Goal: Feedback & Contribution: Submit feedback/report problem

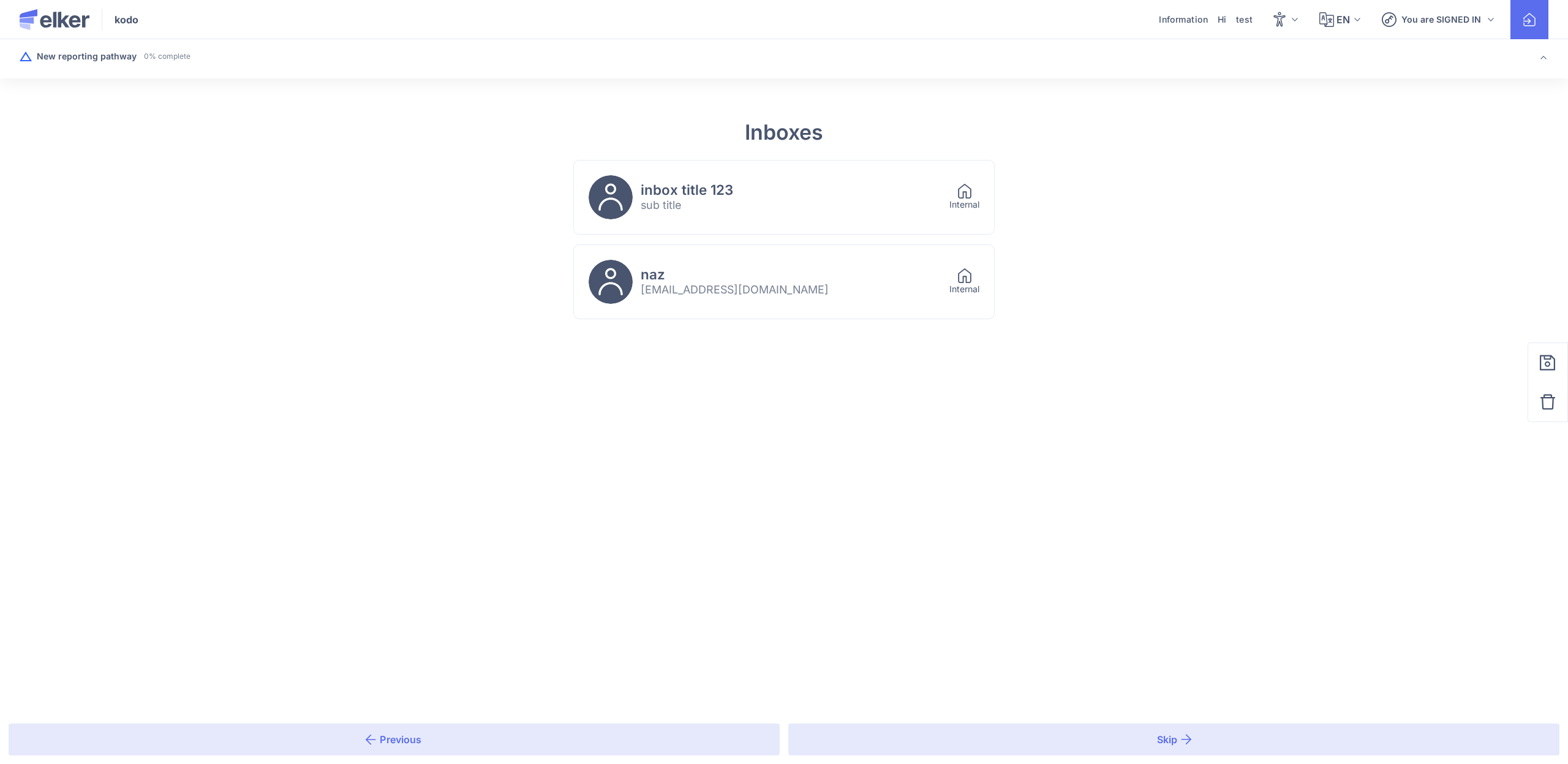
click at [673, 256] on div "naz test1@test.com Internal" at bounding box center [784, 282] width 420 height 74
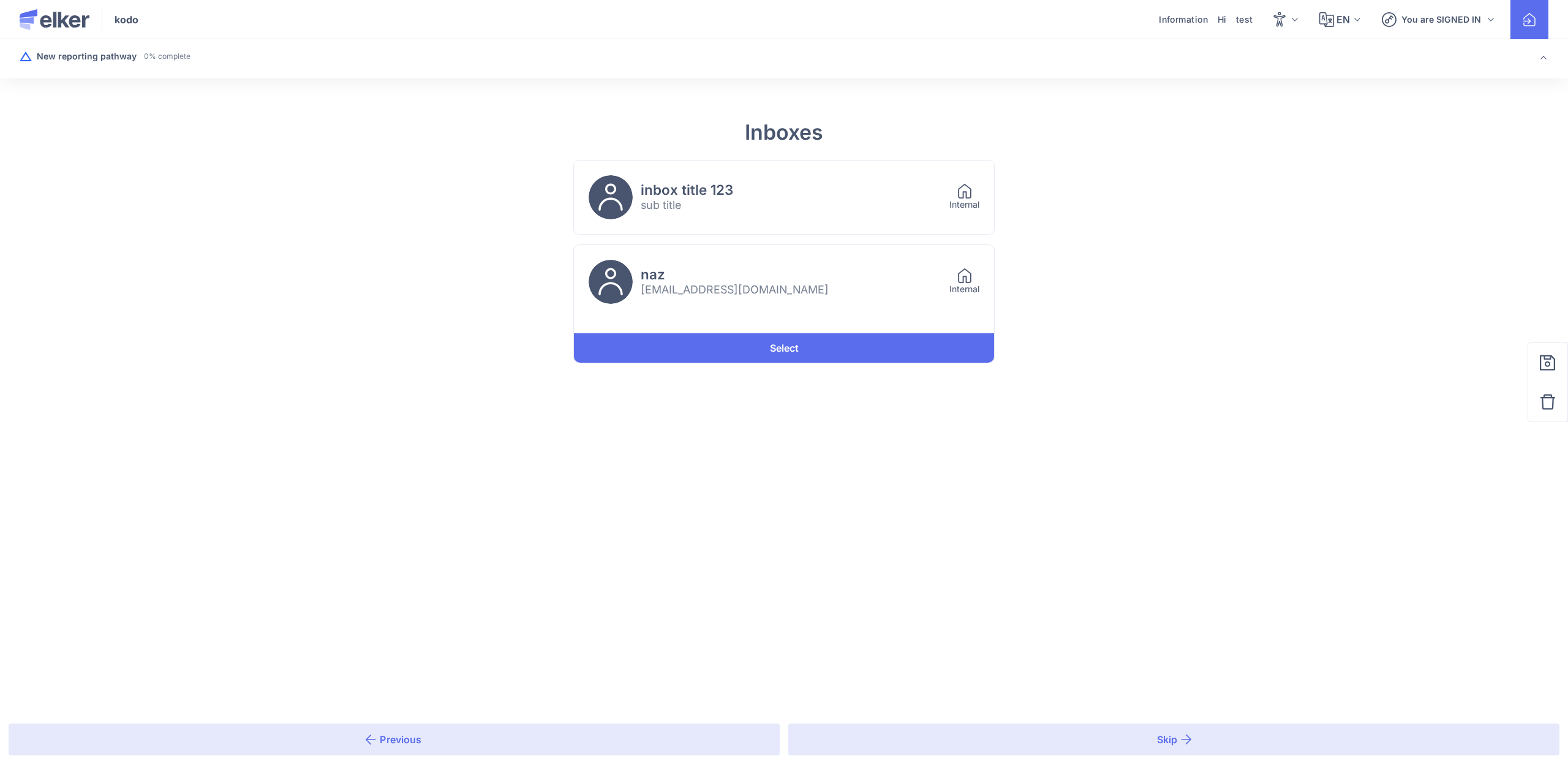
click at [865, 324] on div at bounding box center [784, 326] width 420 height 14
click at [855, 335] on link "Select" at bounding box center [784, 347] width 420 height 30
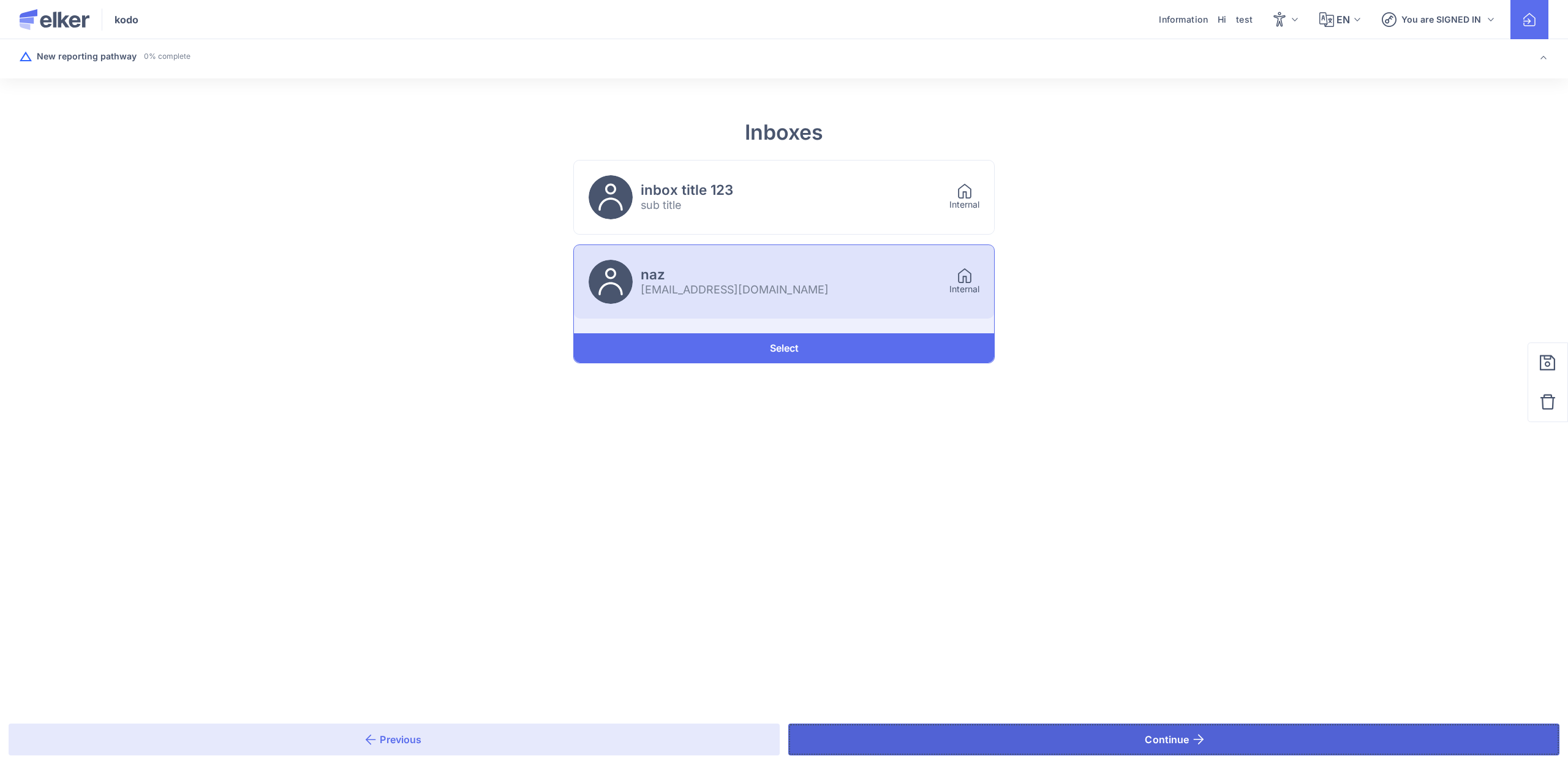
click at [958, 743] on button "Continue" at bounding box center [1173, 739] width 771 height 32
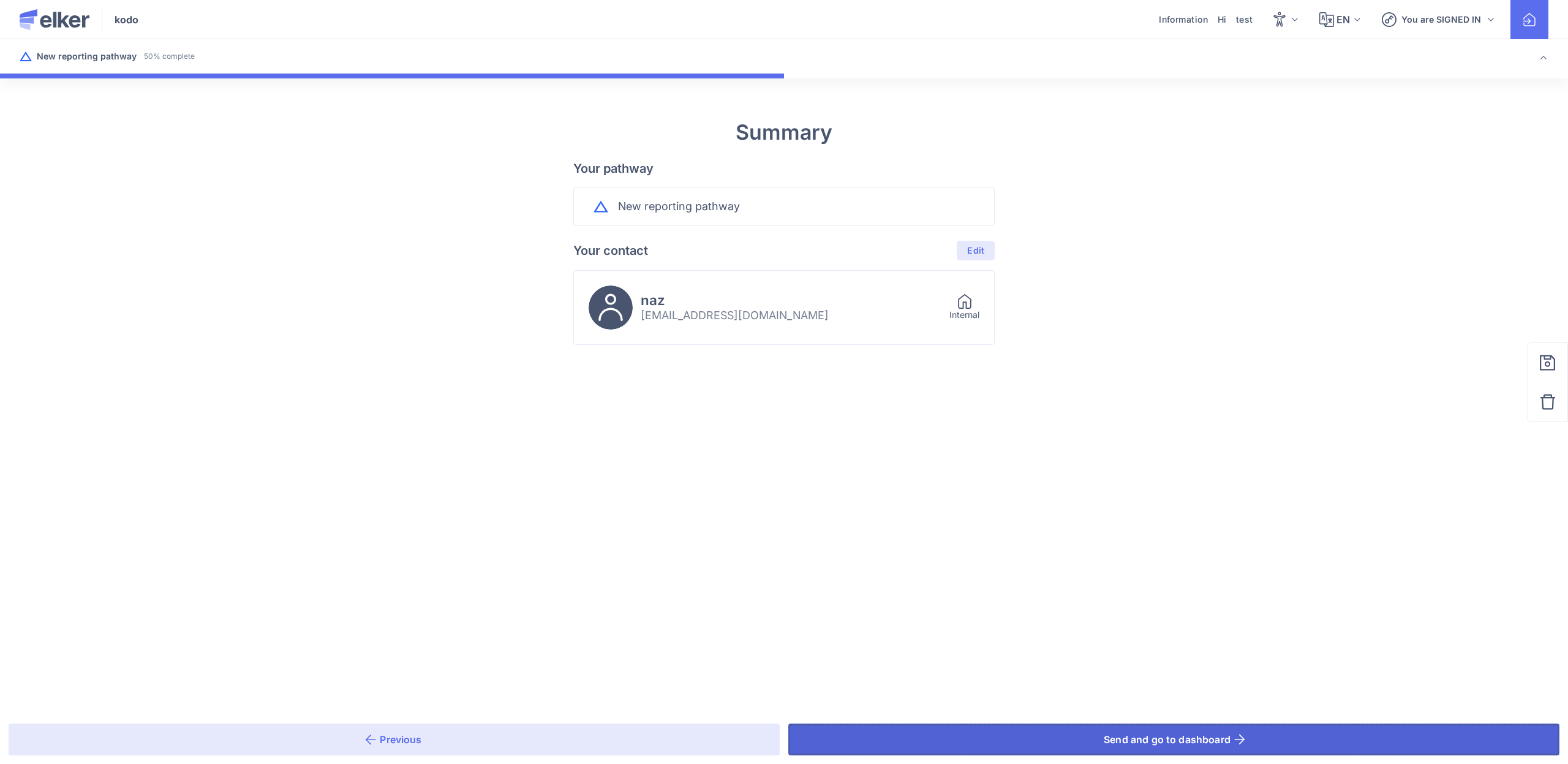
click at [958, 742] on button "Send and go to dashboard" at bounding box center [1173, 739] width 771 height 32
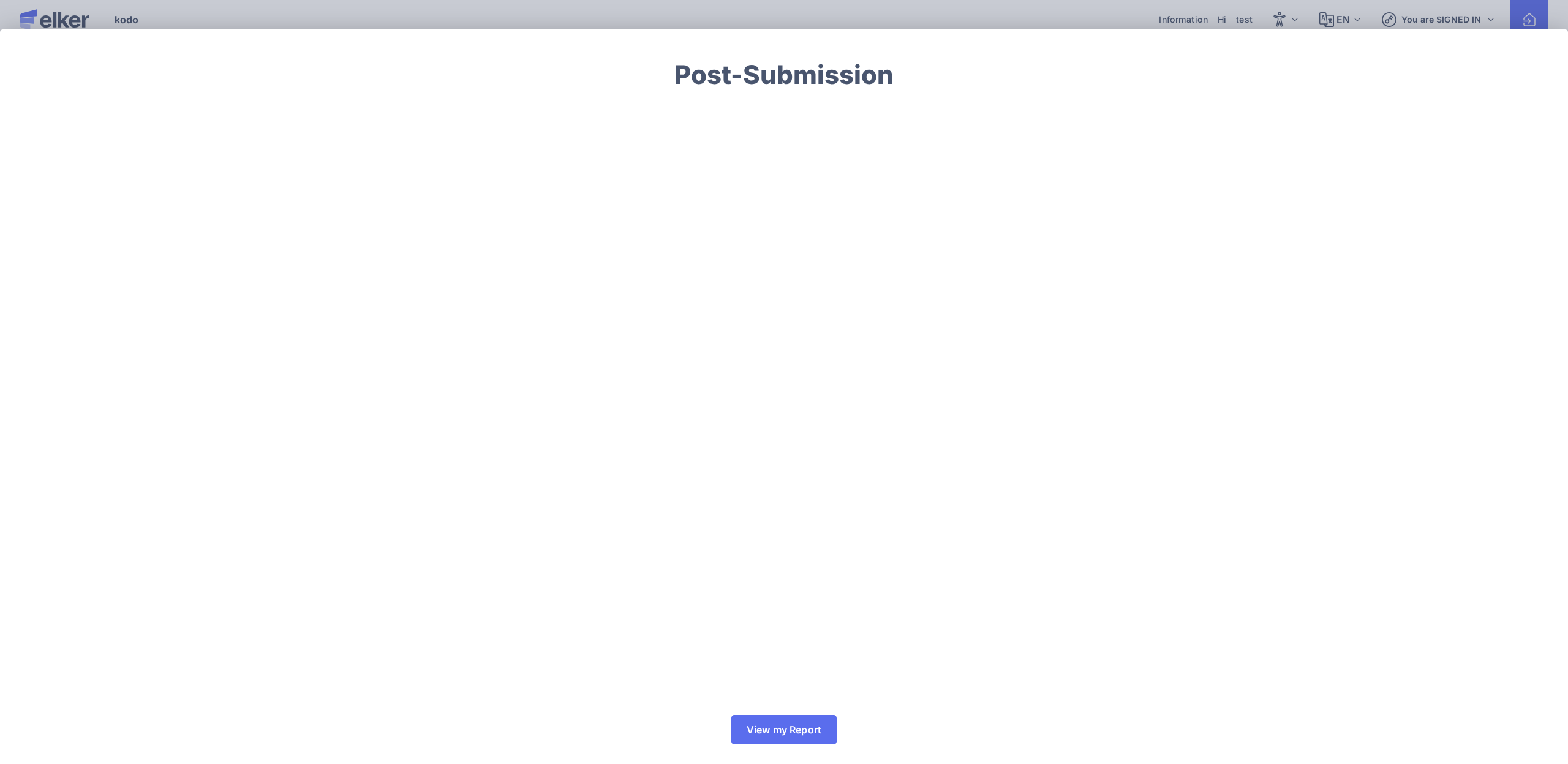
click at [808, 705] on div "View my Report" at bounding box center [784, 729] width 1568 height 68
click at [803, 722] on button "View my Report" at bounding box center [783, 729] width 105 height 30
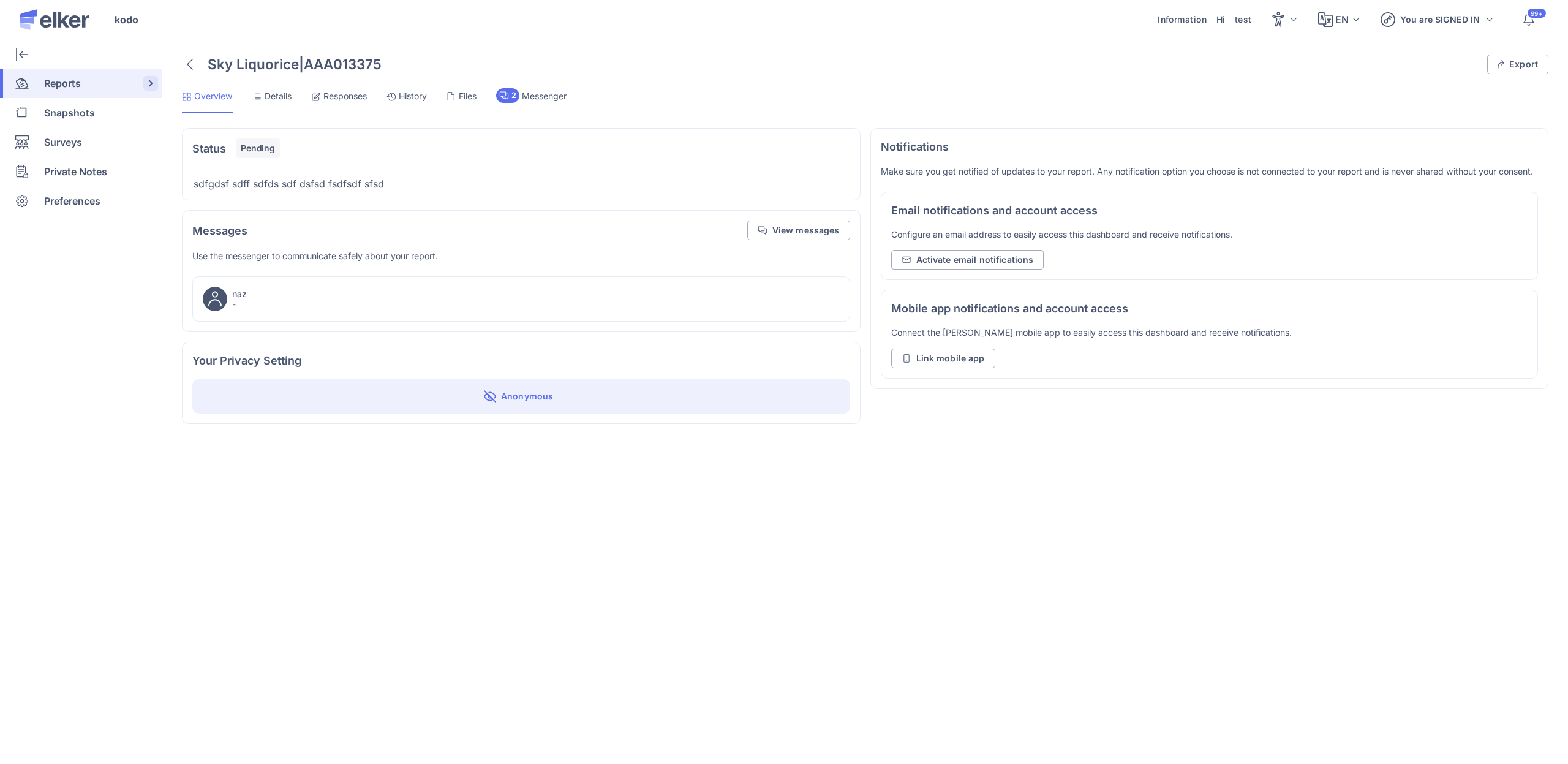
click at [50, 84] on span "Reports" at bounding box center [63, 83] width 37 height 30
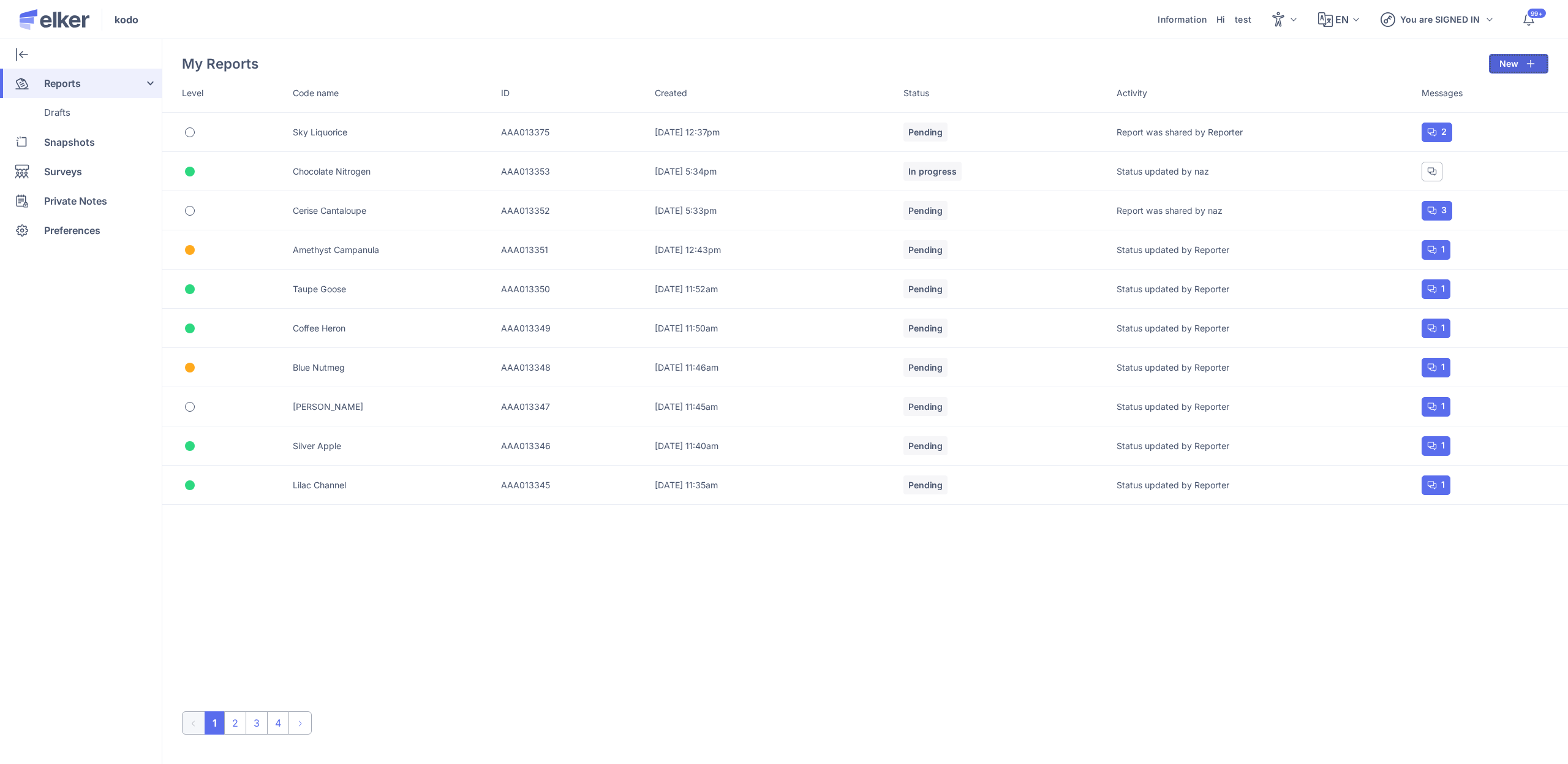
click at [1507, 60] on button "New" at bounding box center [1518, 63] width 59 height 19
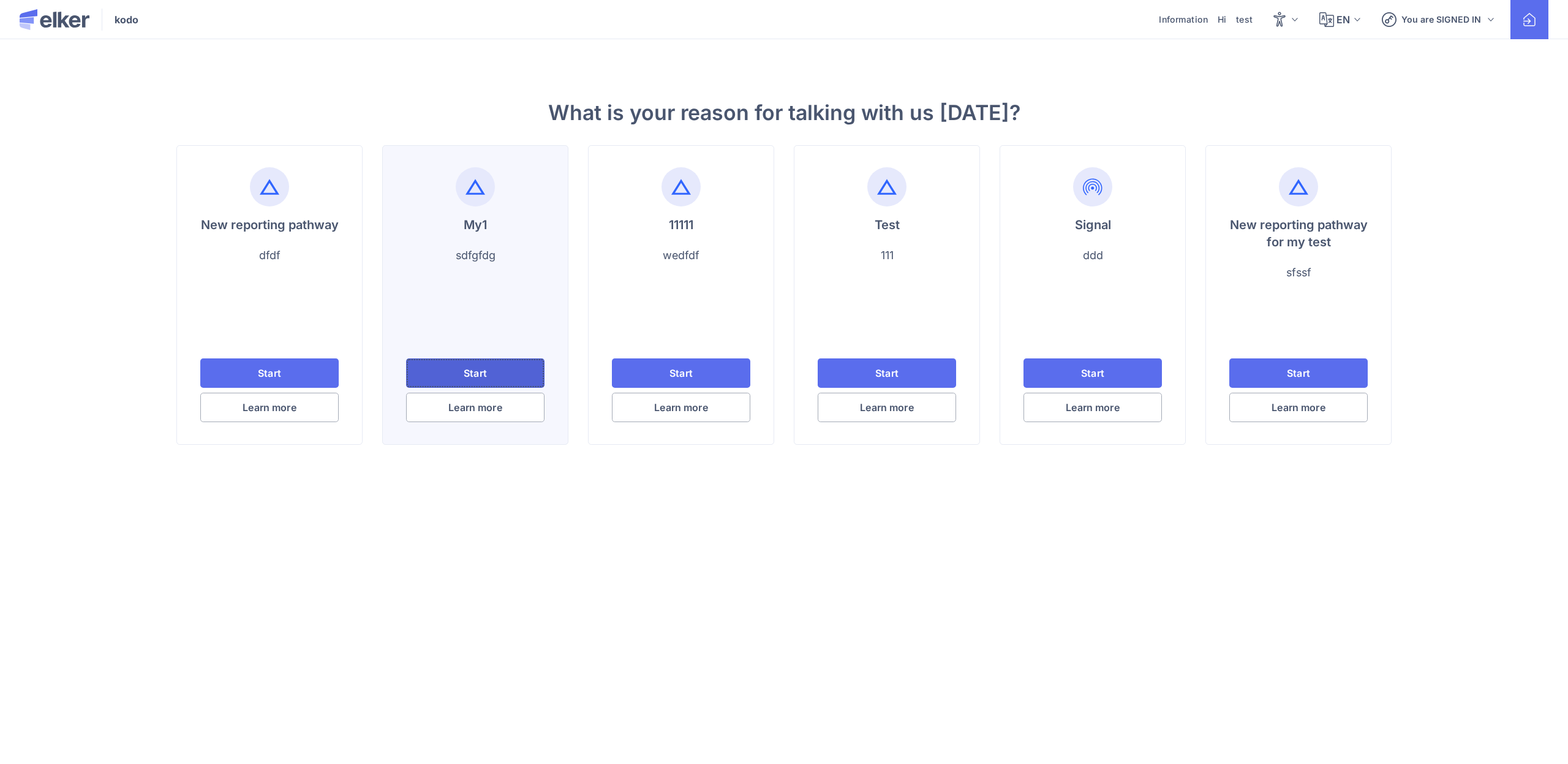
click at [517, 373] on button "Start" at bounding box center [475, 372] width 138 height 30
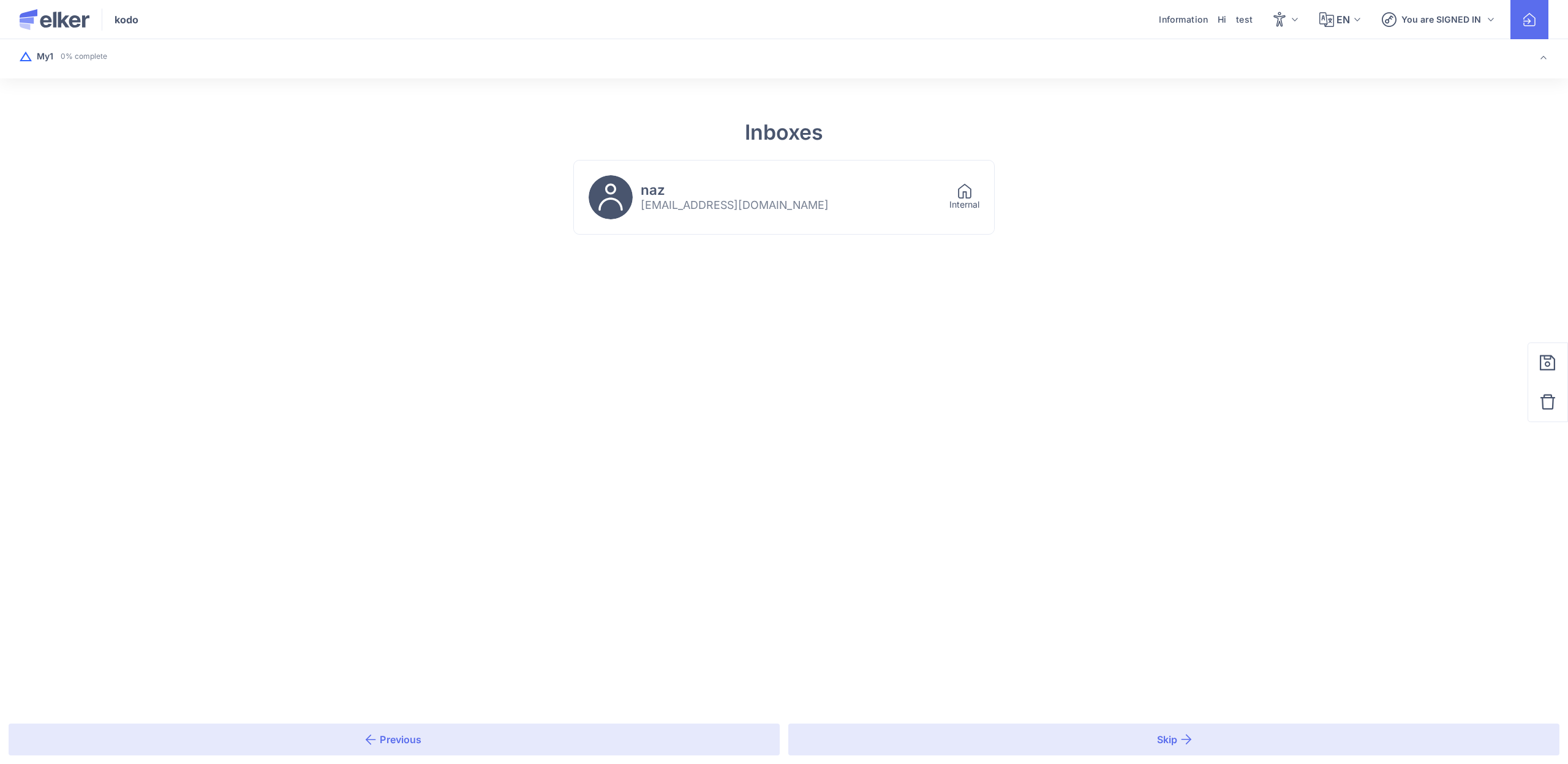
click at [821, 171] on div "naz test1@test.com Internal" at bounding box center [784, 197] width 420 height 74
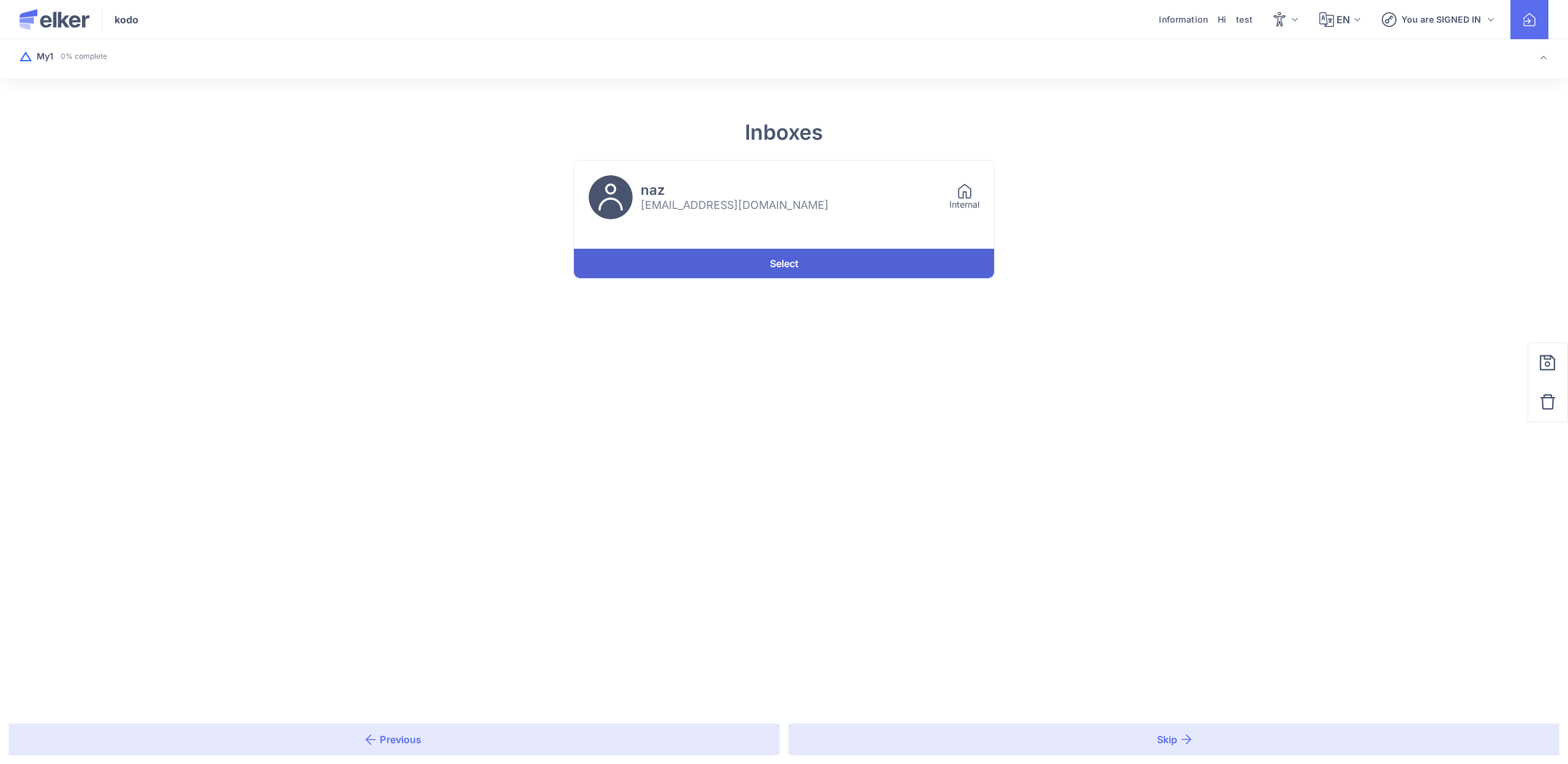
click at [855, 254] on link "Select" at bounding box center [784, 263] width 420 height 30
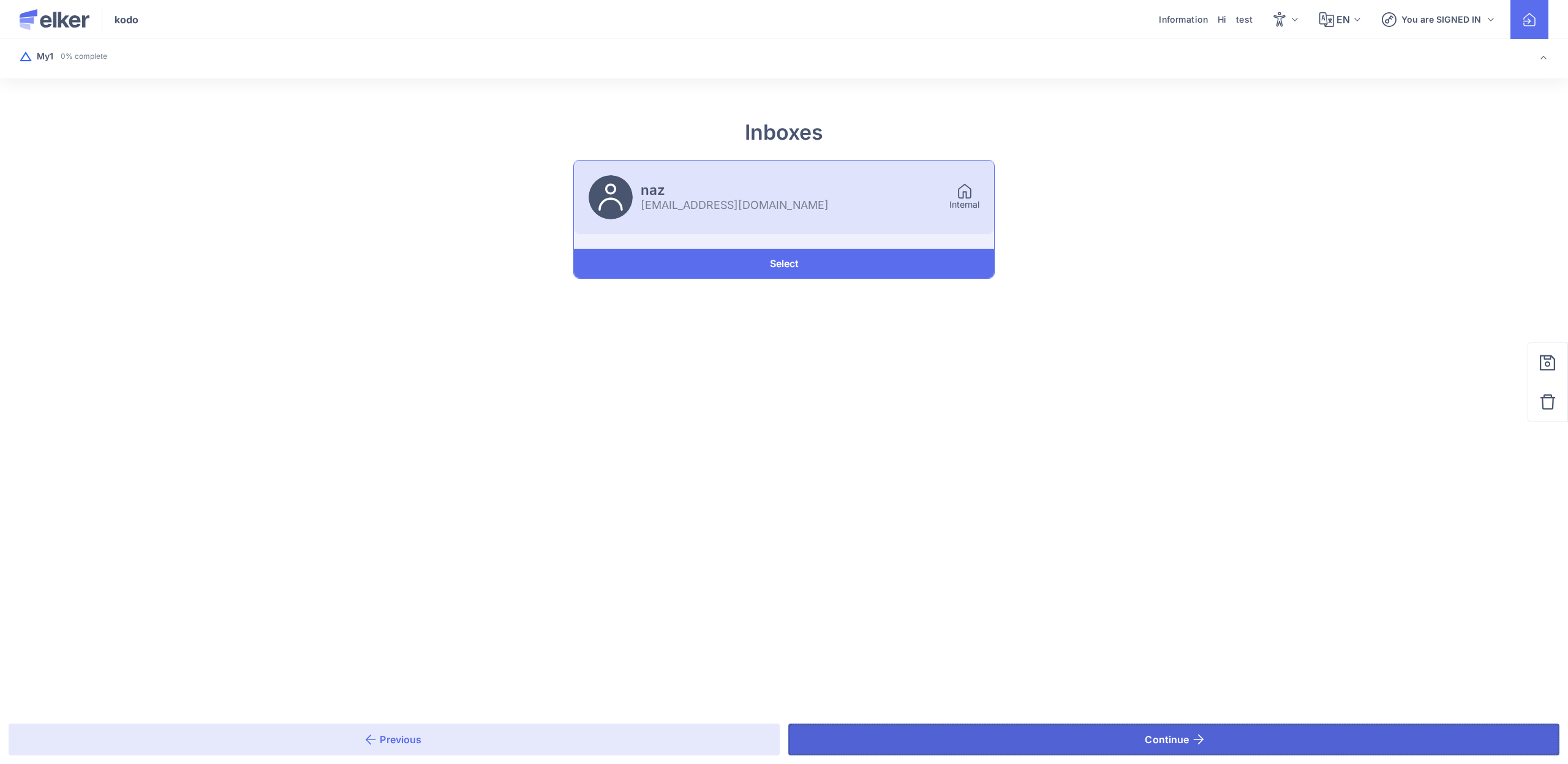
click at [924, 737] on button "Continue" at bounding box center [1173, 739] width 771 height 32
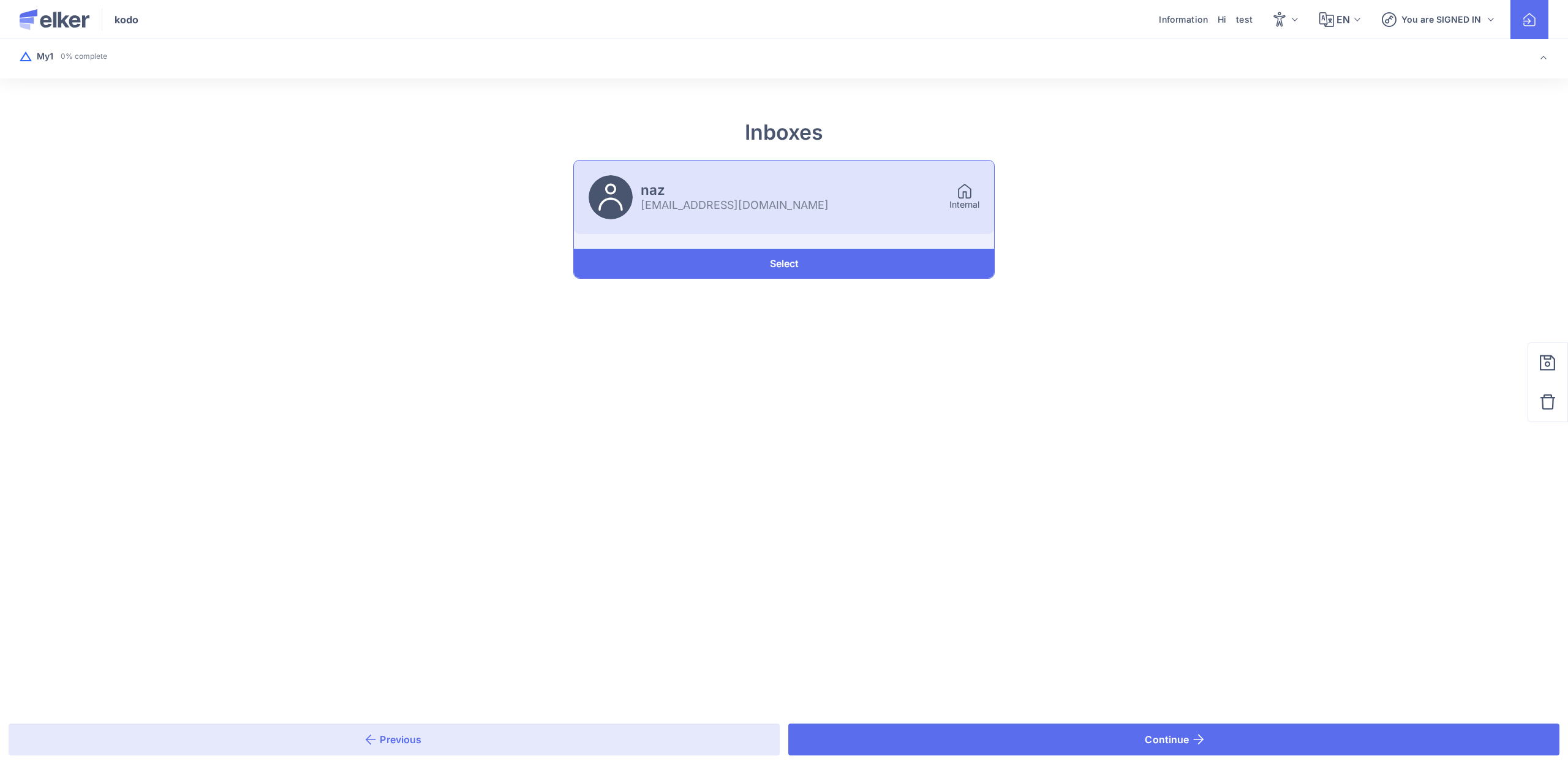
drag, startPoint x: 933, startPoint y: 658, endPoint x: 934, endPoint y: 652, distance: 6.1
click at [934, 652] on main "Inboxes naz test1@test.com Internal Select Previous Continue Keep in touch abou…" at bounding box center [784, 382] width 1568 height 764
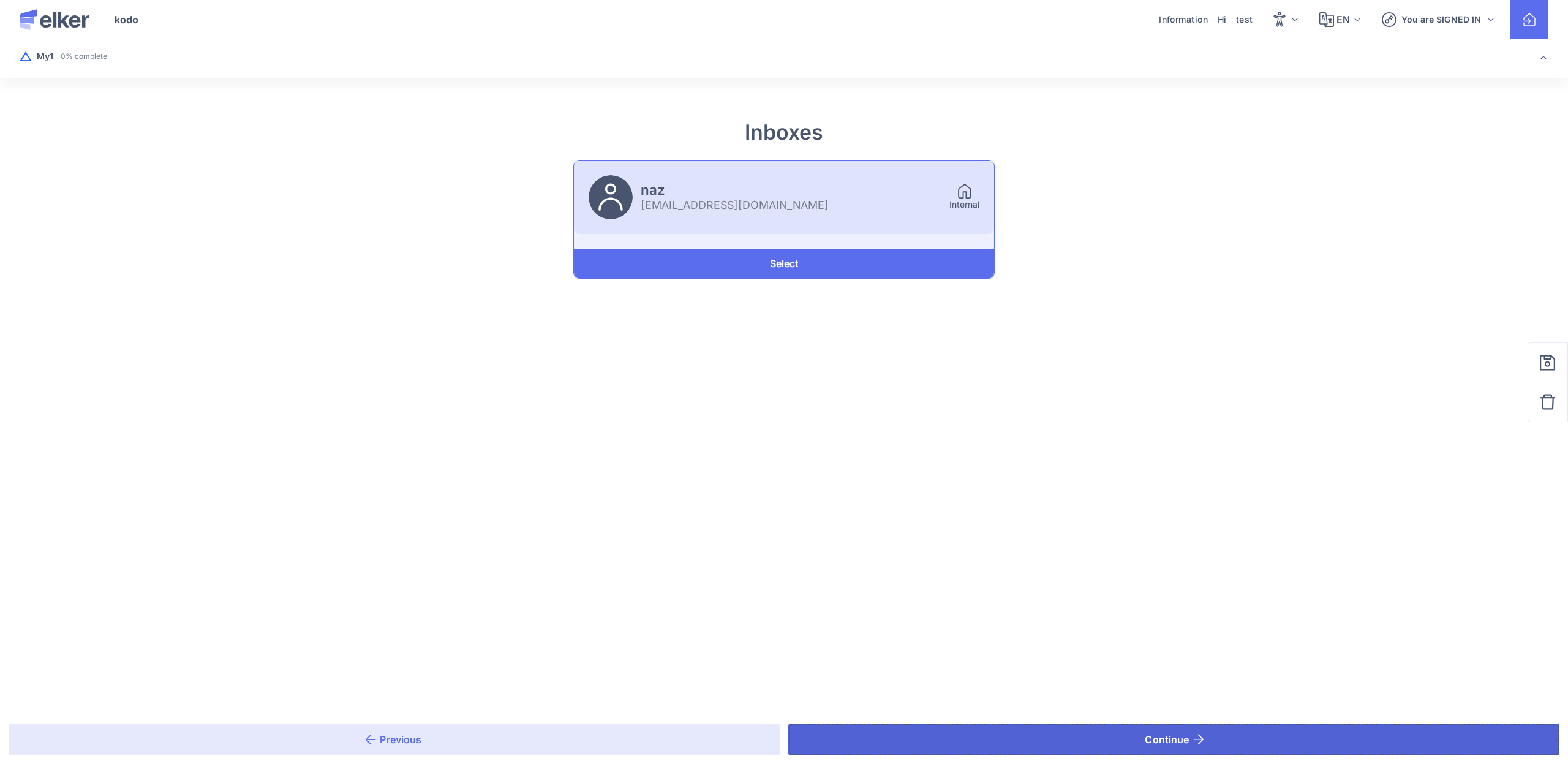
click at [1027, 725] on button "Continue" at bounding box center [1173, 739] width 771 height 32
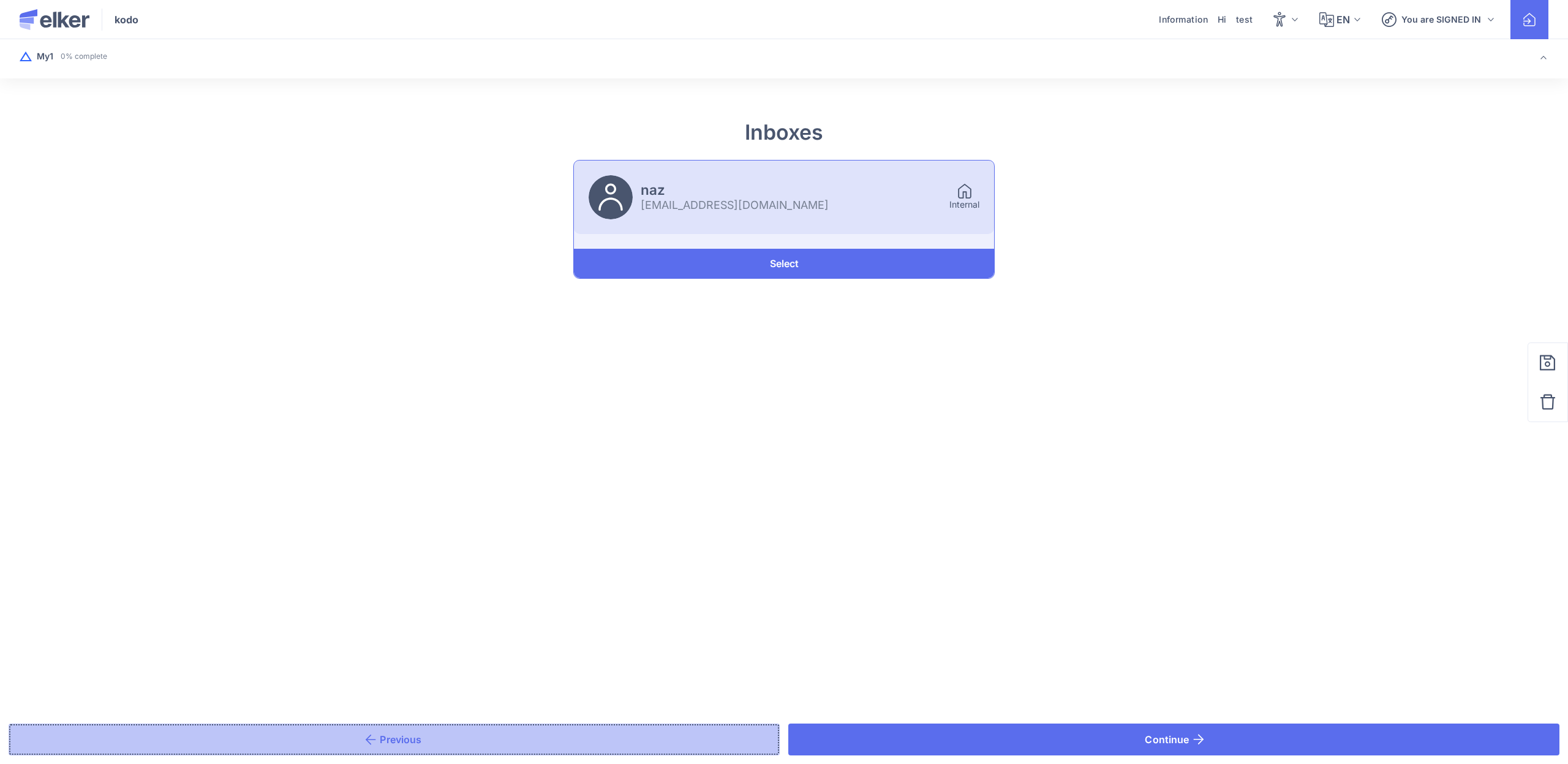
click at [607, 725] on button "Previous" at bounding box center [394, 739] width 771 height 32
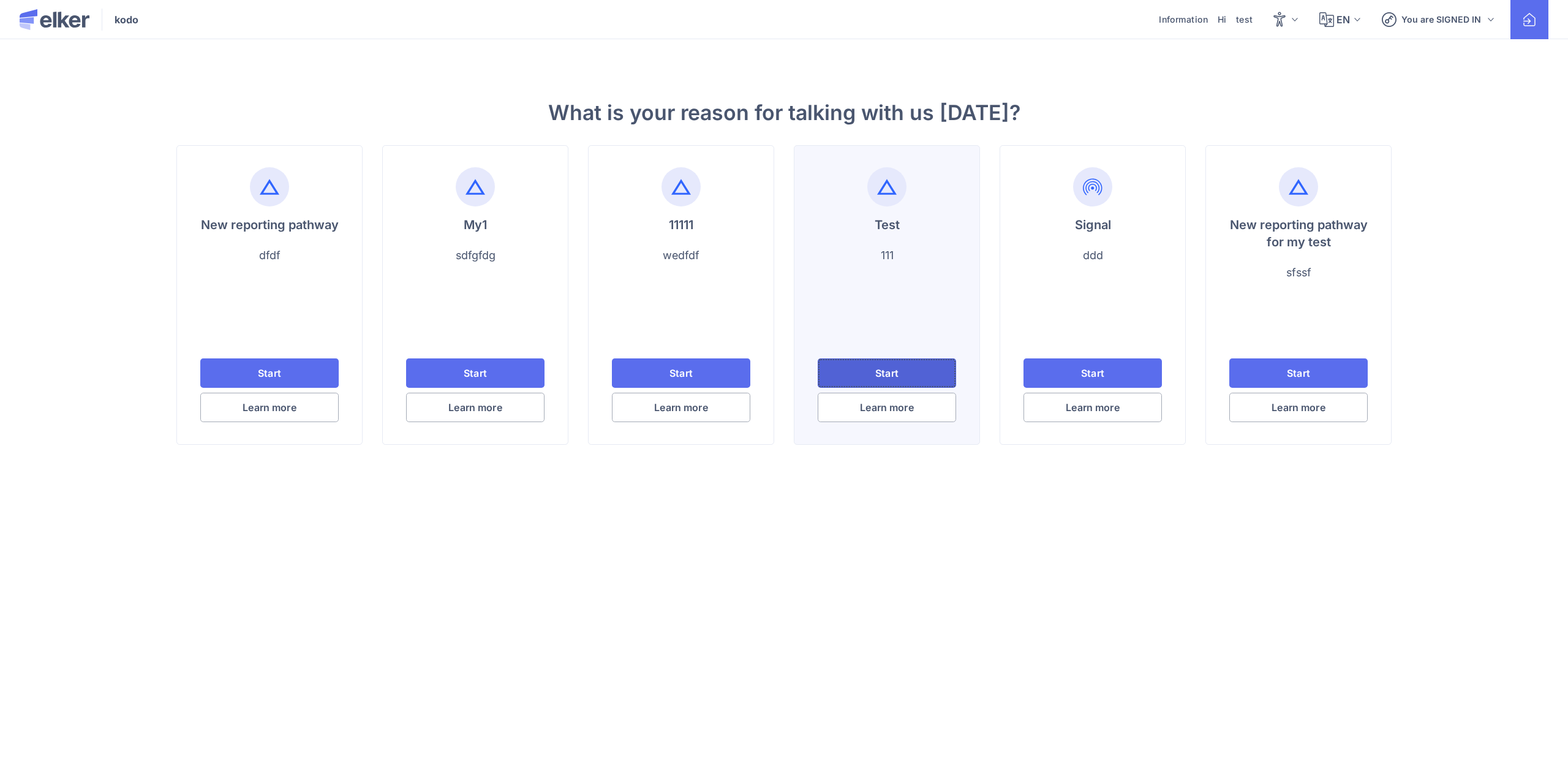
click at [899, 372] on button "Start" at bounding box center [887, 372] width 138 height 30
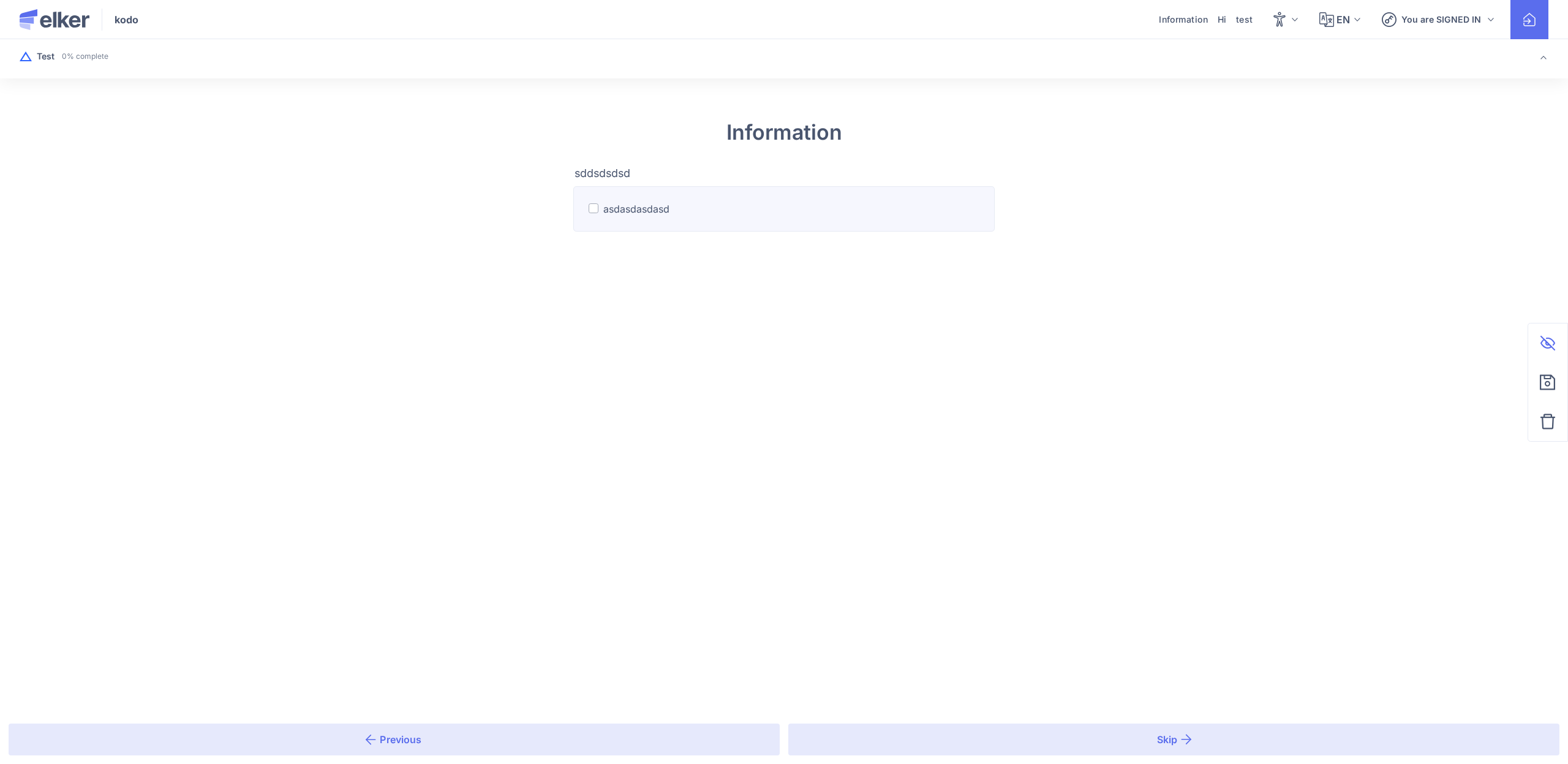
click at [717, 226] on label "asdasdasdasd" at bounding box center [783, 209] width 421 height 45
click at [0, 0] on input "asdasdasdasd" at bounding box center [0, 0] width 0 height 0
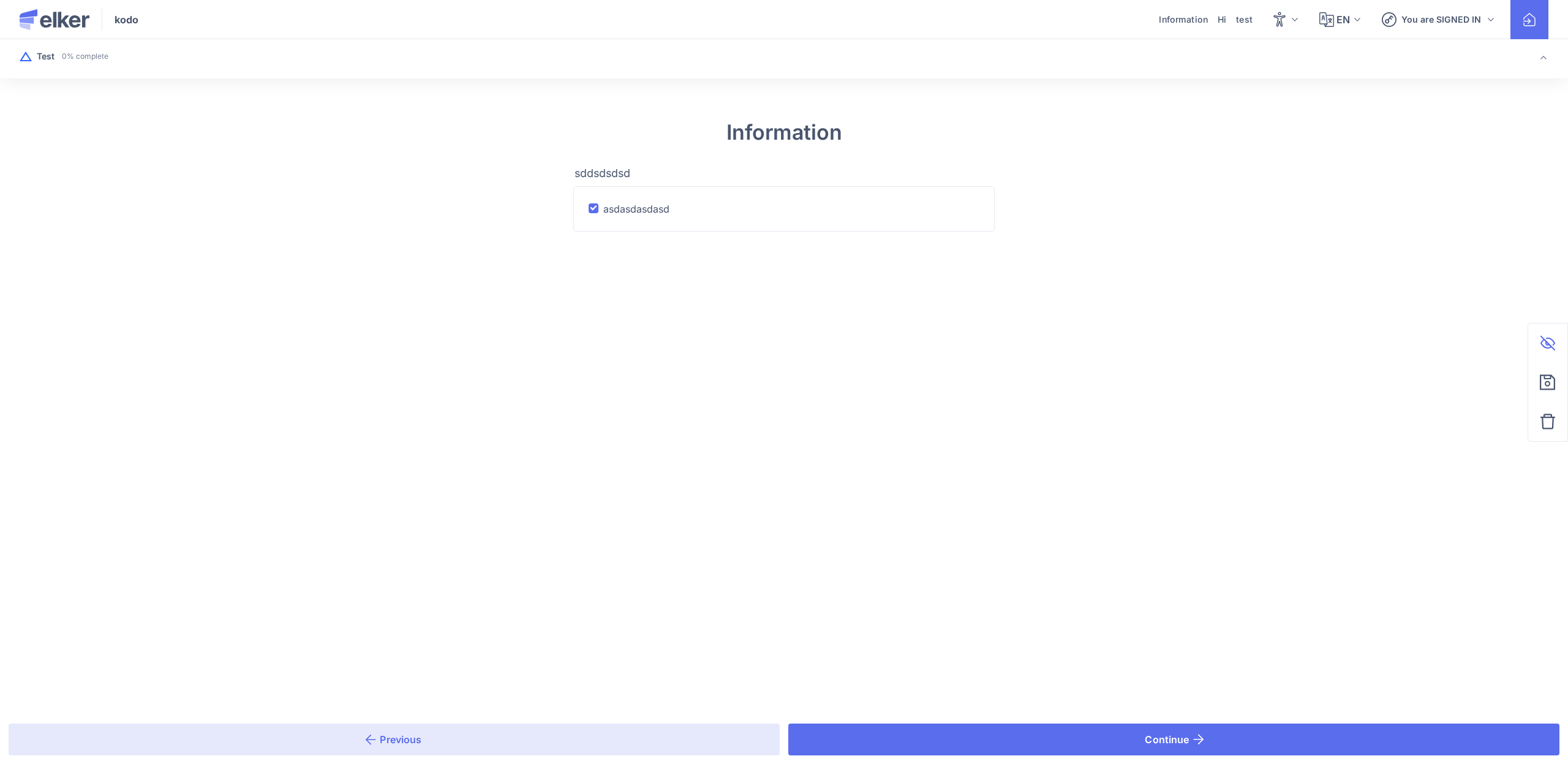
click at [1013, 716] on div "Previous Continue" at bounding box center [784, 739] width 1568 height 49
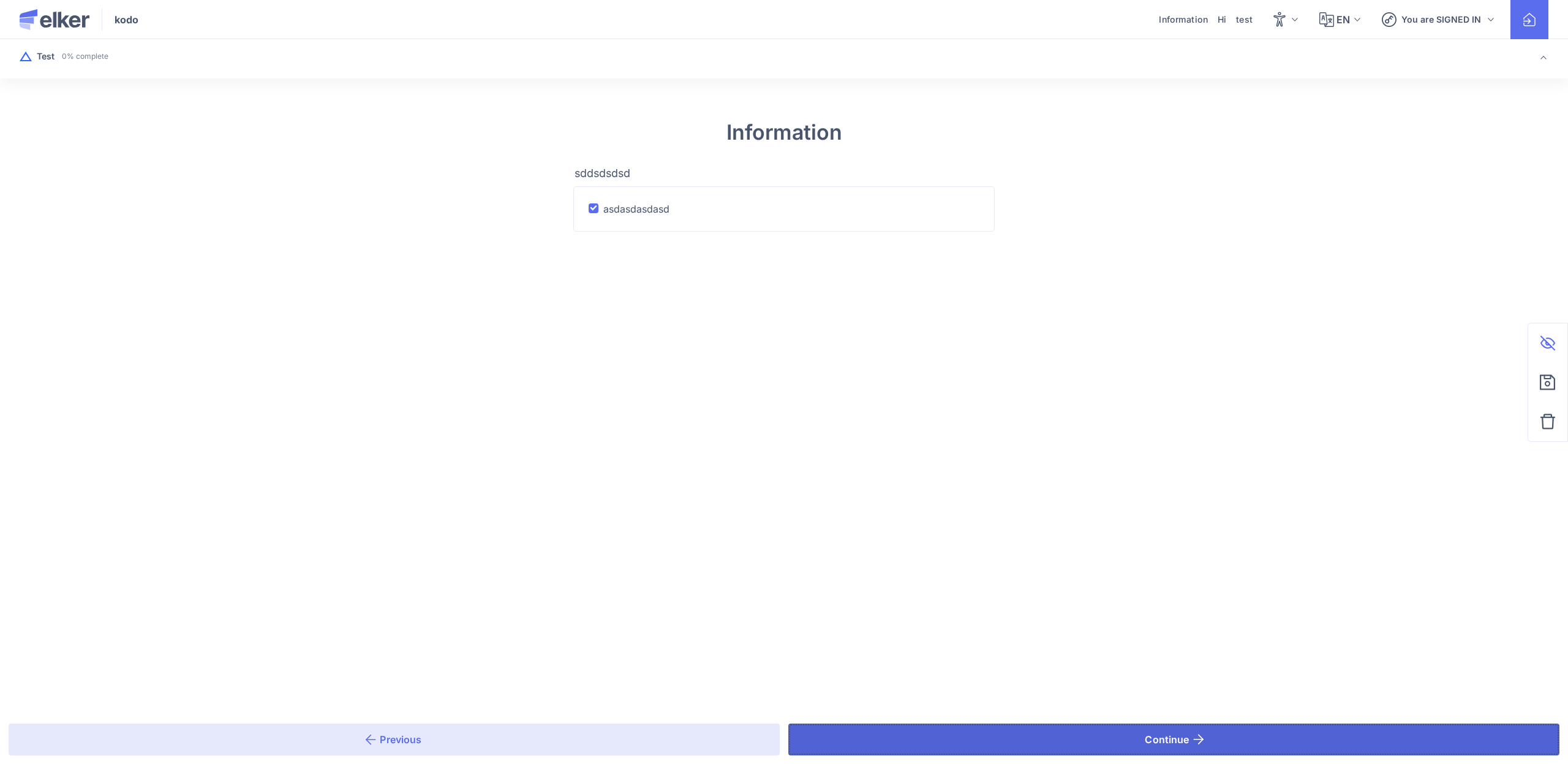
click at [990, 727] on button "Continue" at bounding box center [1173, 739] width 771 height 32
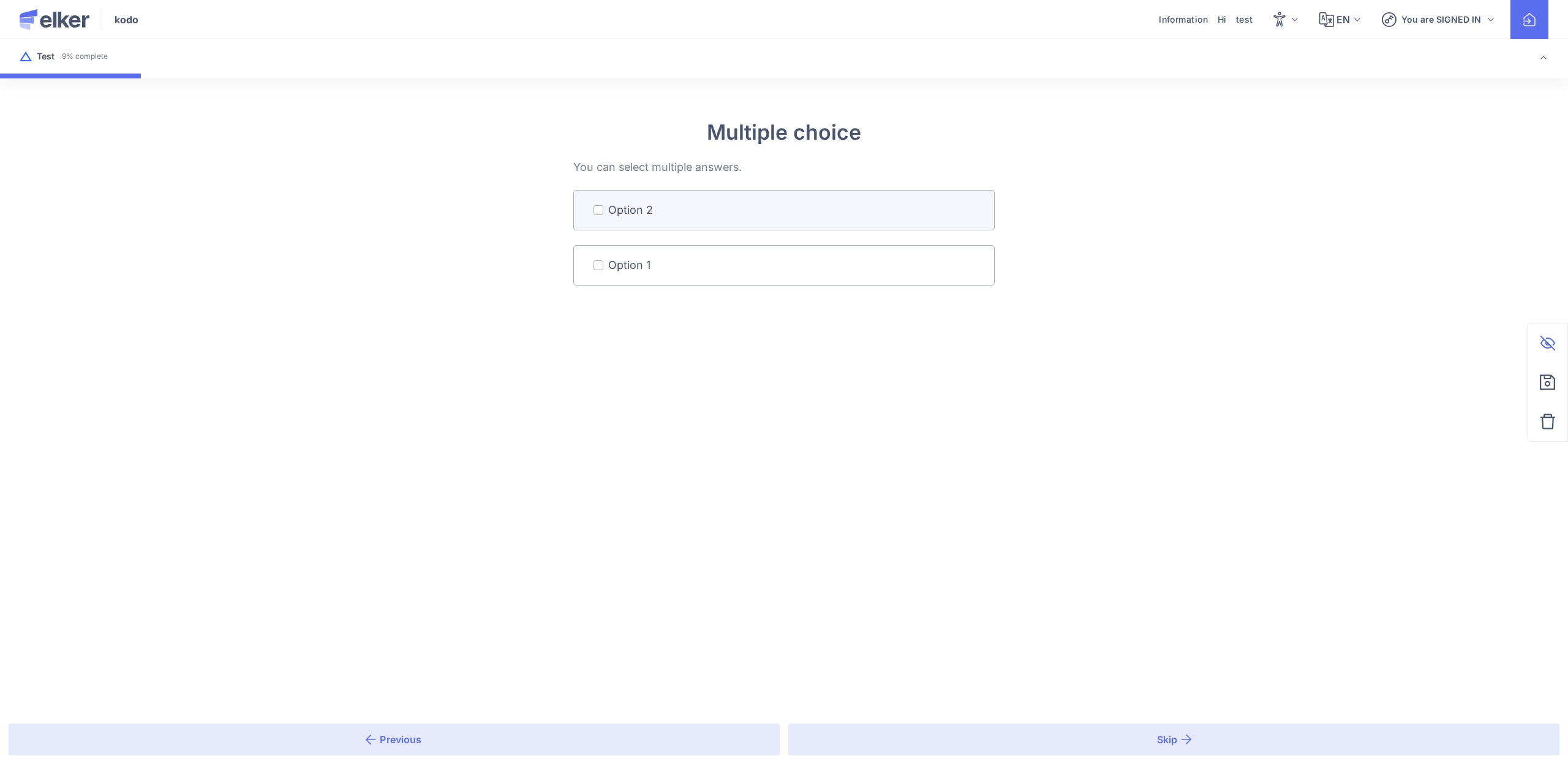
click at [692, 219] on link "Option 2" at bounding box center [784, 209] width 420 height 39
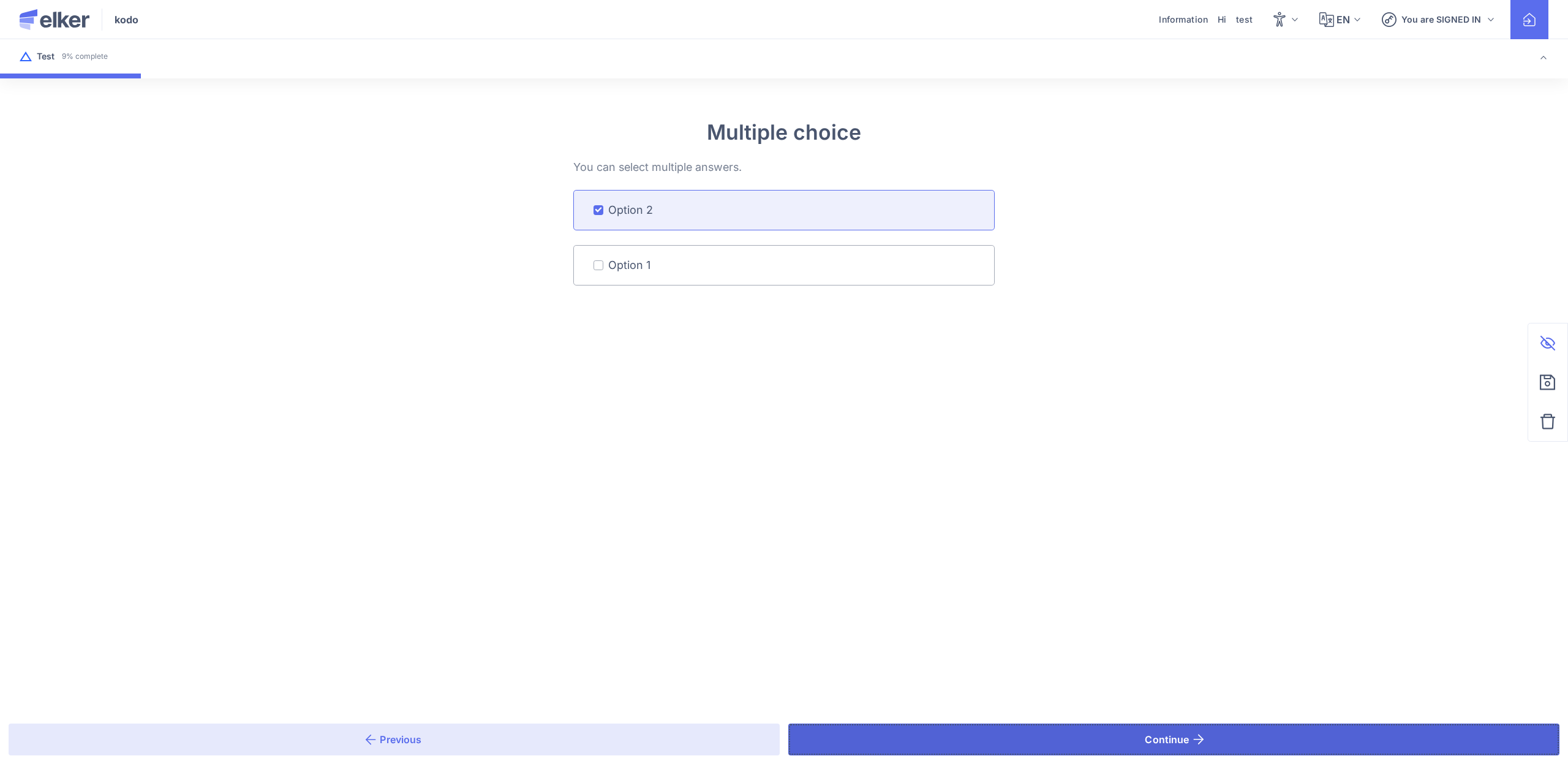
click at [1034, 738] on button "Continue" at bounding box center [1173, 739] width 771 height 32
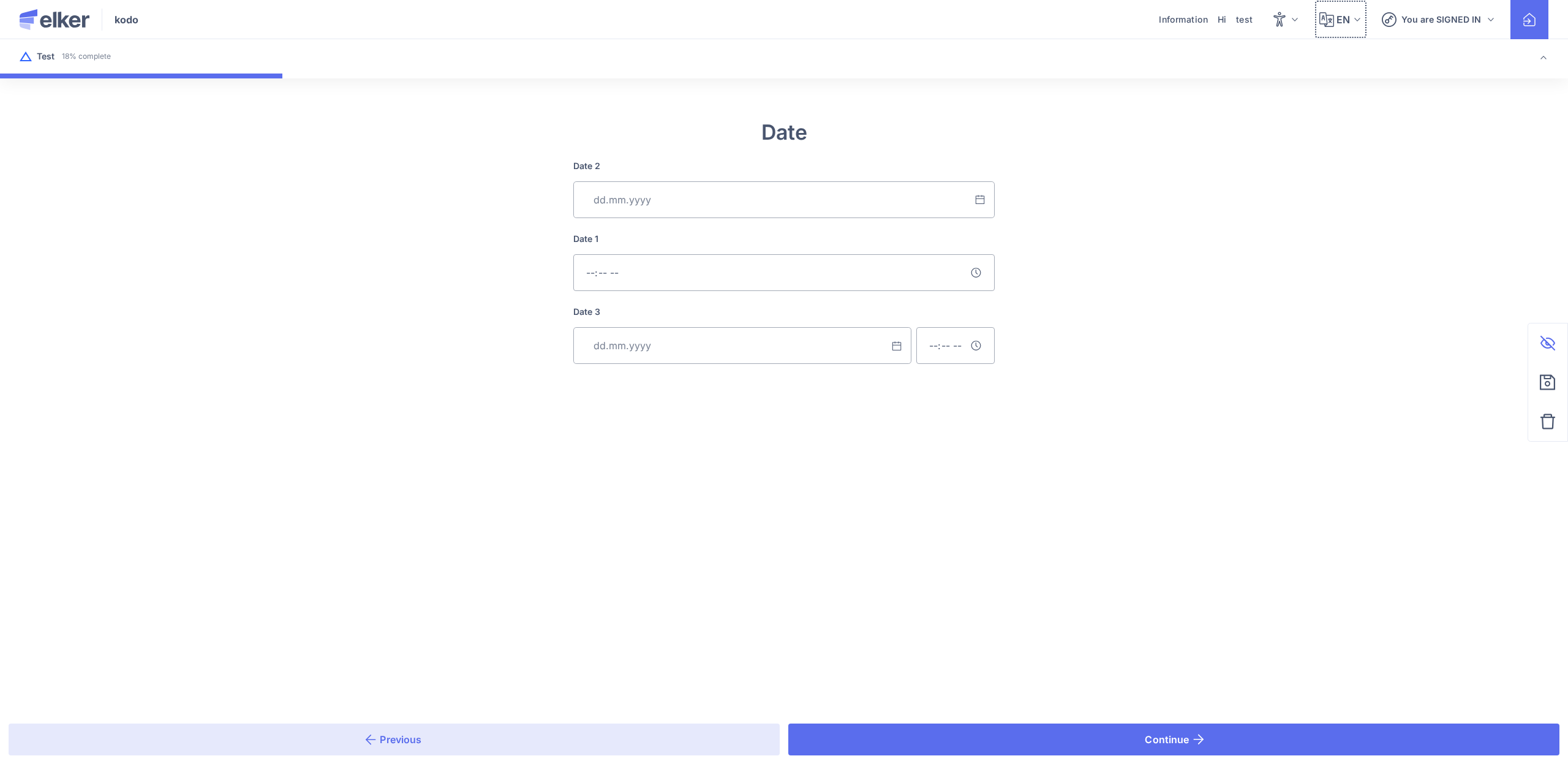
click at [1340, 22] on span "EN" at bounding box center [1343, 19] width 13 height 14
click at [1330, 115] on div "Ukrainian" at bounding box center [1331, 116] width 70 height 30
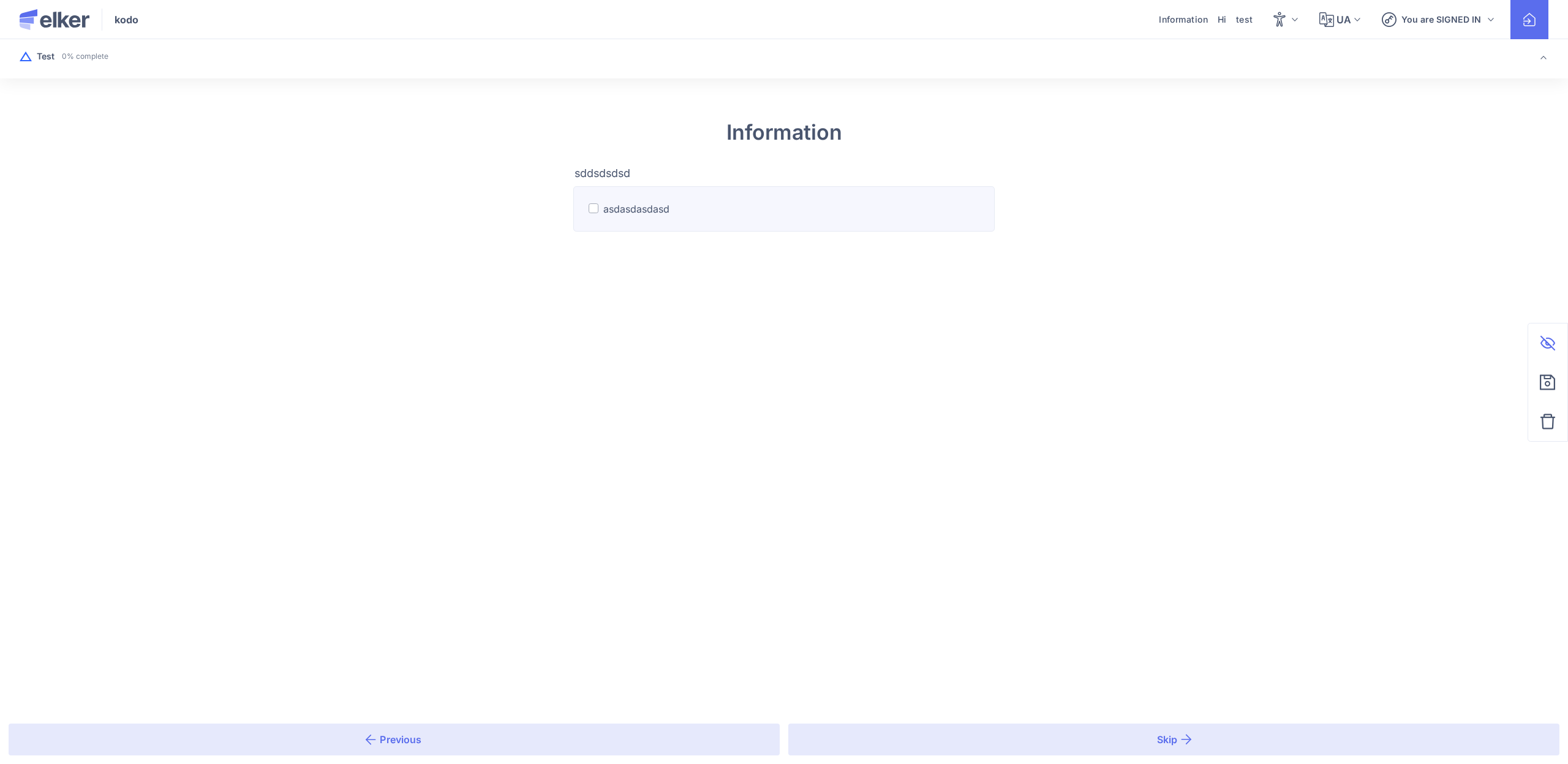
click at [637, 209] on div "asdasdasdasd" at bounding box center [636, 209] width 66 height 14
click at [0, 0] on input "asdasdasdasd" at bounding box center [0, 0] width 0 height 0
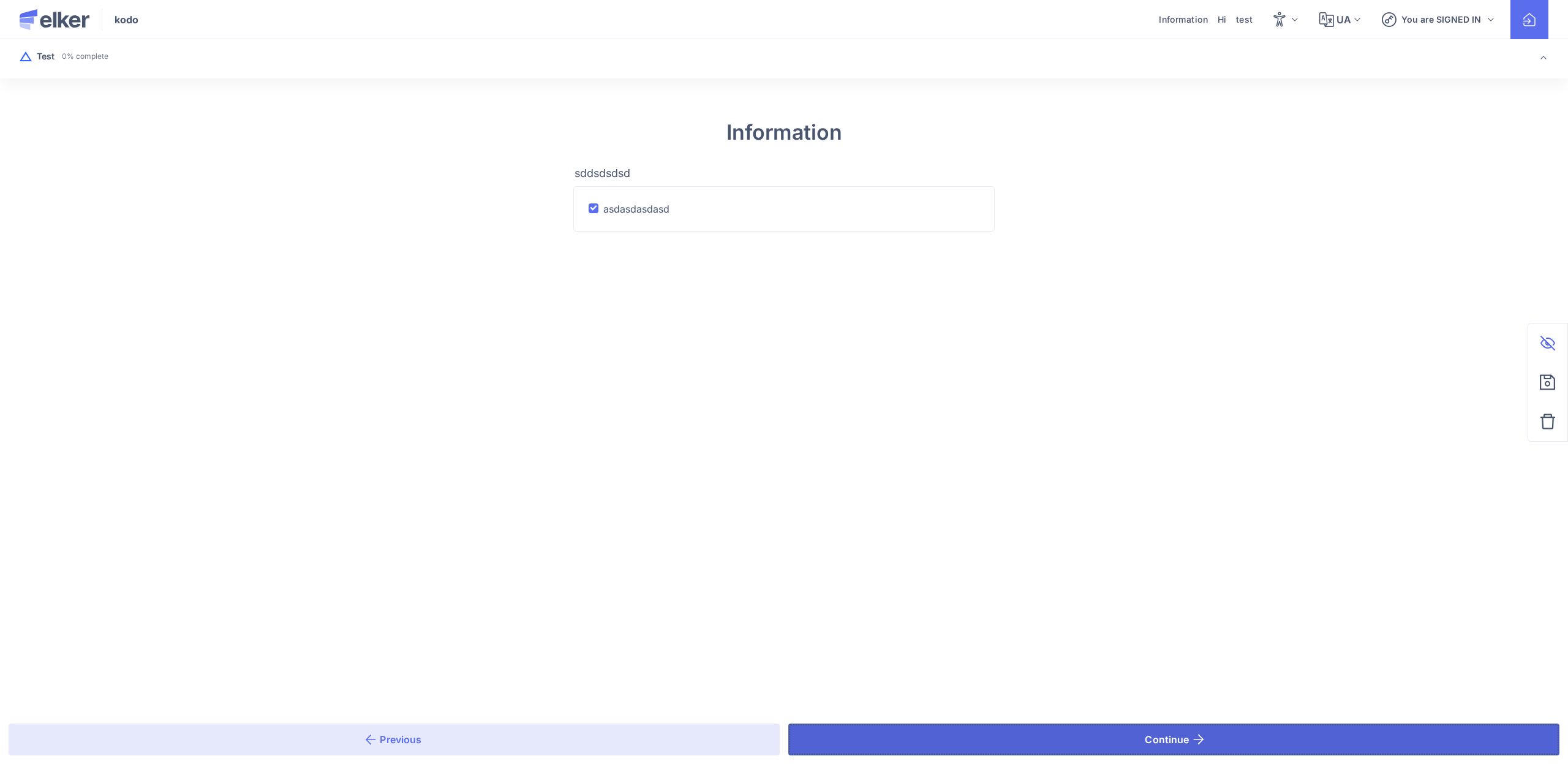
click at [954, 728] on button "Continue" at bounding box center [1173, 739] width 771 height 32
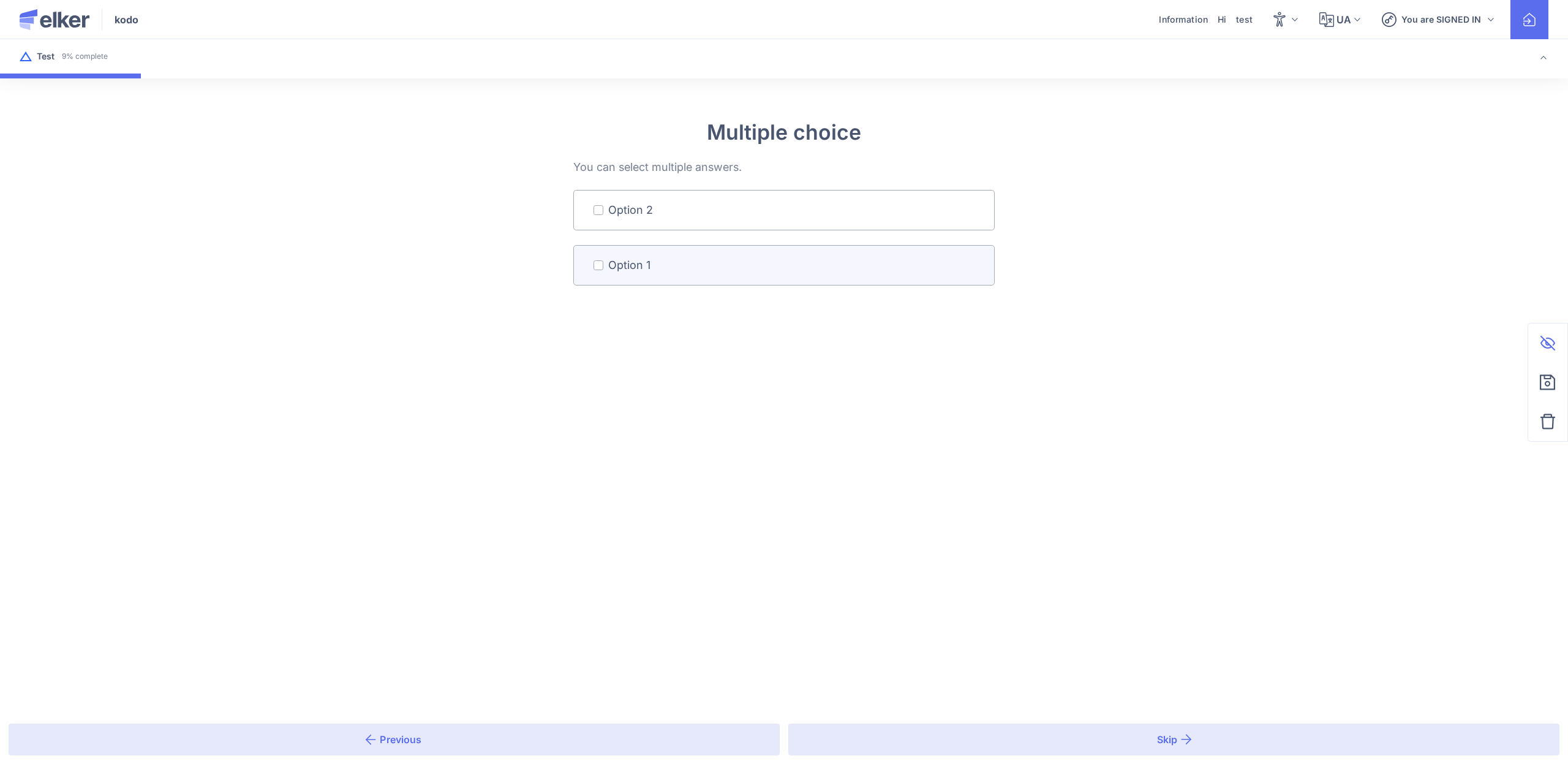
click at [609, 262] on span "Option 1" at bounding box center [629, 265] width 43 height 19
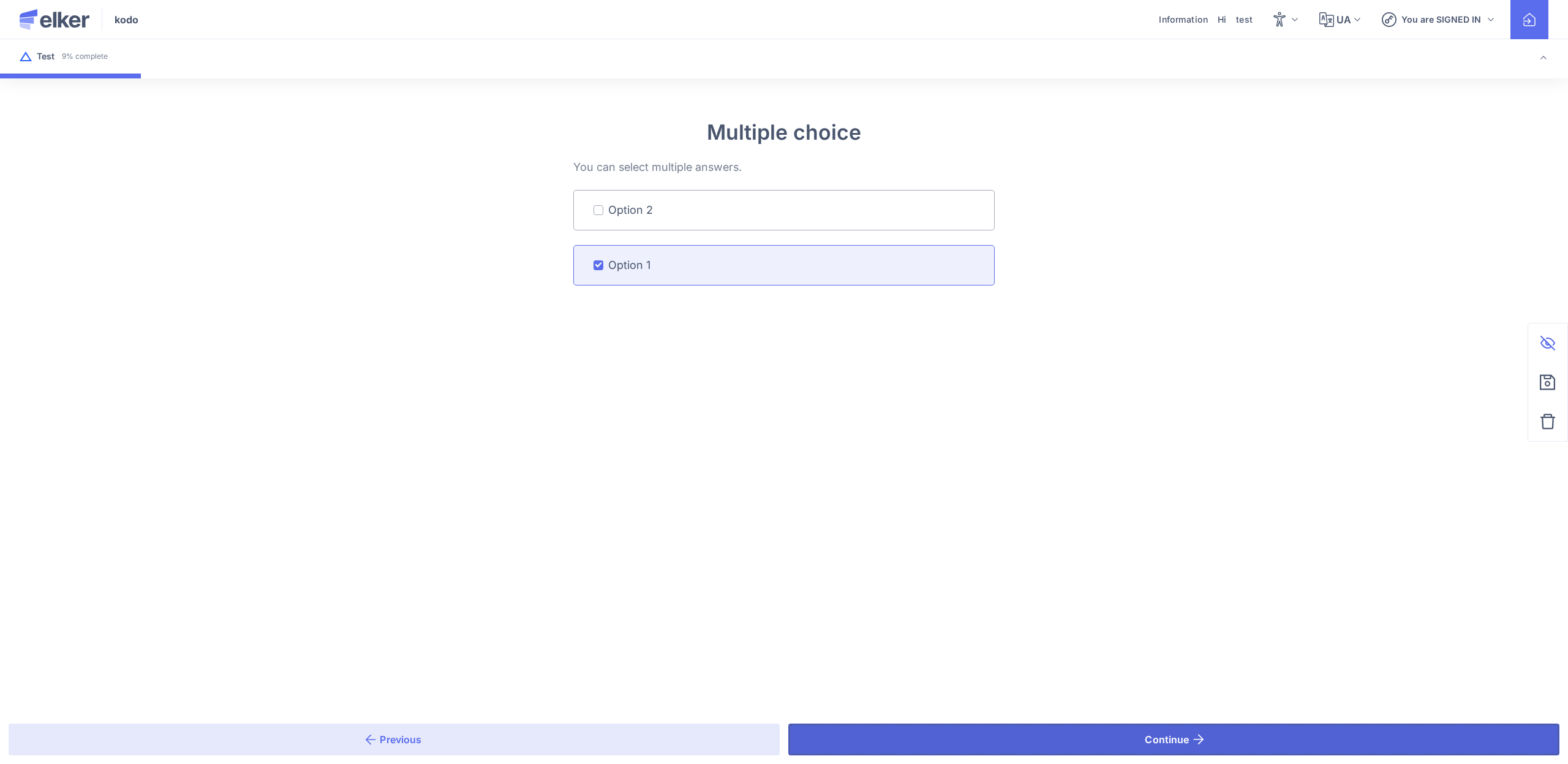
click at [902, 748] on button "Continue" at bounding box center [1173, 739] width 771 height 32
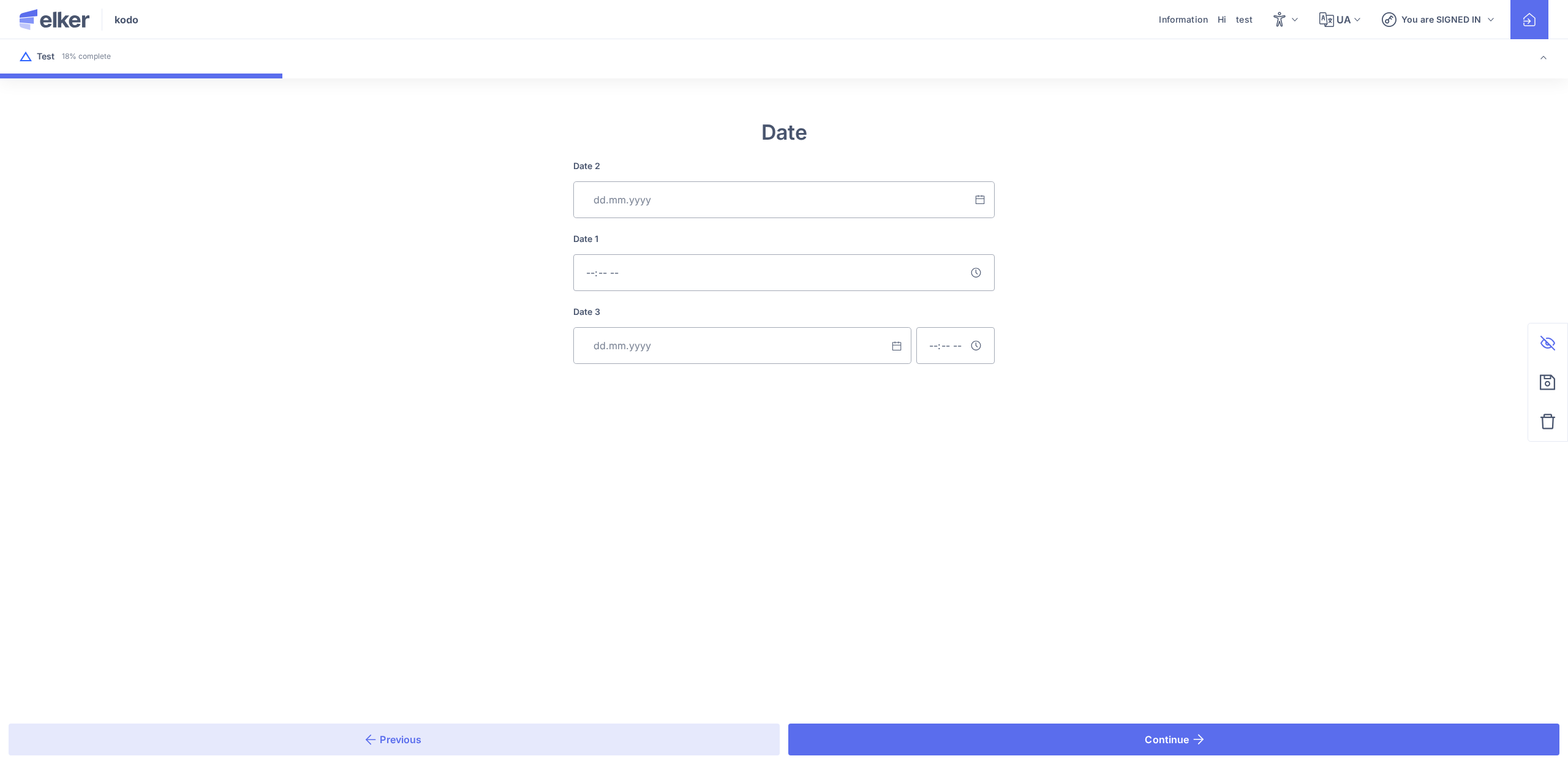
click at [632, 272] on input "Date 2" at bounding box center [783, 273] width 421 height 37
type input "14:37"
click at [823, 510] on main "Date Date 2 Date 1 14:37 Date 3 Previous Continue Keep in touch about your repo…" at bounding box center [784, 382] width 1568 height 764
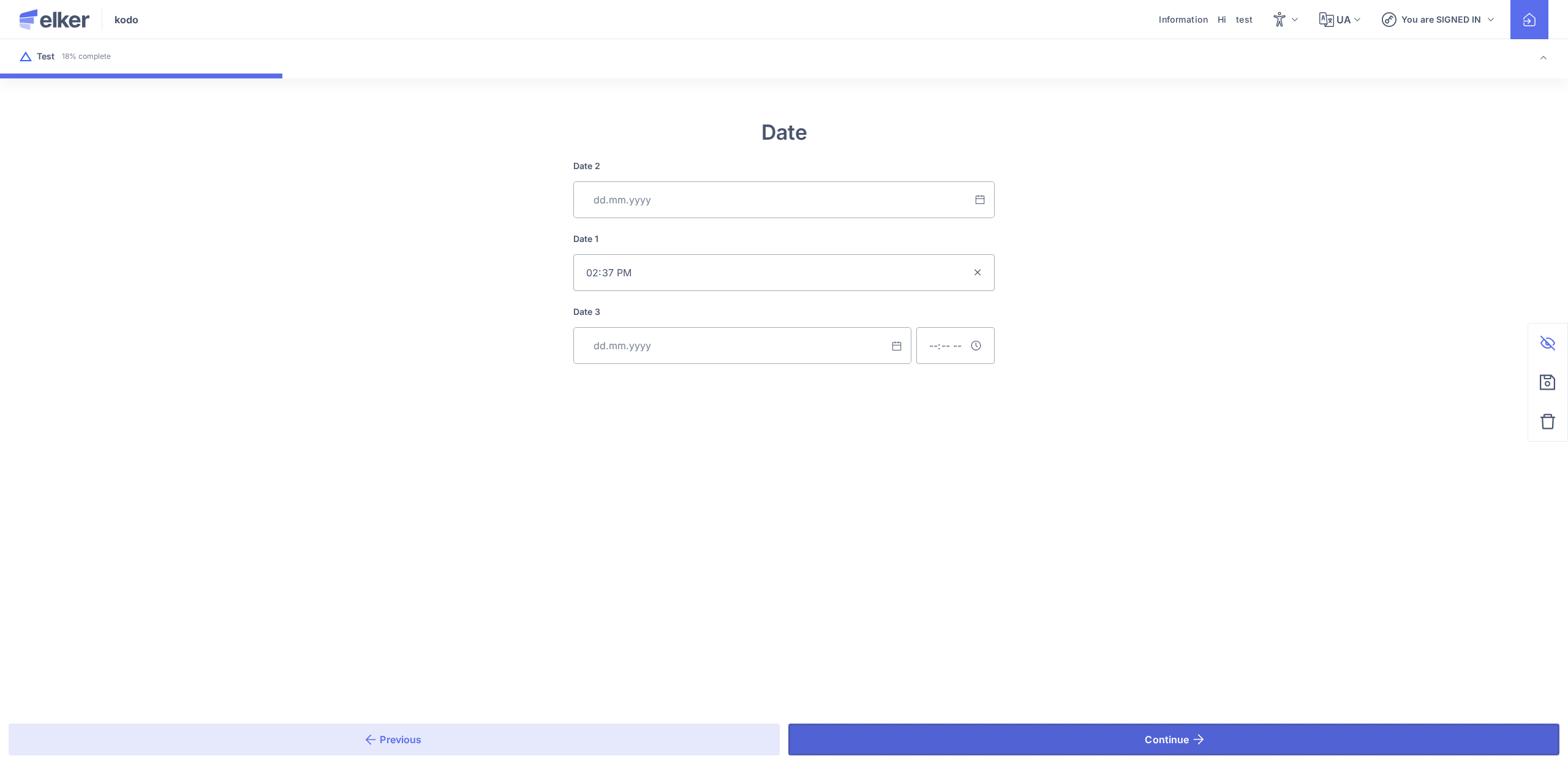
click at [915, 734] on button "Continue" at bounding box center [1173, 739] width 771 height 32
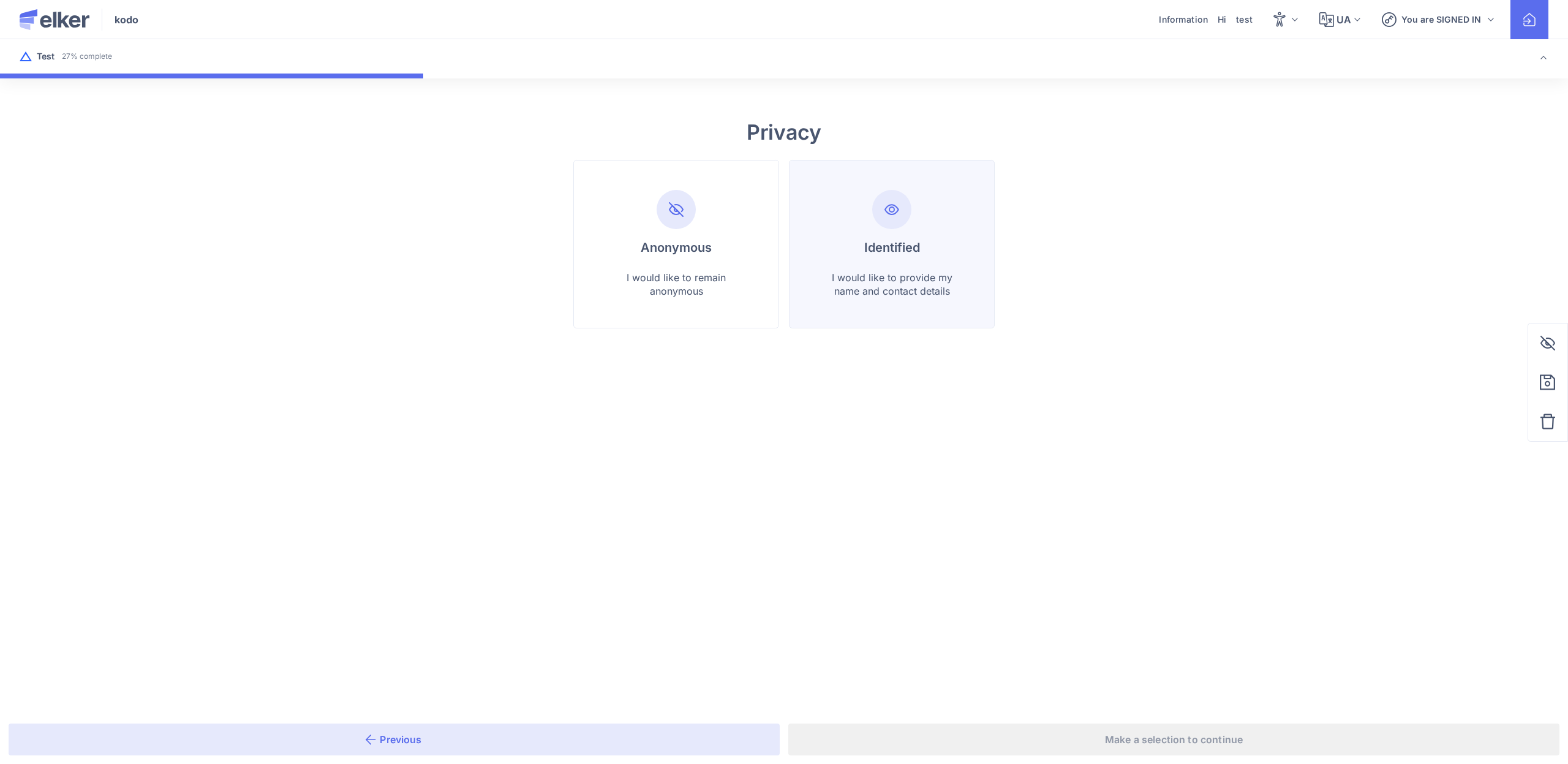
click at [855, 307] on li "Identified I would like to provide my name and contact details" at bounding box center [892, 244] width 205 height 169
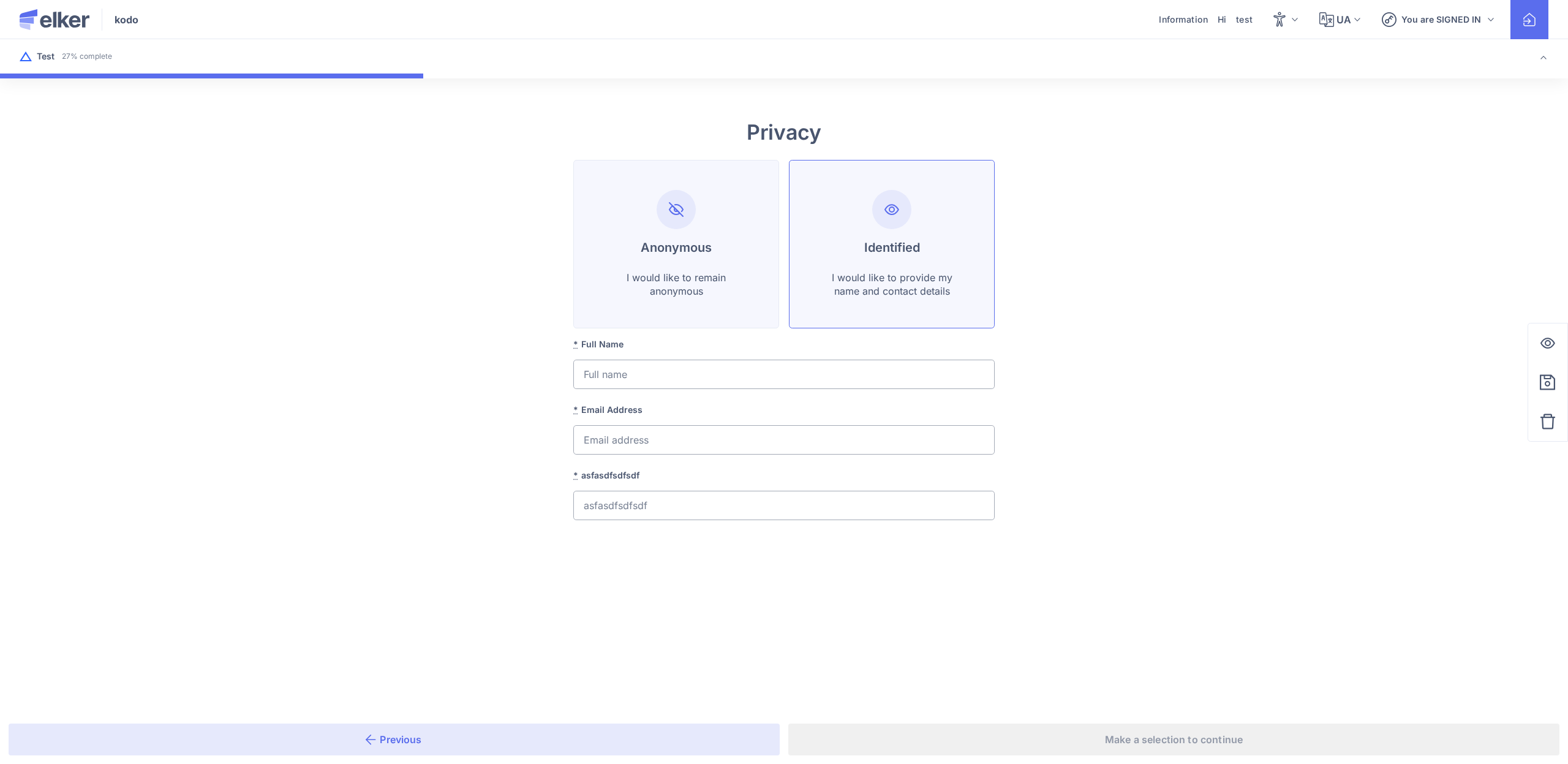
click at [789, 314] on li "Anonymous I would like to remain anonymous" at bounding box center [892, 244] width 205 height 169
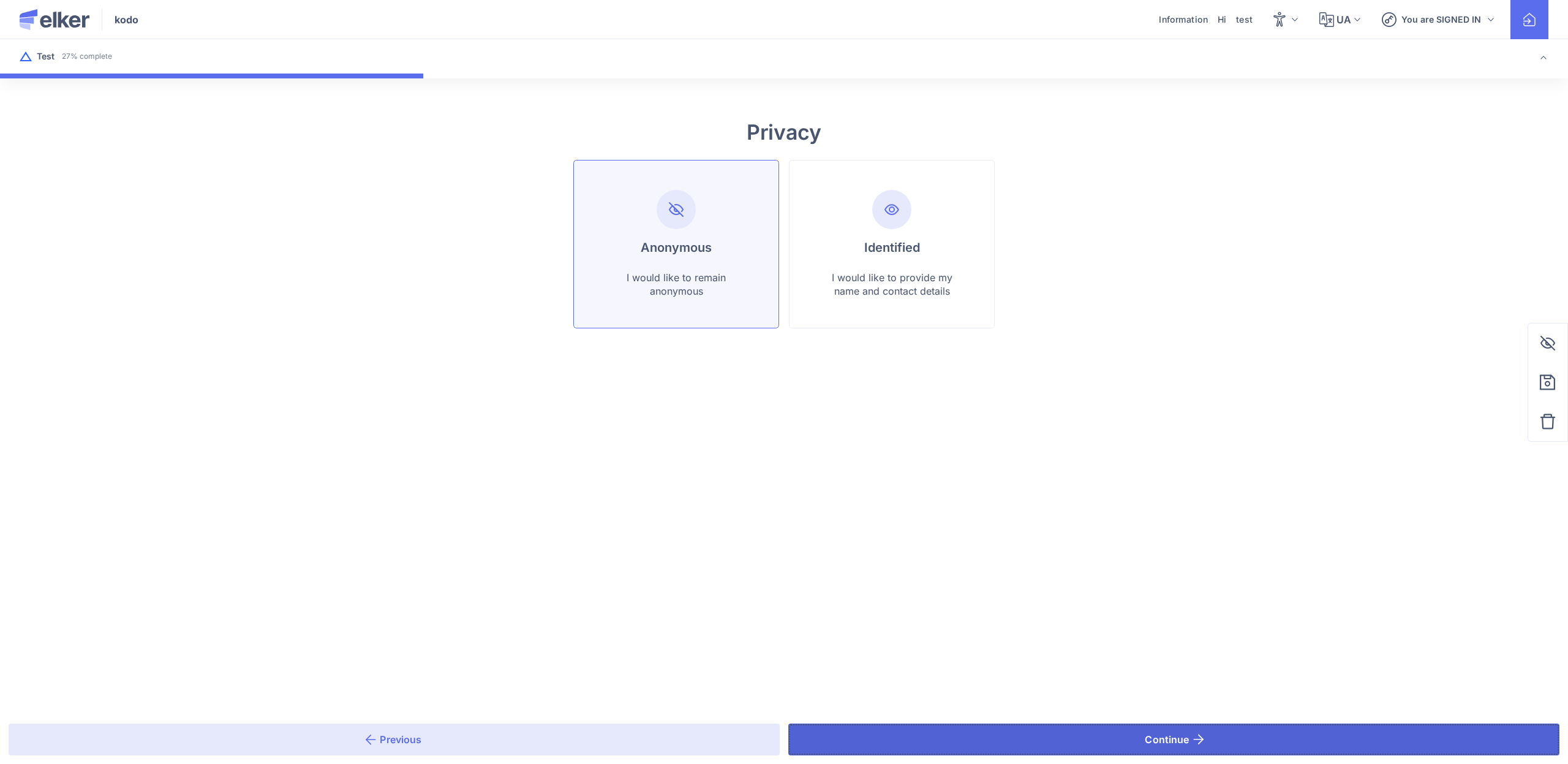
click at [937, 731] on button "Continue" at bounding box center [1173, 739] width 771 height 32
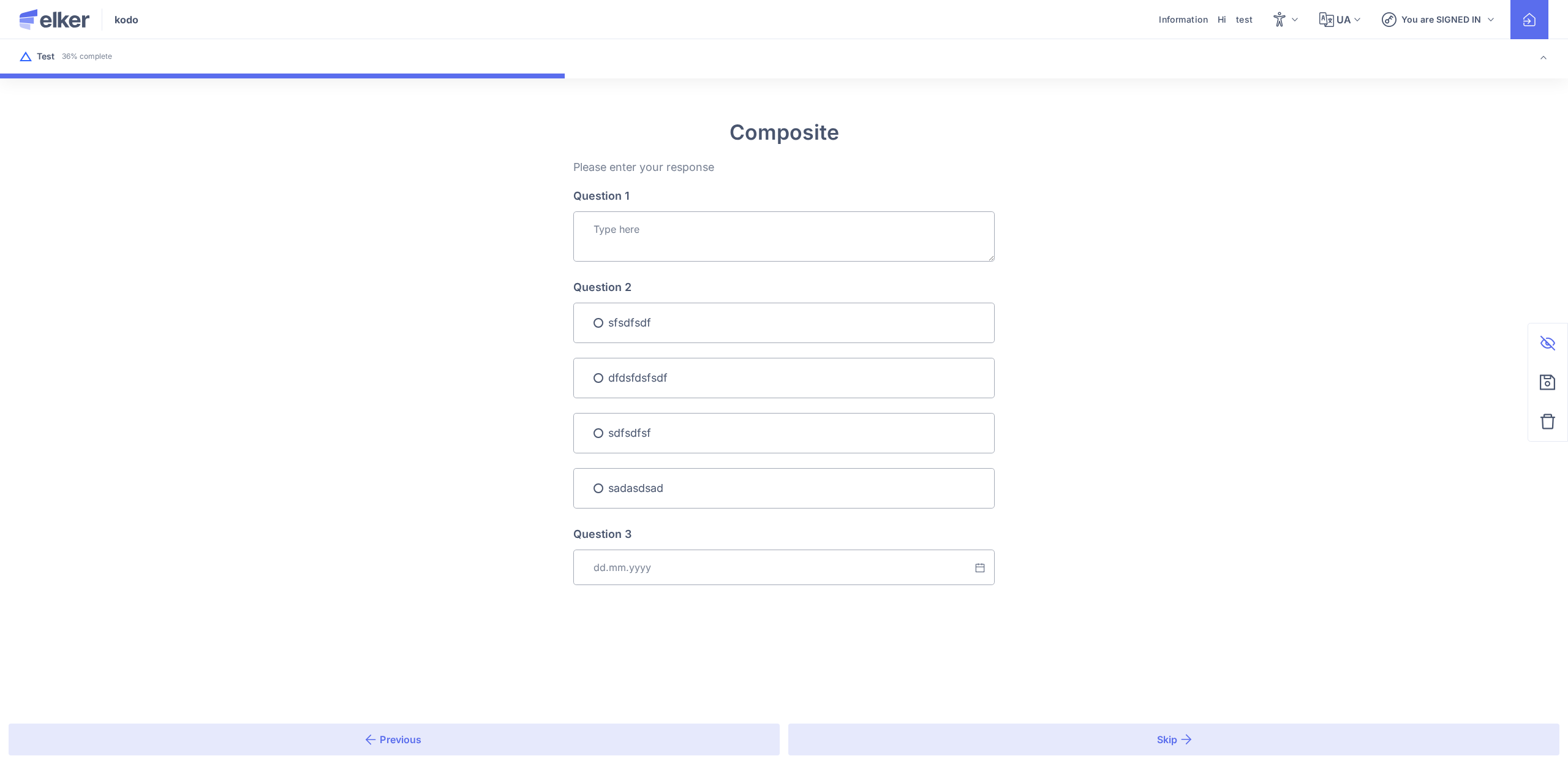
click at [656, 286] on label "Question 2" at bounding box center [783, 286] width 421 height 12
click at [675, 250] on textarea "Question 1" at bounding box center [783, 236] width 421 height 51
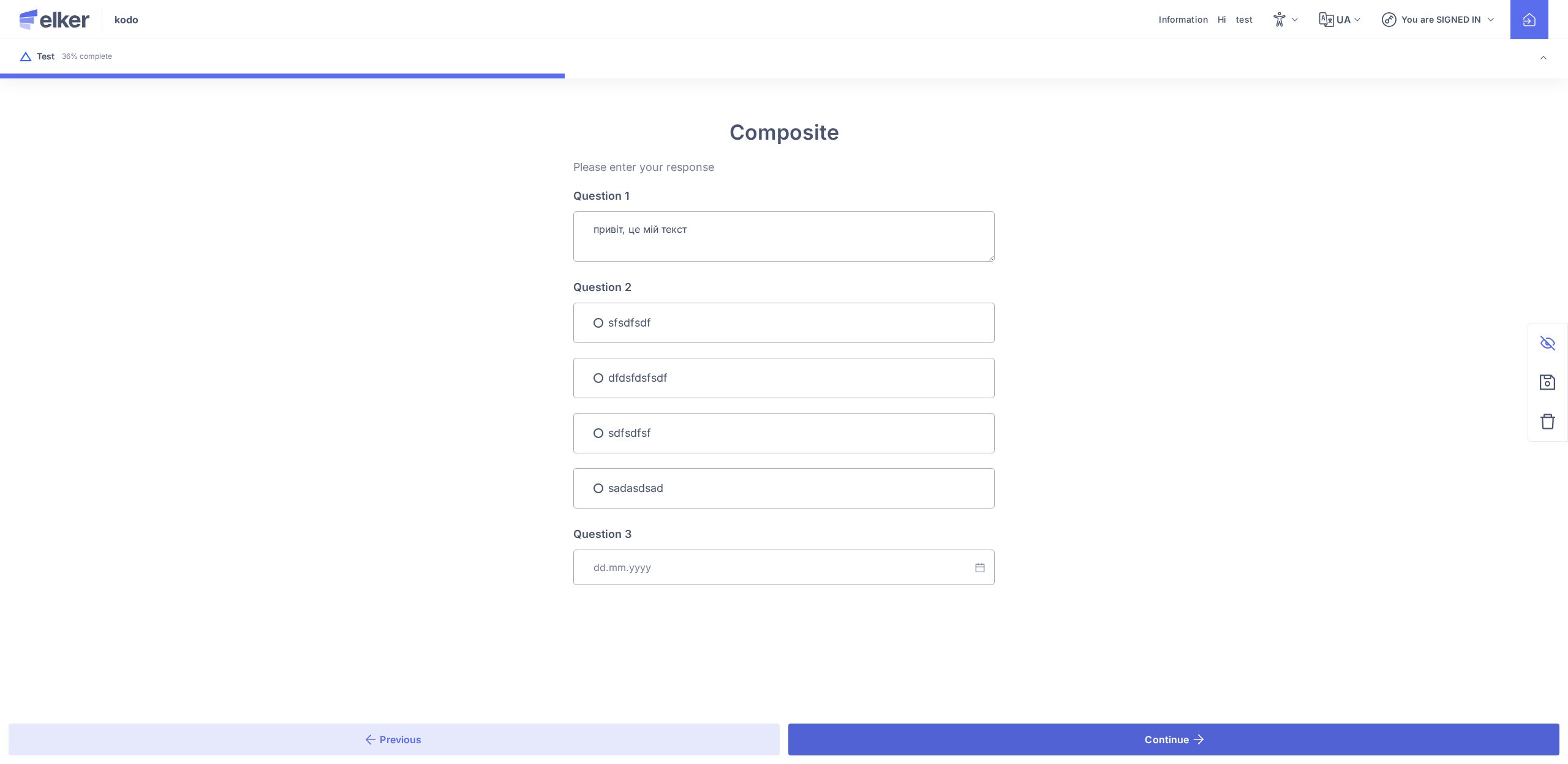
type textarea "привіт, це мій текст"
click at [1066, 730] on button "Continue" at bounding box center [1173, 739] width 771 height 32
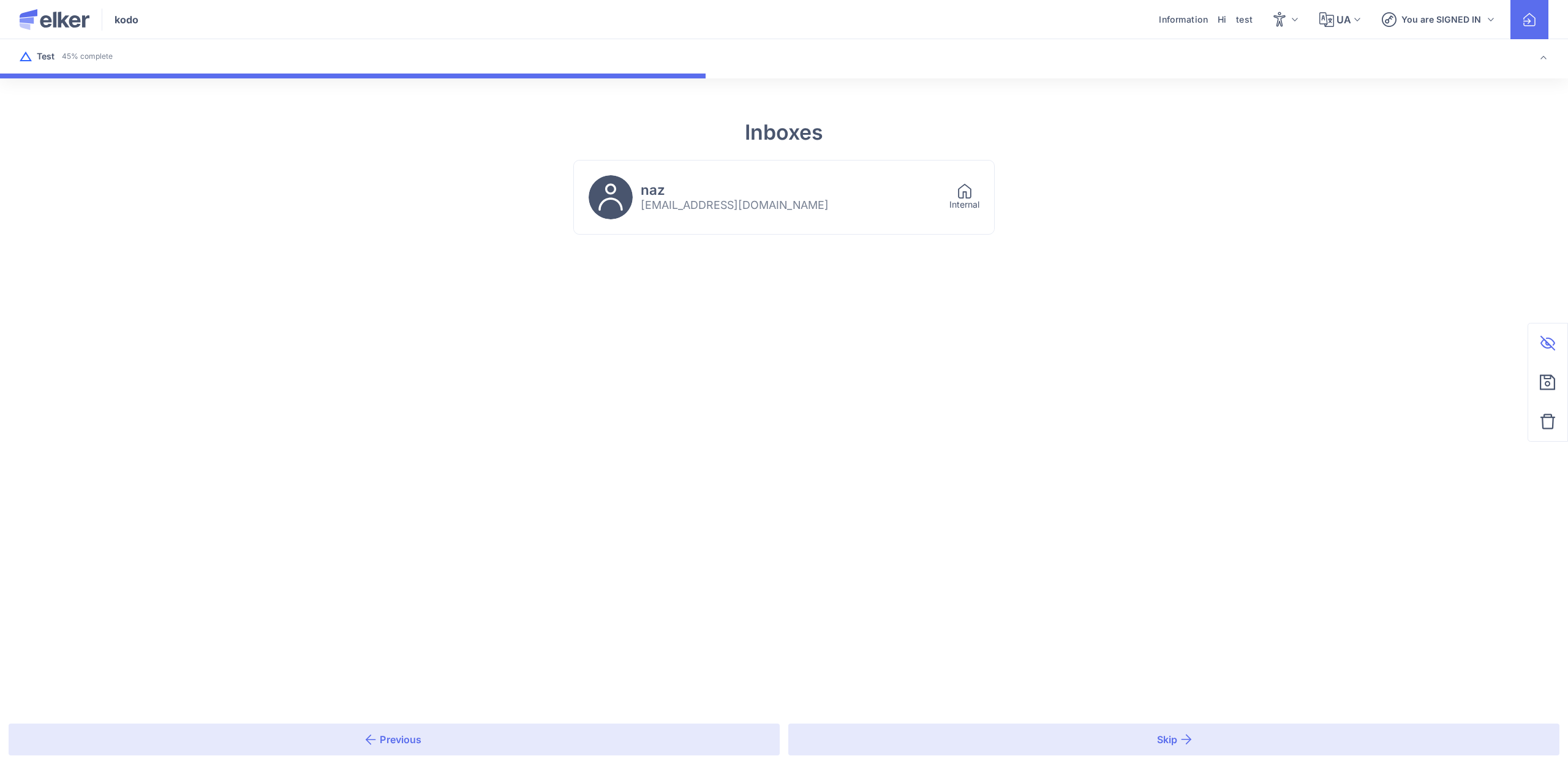
click at [812, 177] on div "naz [EMAIL_ADDRESS][DOMAIN_NAME]" at bounding box center [761, 197] width 346 height 44
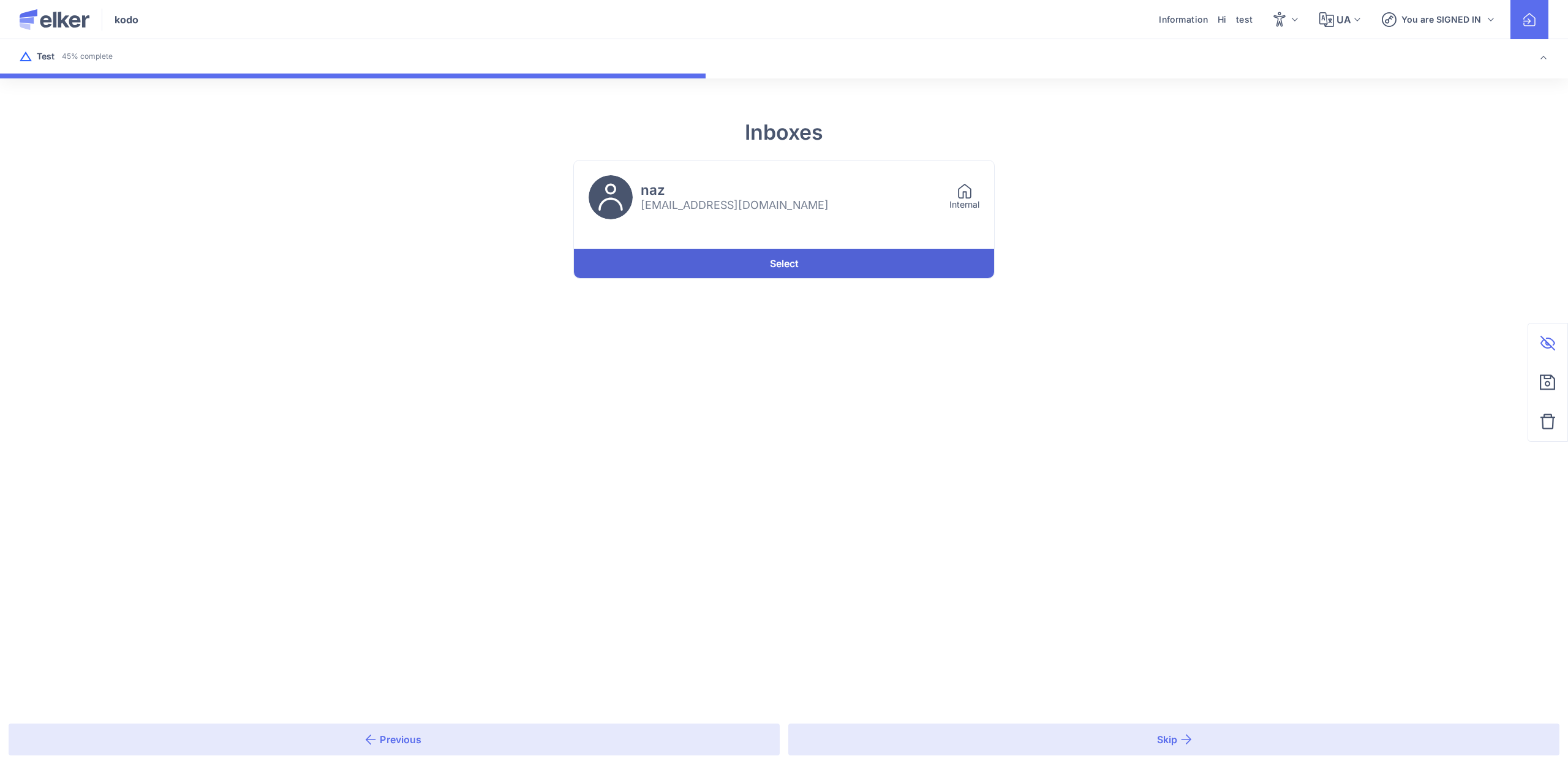
click at [788, 261] on link "Select" at bounding box center [784, 263] width 420 height 30
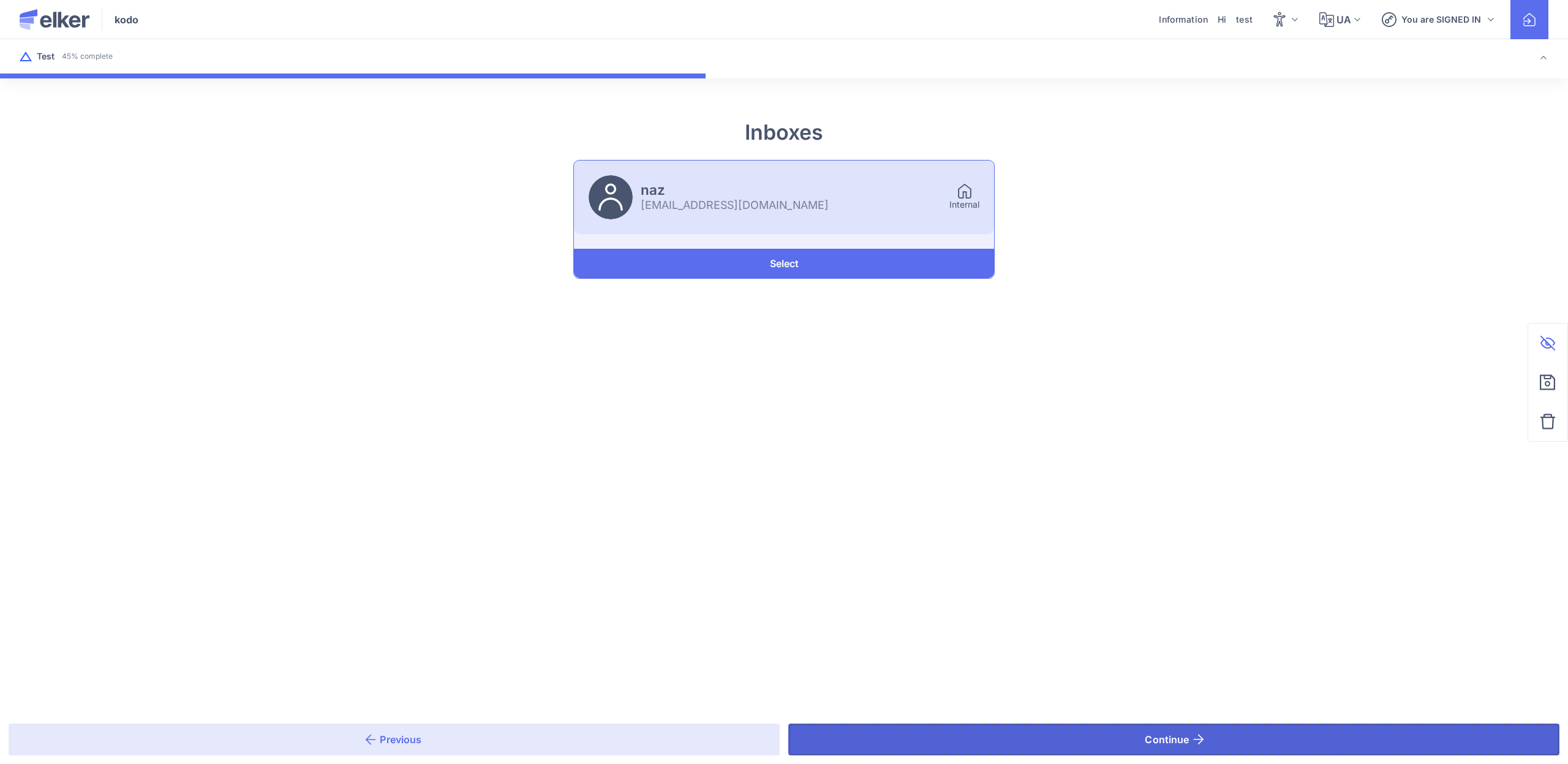
click at [944, 729] on button "Continue" at bounding box center [1173, 739] width 771 height 32
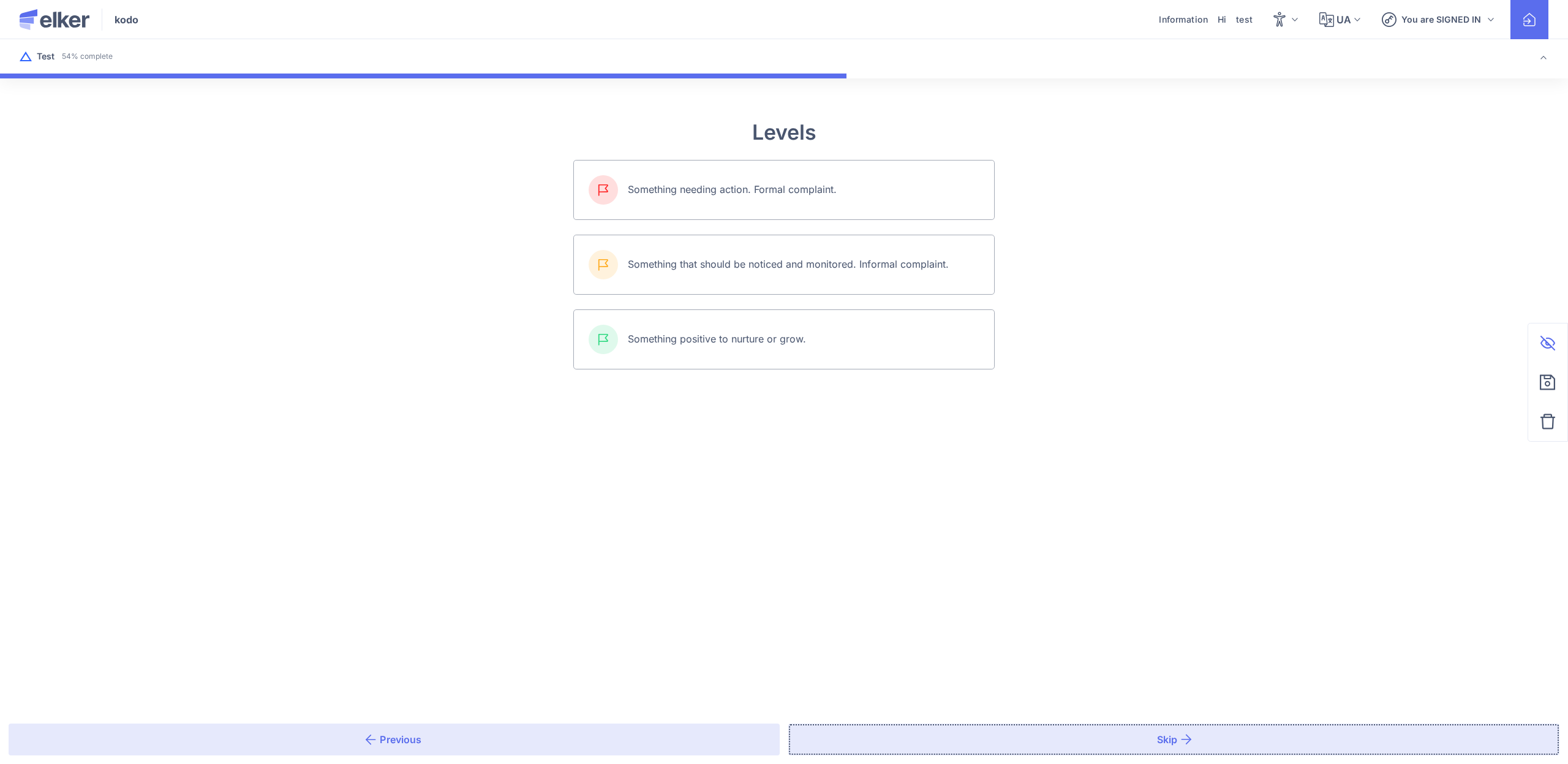
click at [944, 730] on button "Skip" at bounding box center [1173, 739] width 771 height 32
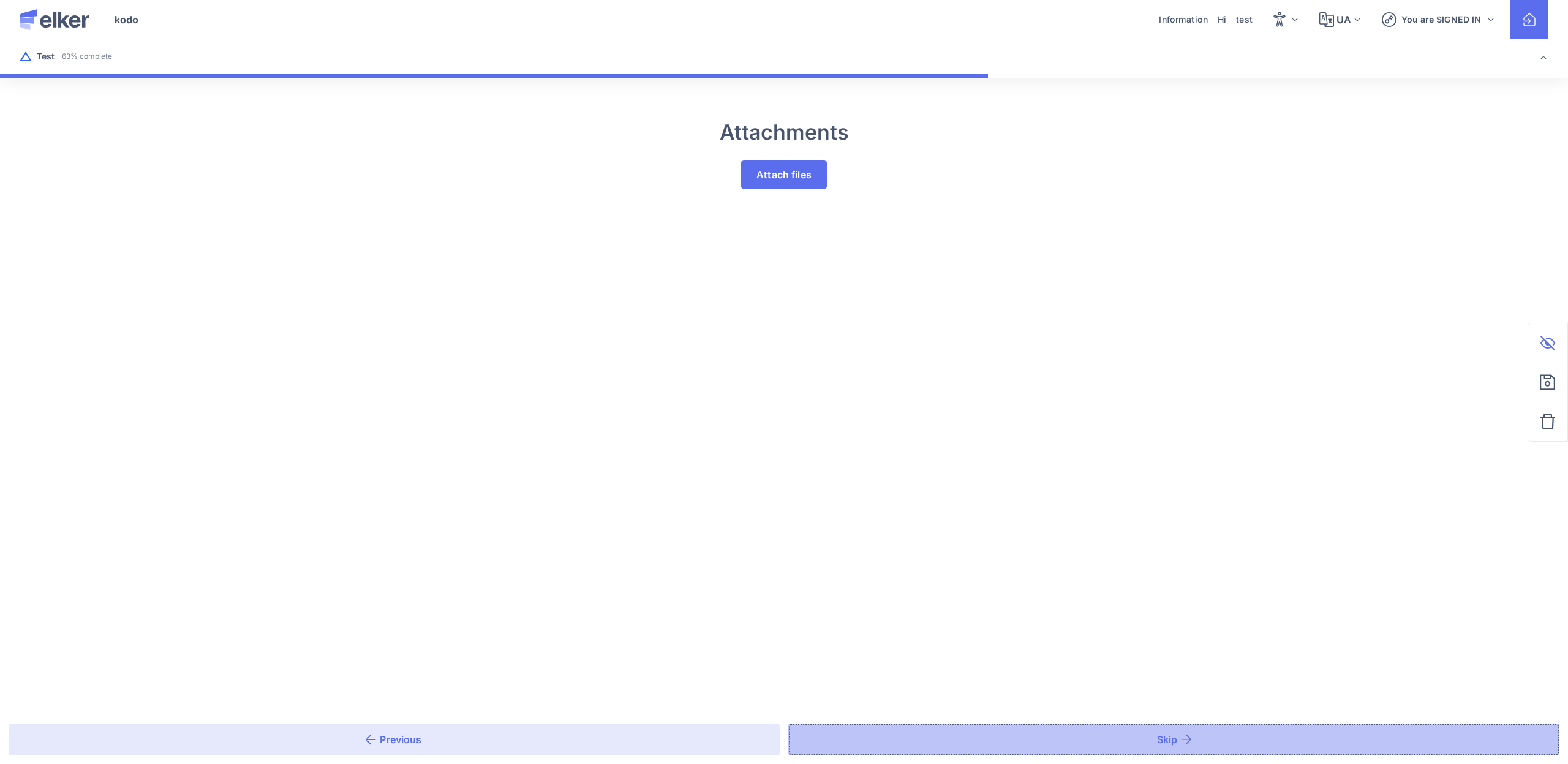
click at [943, 732] on button "Skip" at bounding box center [1173, 739] width 771 height 32
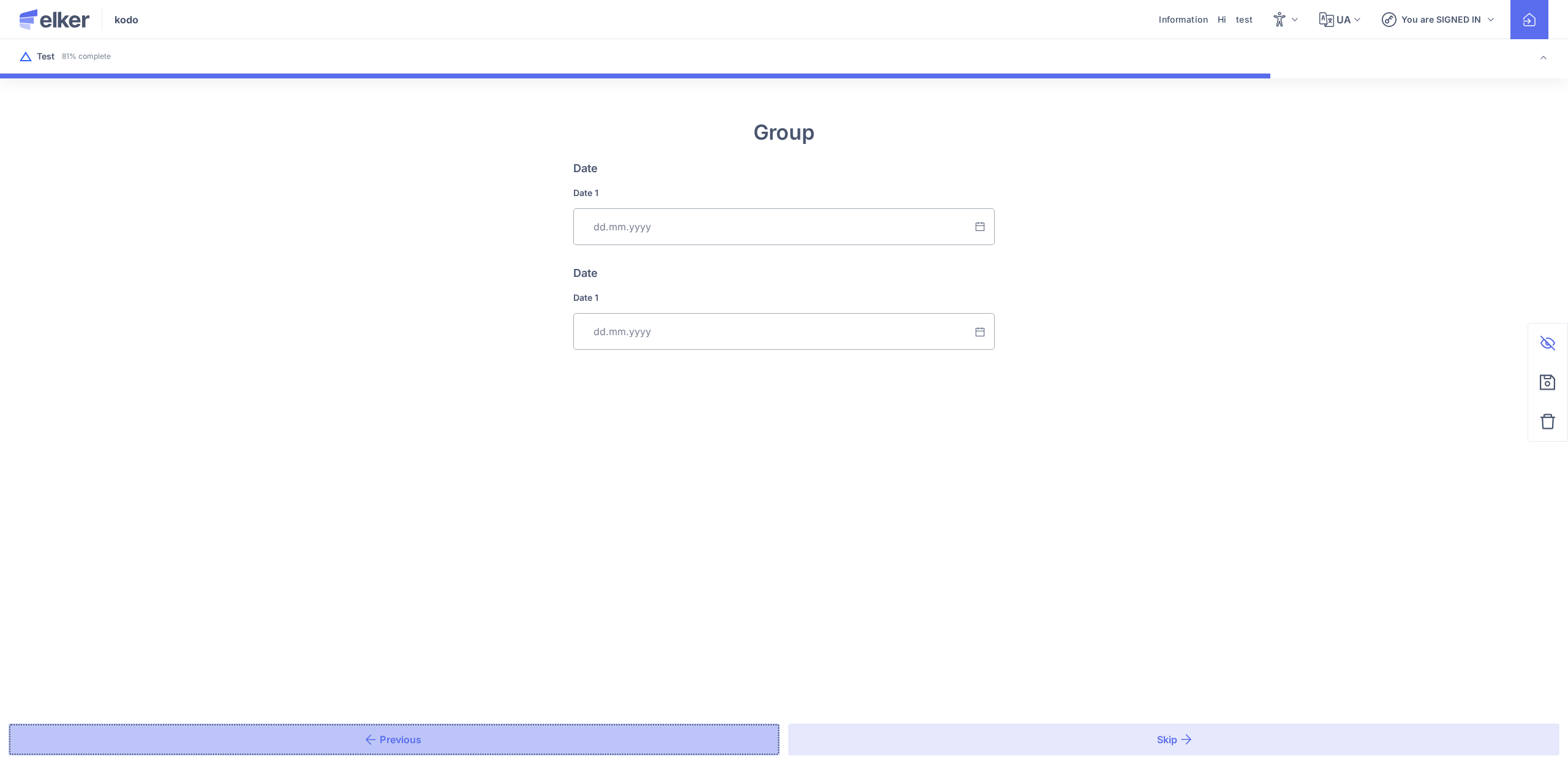
click at [697, 742] on button "Previous" at bounding box center [394, 739] width 771 height 32
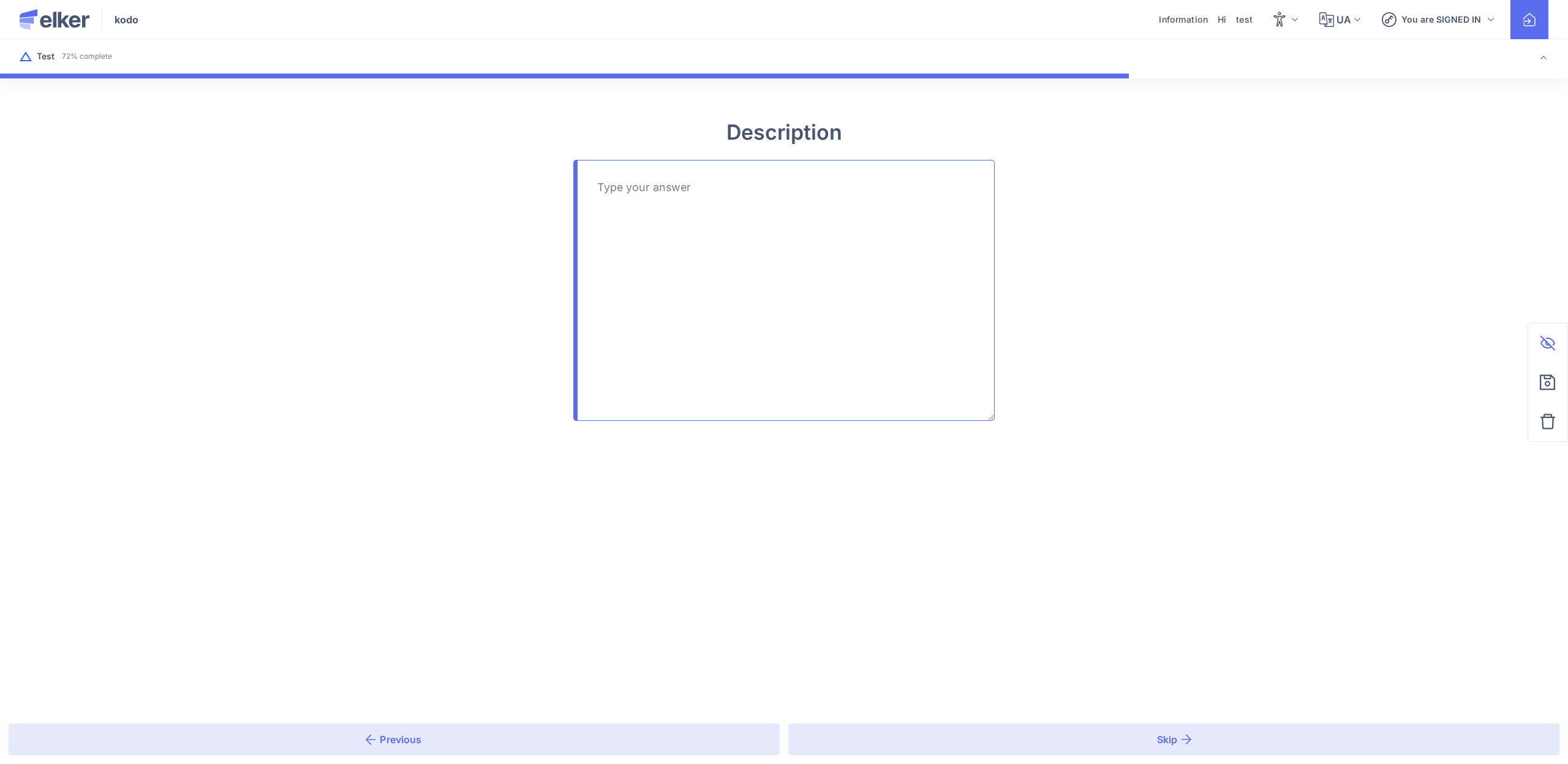
click at [660, 217] on textarea at bounding box center [783, 290] width 421 height 261
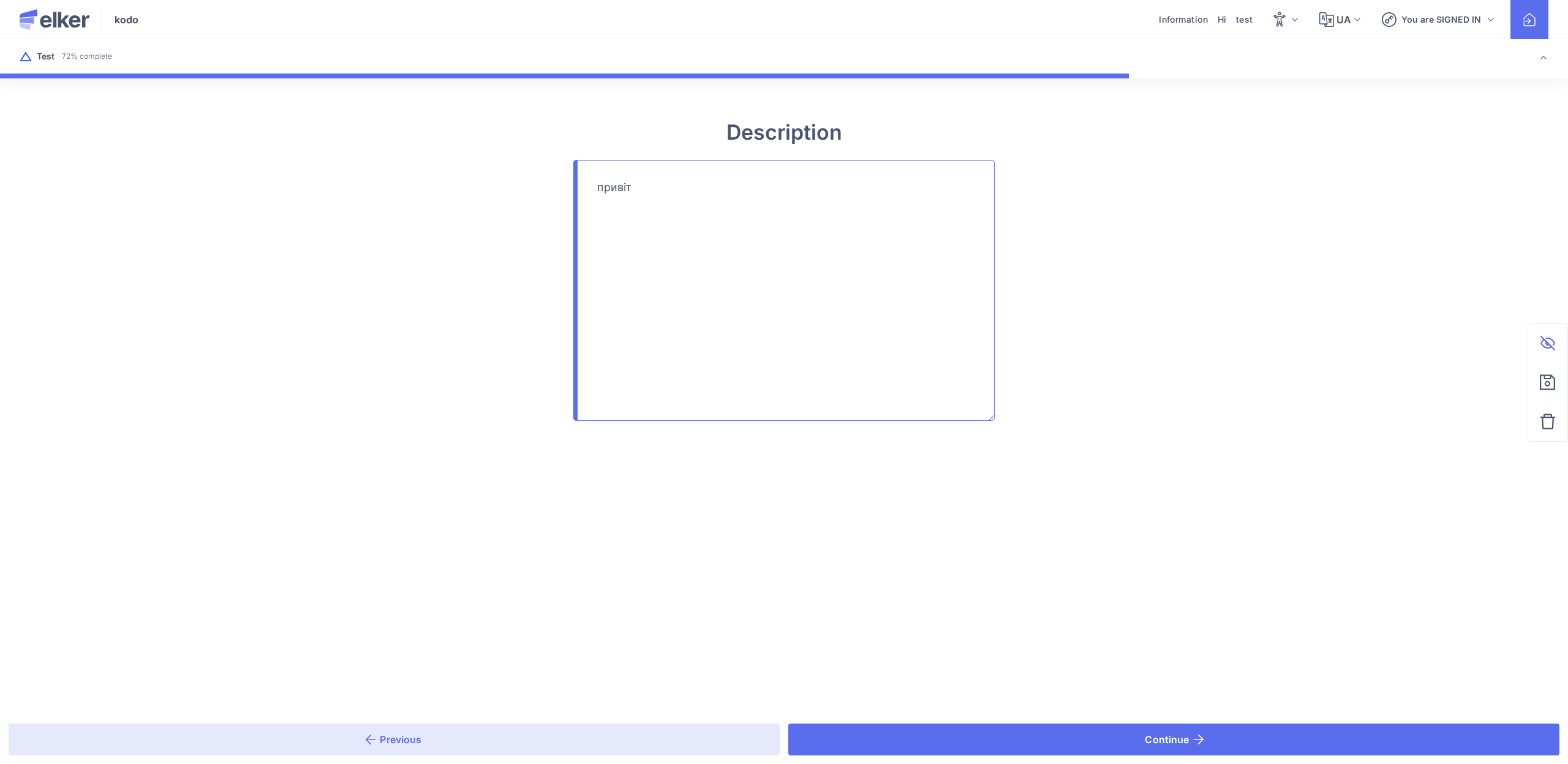
type textarea "привіт"
click at [1069, 581] on main "Description привіт Previous Continue Keep in touch about your report Choose one…" at bounding box center [784, 382] width 1568 height 764
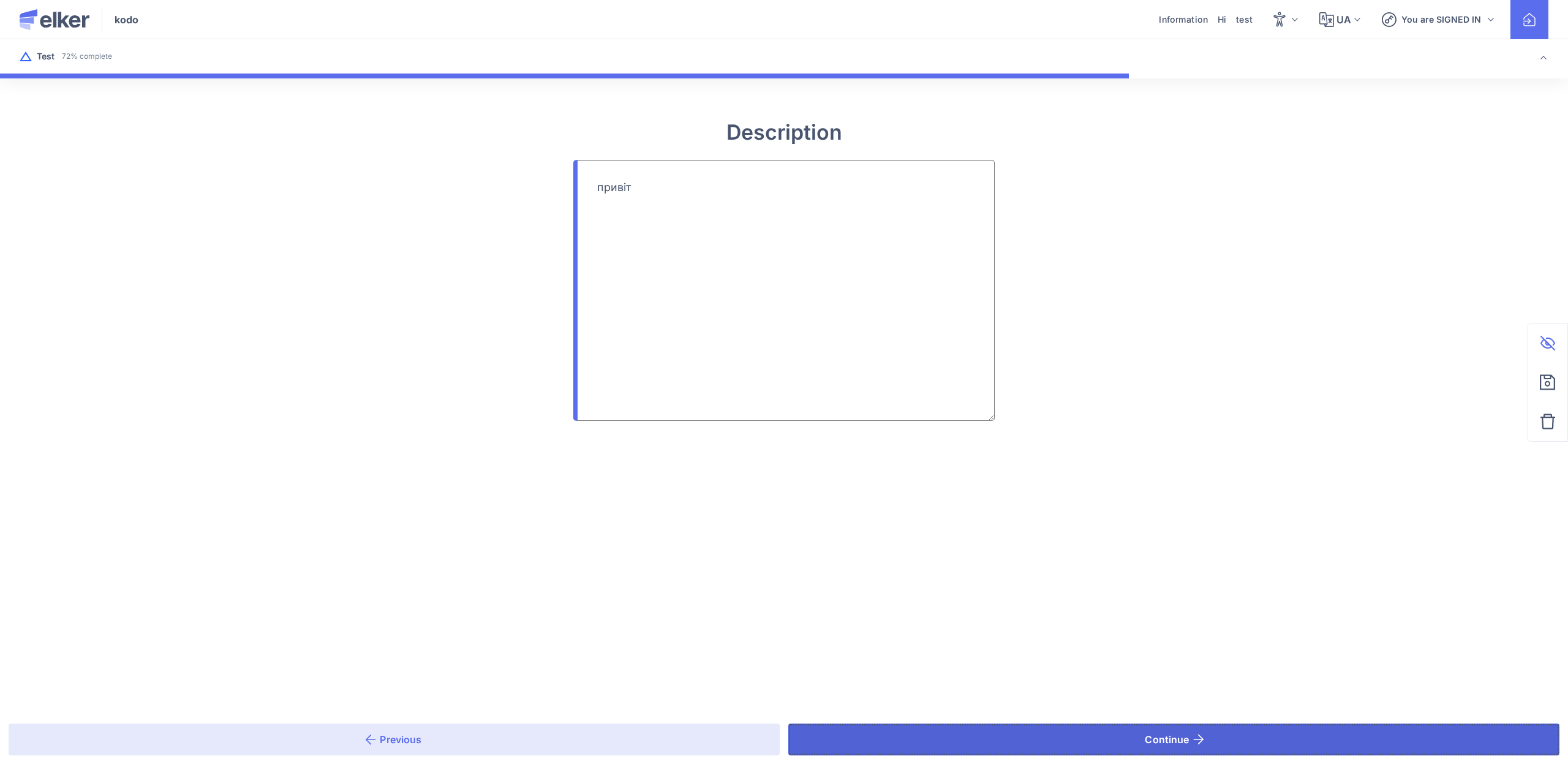
click at [1078, 746] on button "Continue" at bounding box center [1173, 739] width 771 height 32
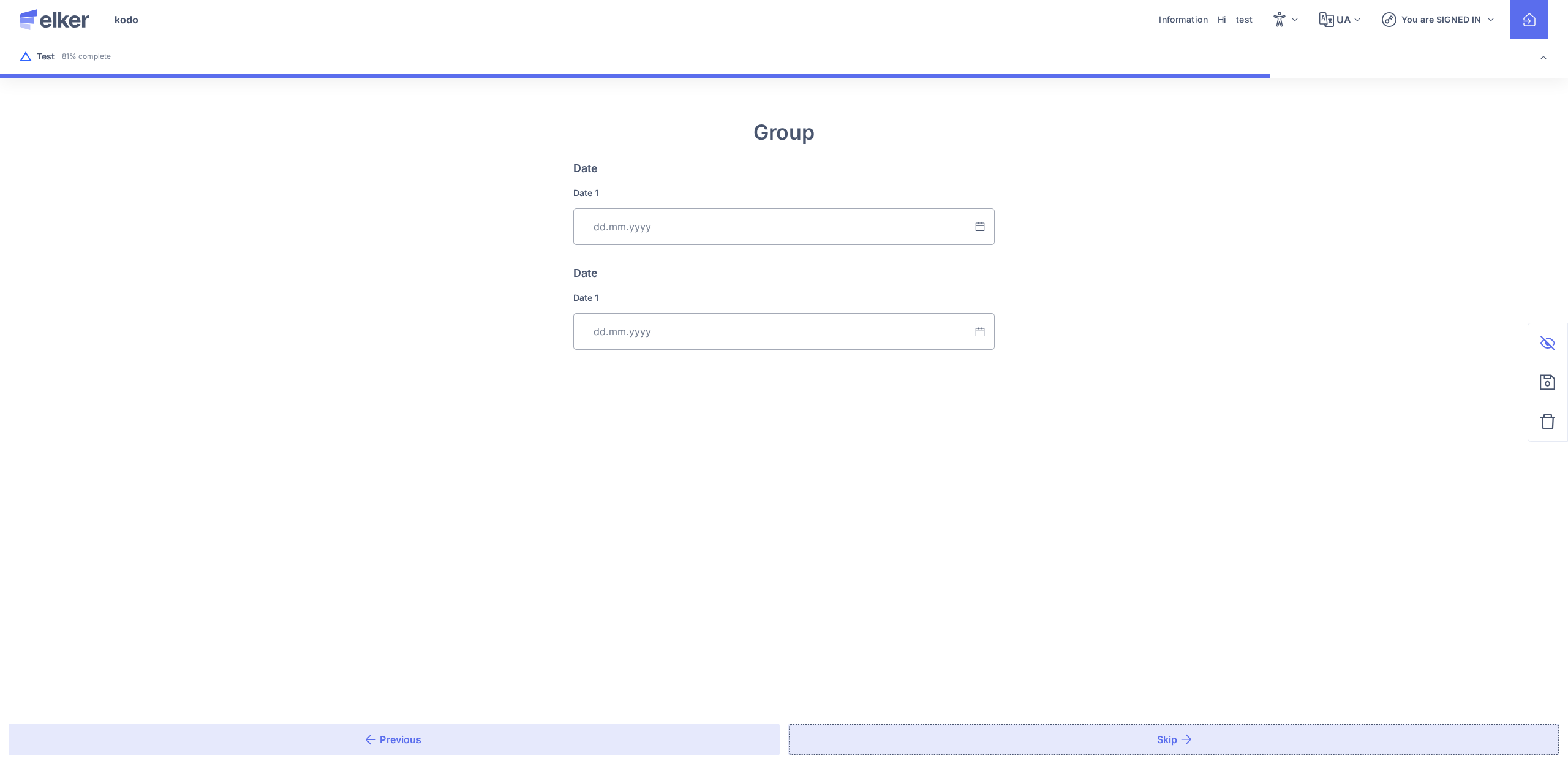
click at [1078, 747] on button "Skip" at bounding box center [1173, 739] width 771 height 32
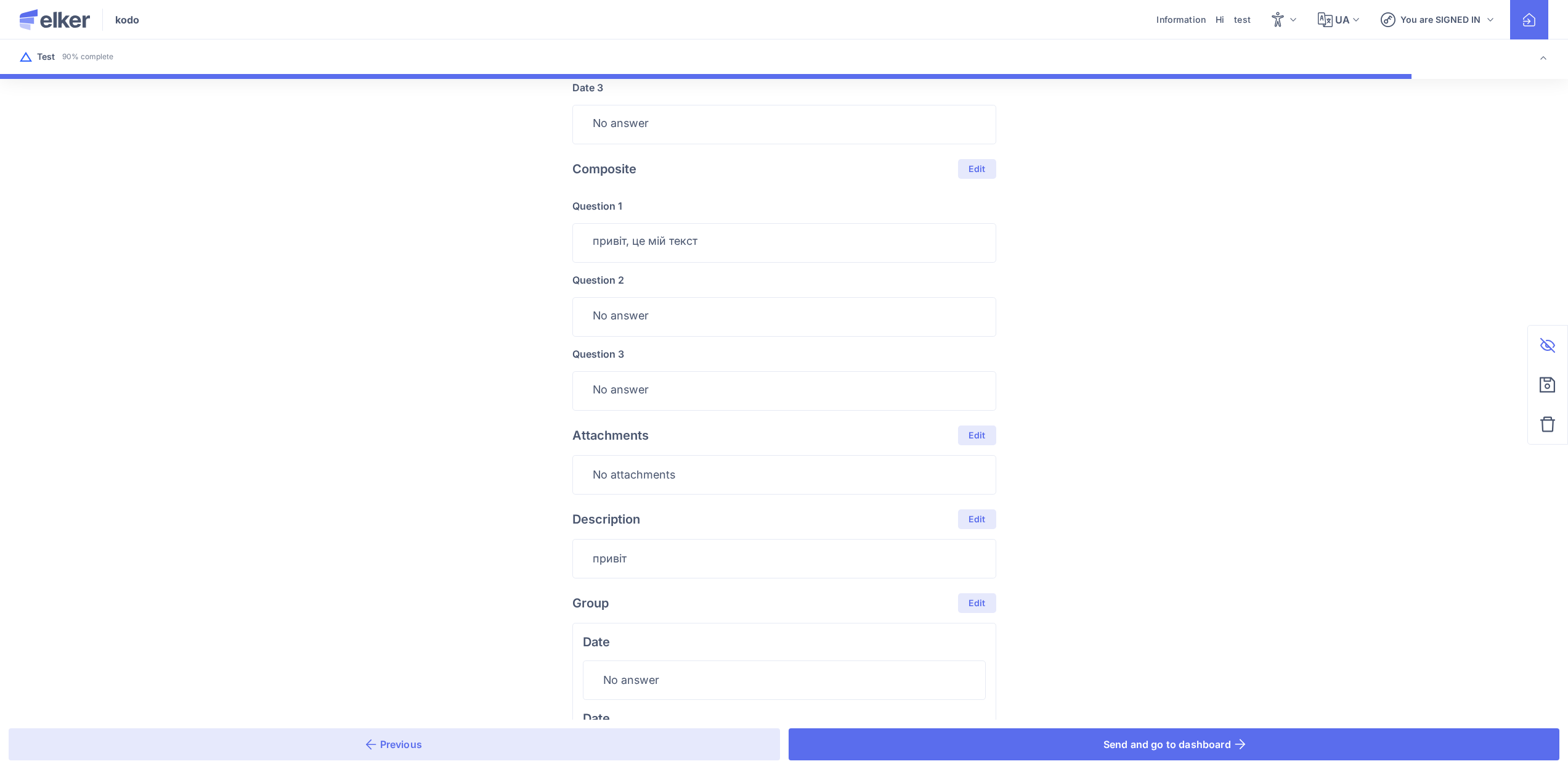
scroll to position [977, 0]
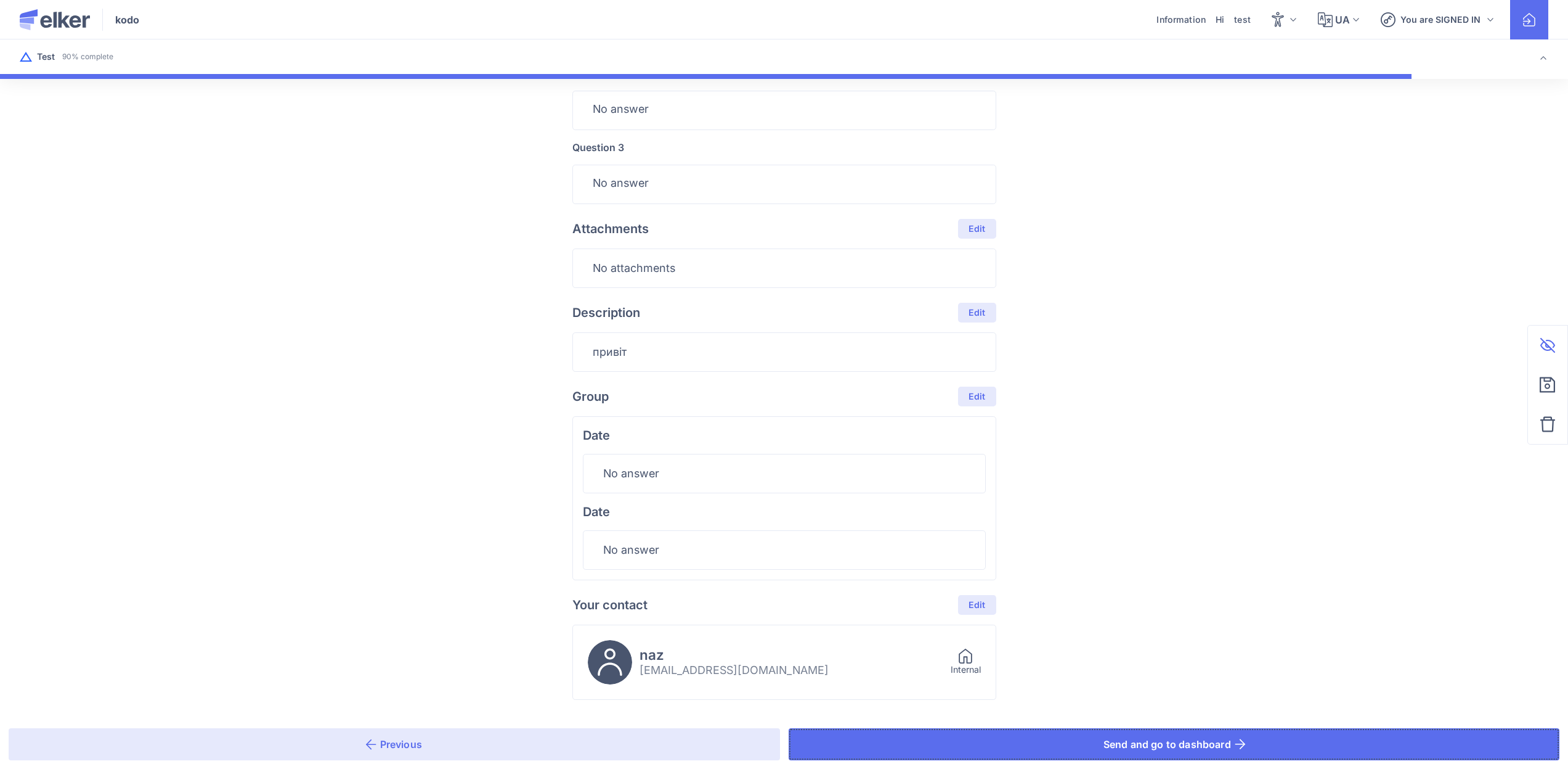
click at [1017, 744] on button "Send and go to dashboard" at bounding box center [1174, 744] width 771 height 32
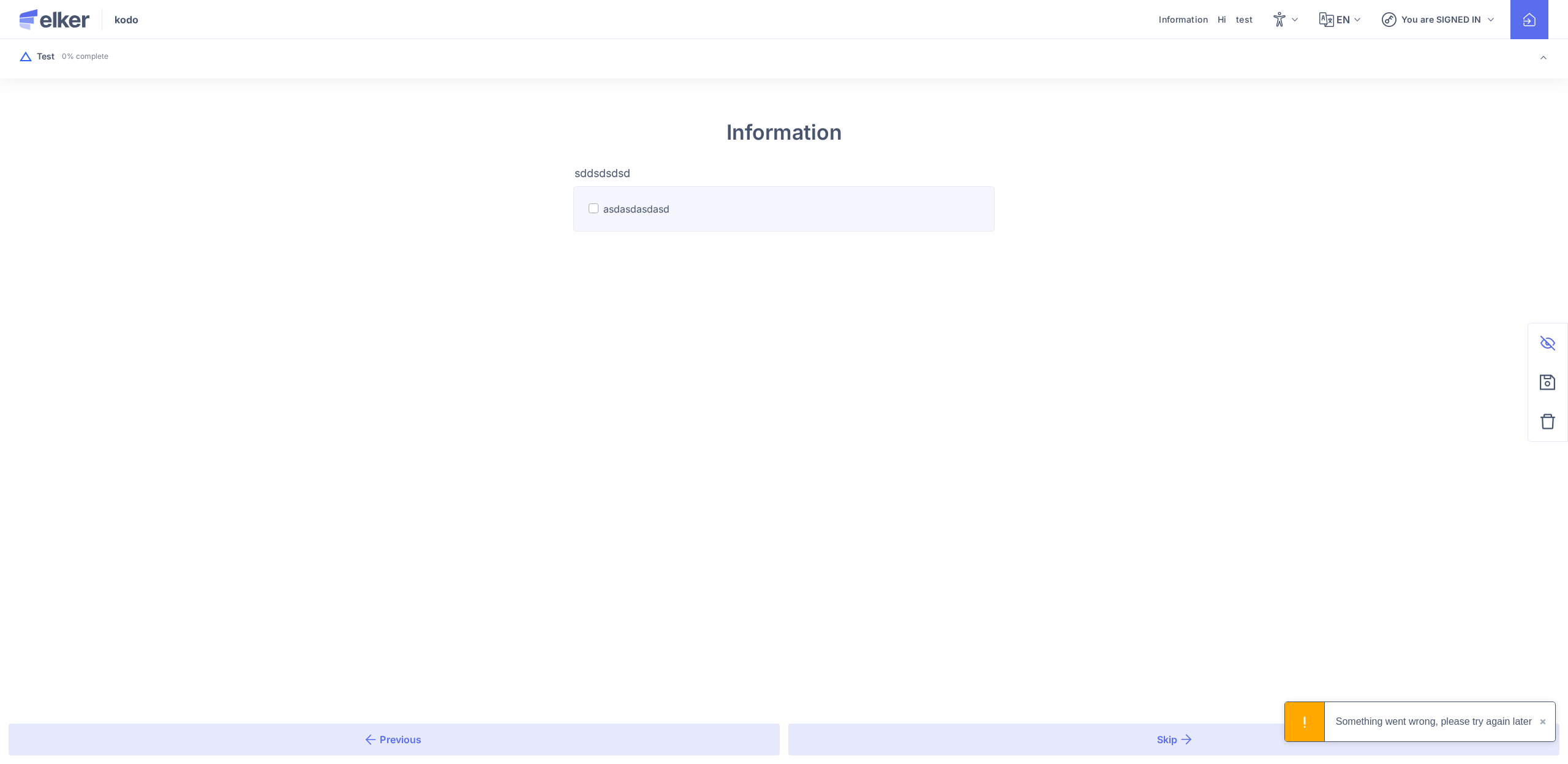
click at [715, 211] on label "asdasdasdasd" at bounding box center [783, 209] width 421 height 45
click at [0, 0] on input "asdasdasdasd" at bounding box center [0, 0] width 0 height 0
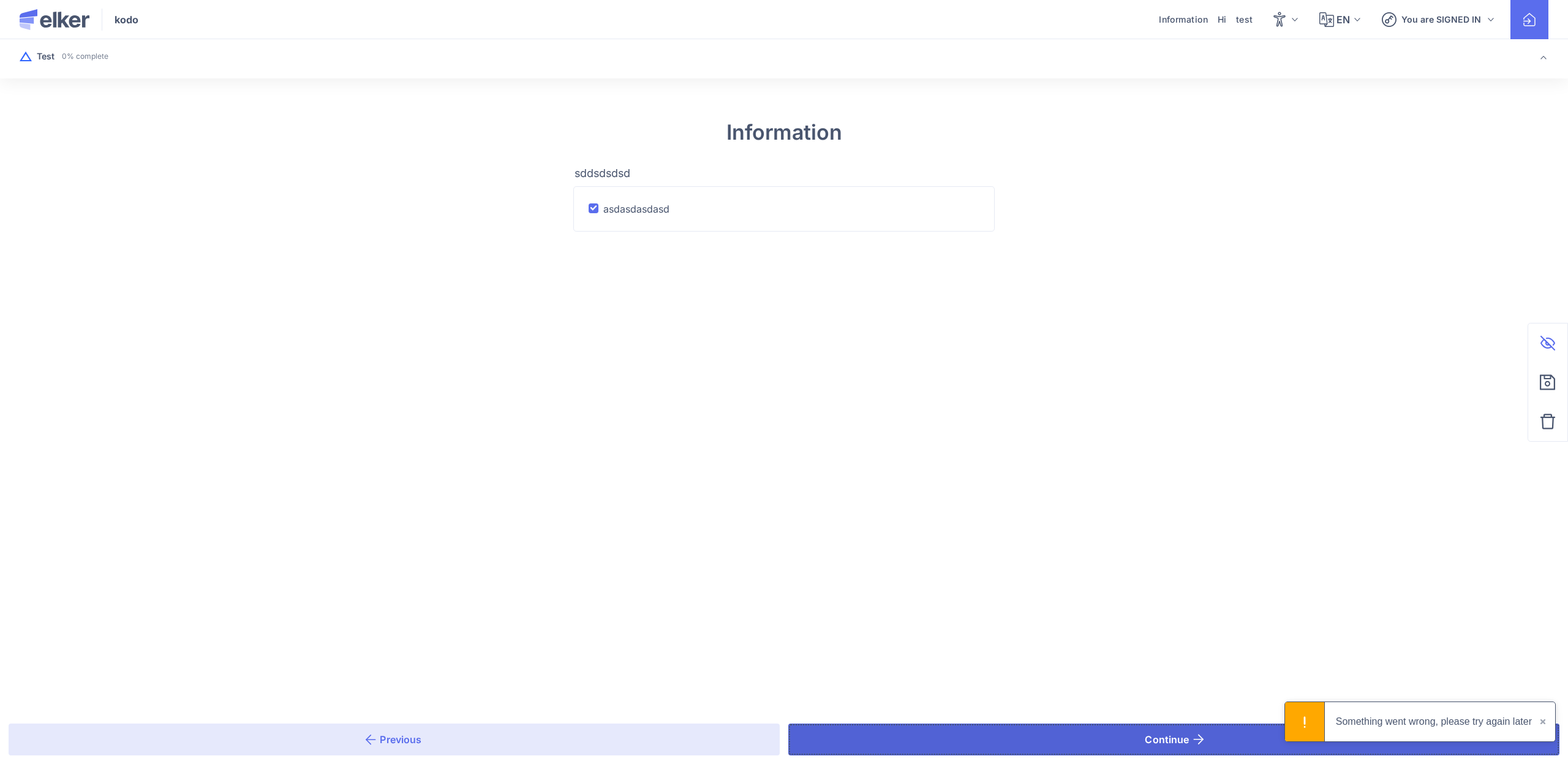
click at [954, 728] on button "Continue" at bounding box center [1173, 739] width 771 height 32
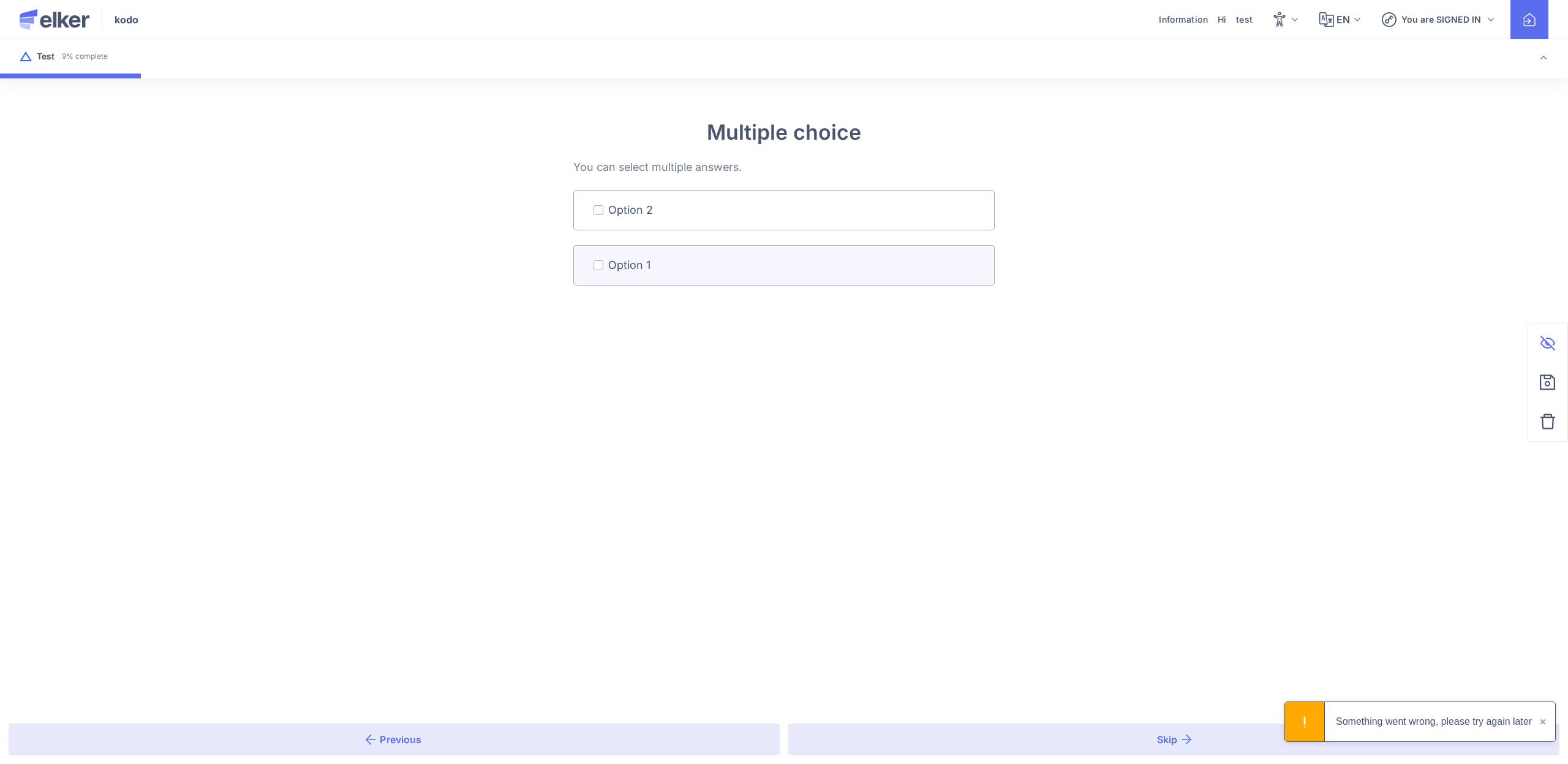
click at [627, 267] on span "Option 1" at bounding box center [629, 265] width 43 height 19
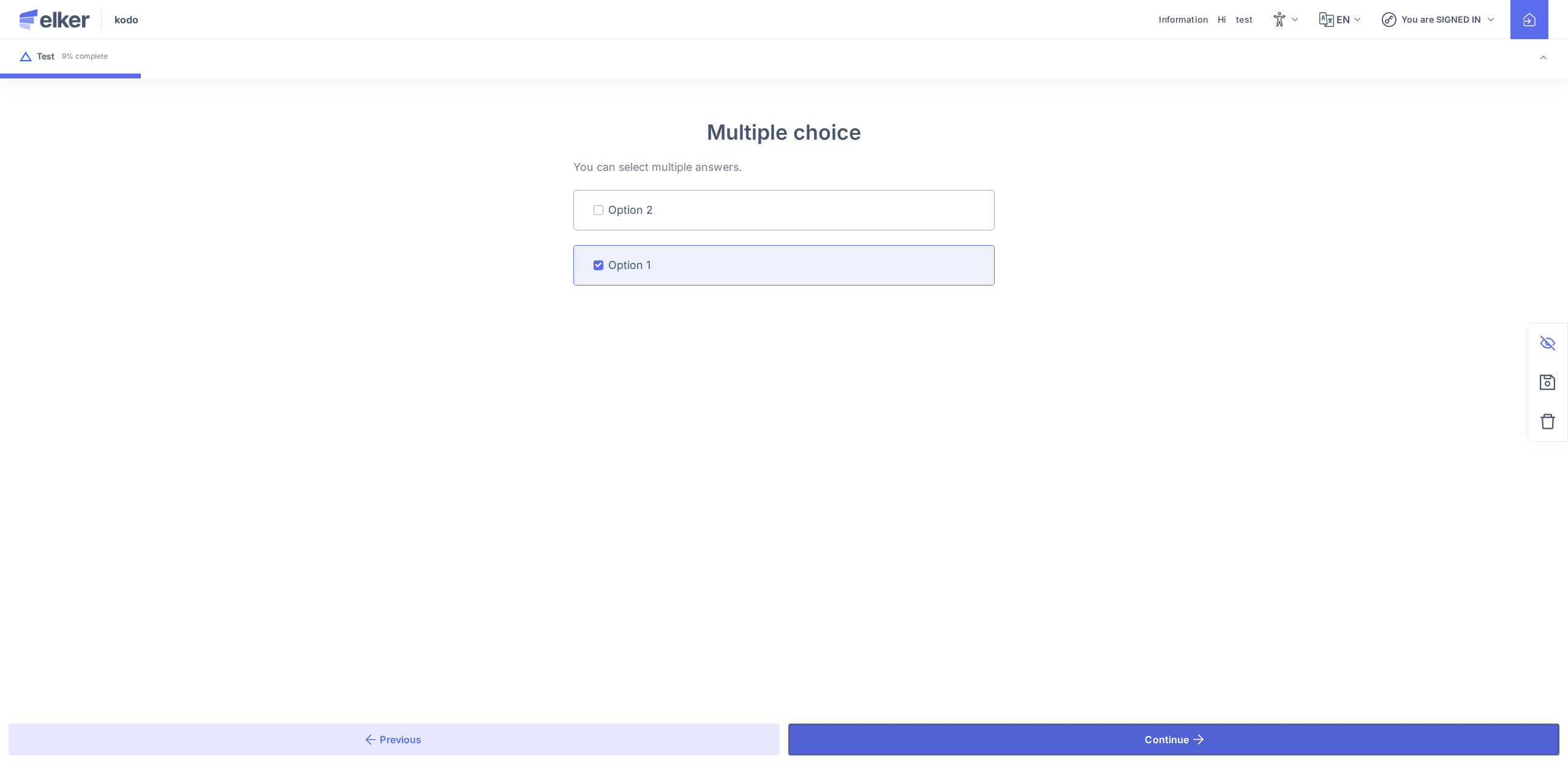
click at [953, 723] on button "Continue" at bounding box center [1173, 739] width 771 height 32
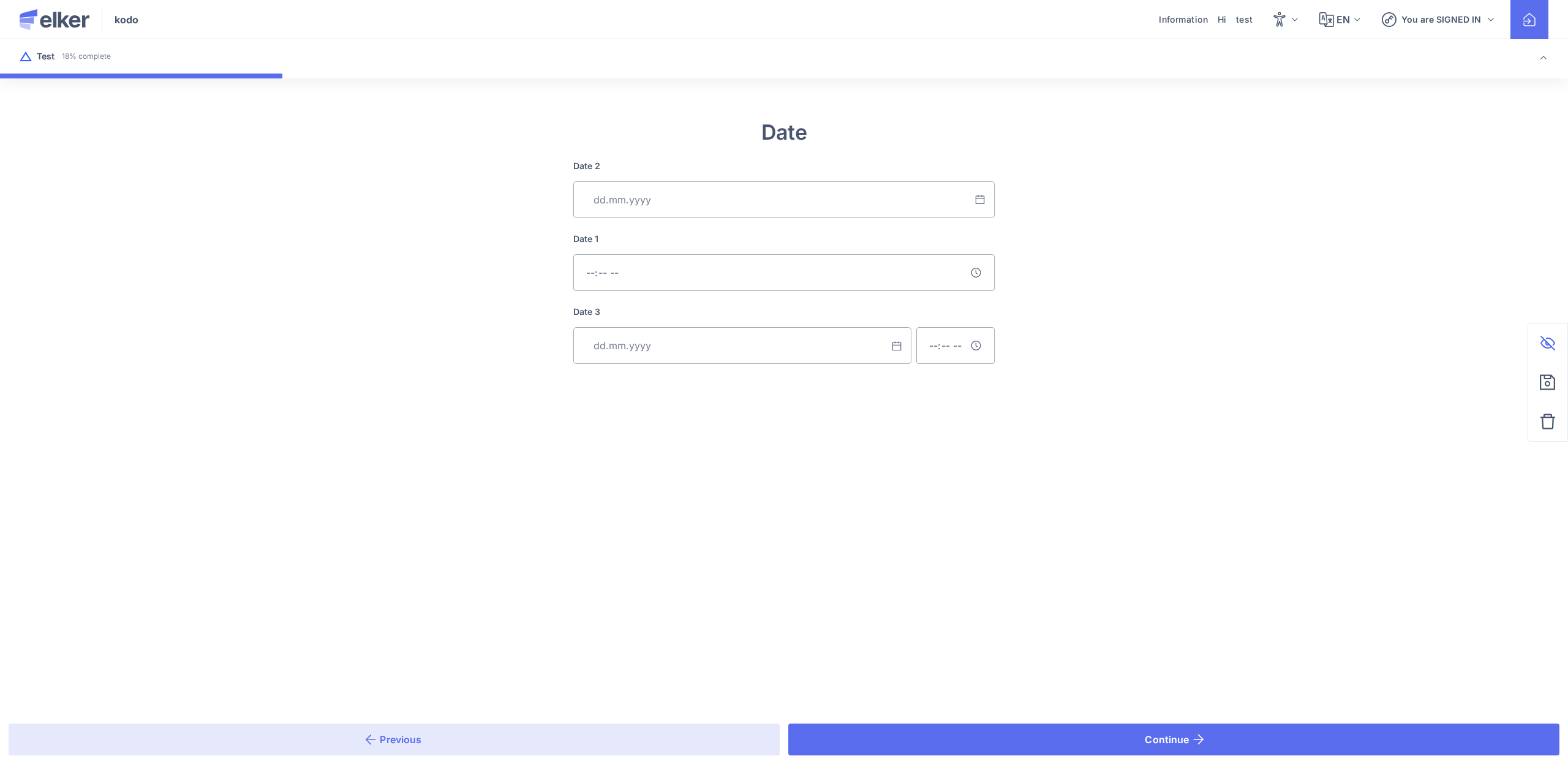
click at [650, 278] on input "Date 2" at bounding box center [783, 273] width 421 height 37
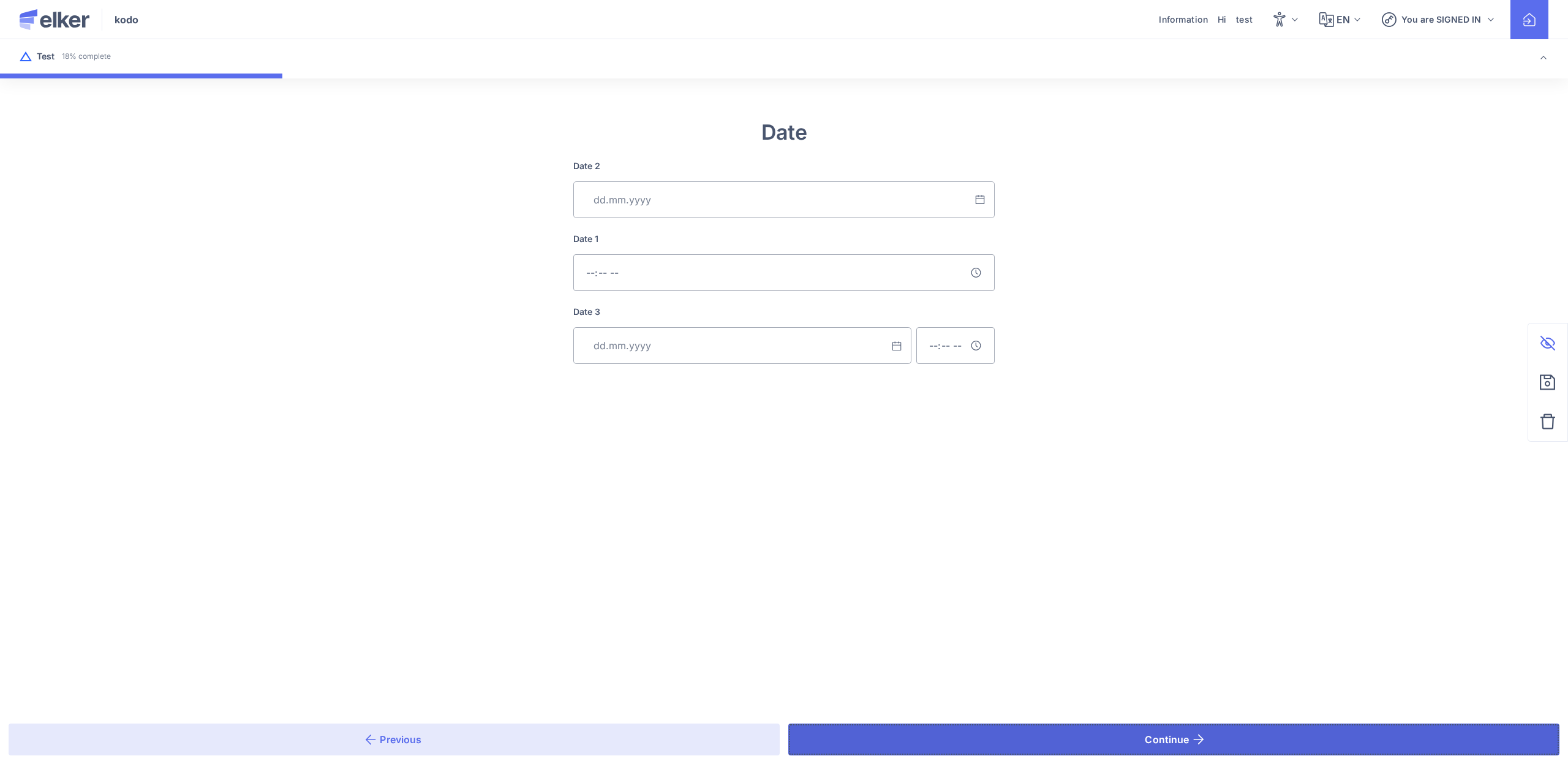
click at [993, 737] on button "Continue" at bounding box center [1173, 739] width 771 height 32
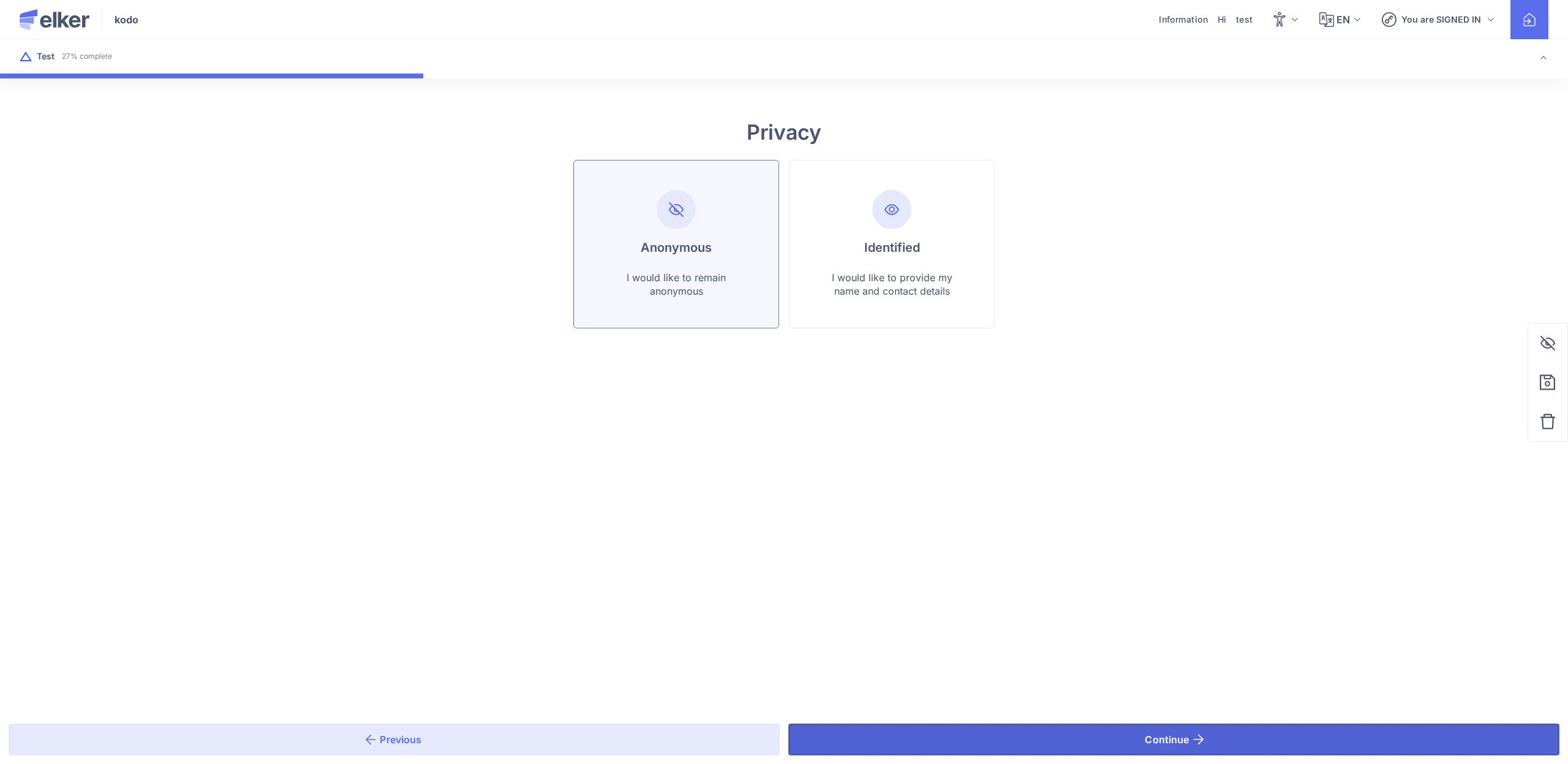
click at [903, 723] on button "Continue" at bounding box center [1173, 739] width 771 height 32
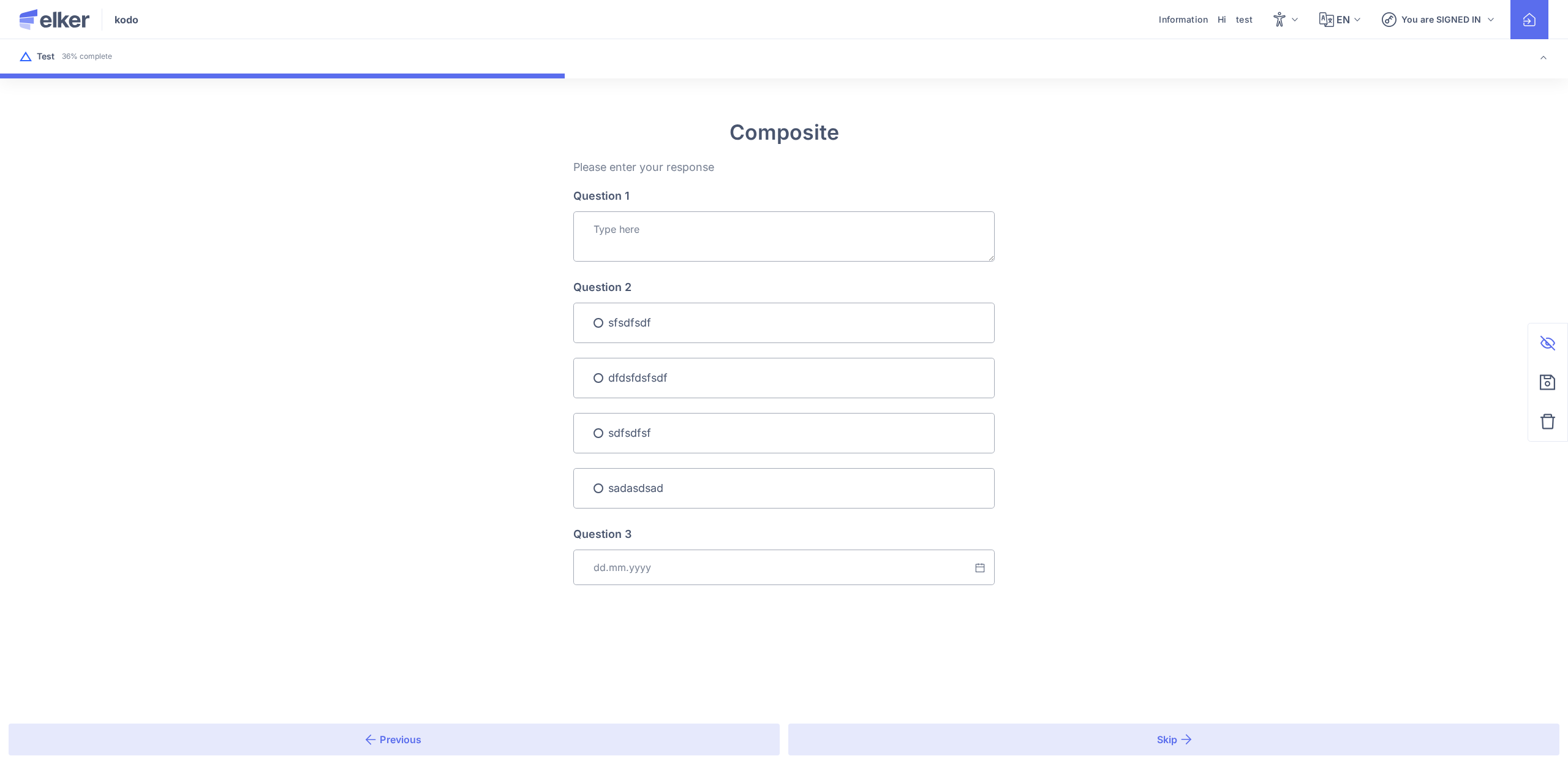
click at [674, 208] on div "Question 1" at bounding box center [783, 226] width 421 height 71
click at [656, 241] on textarea "Question 1" at bounding box center [783, 236] width 421 height 51
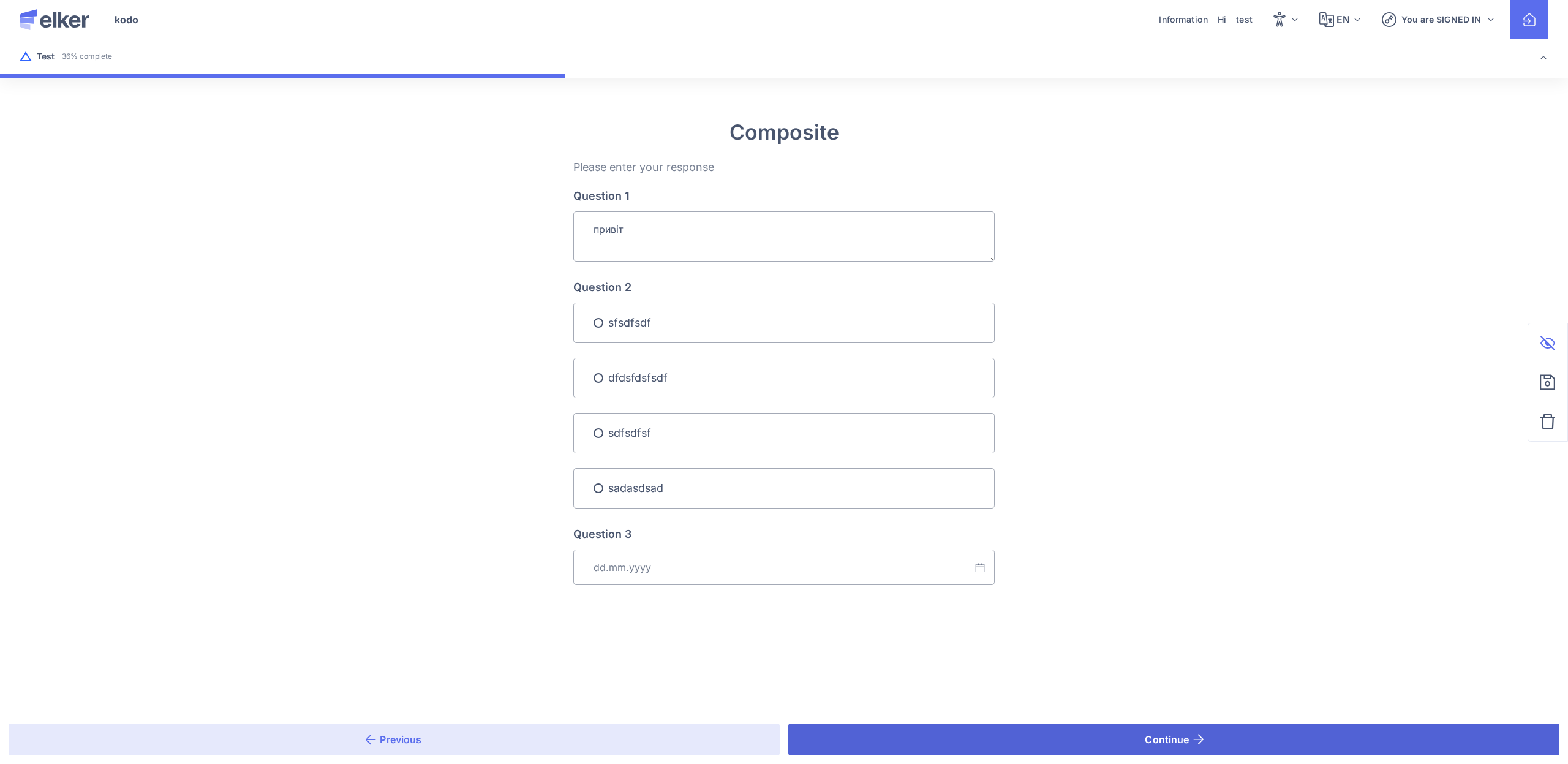
type textarea "привіт"
click at [952, 741] on button "Continue" at bounding box center [1173, 739] width 771 height 32
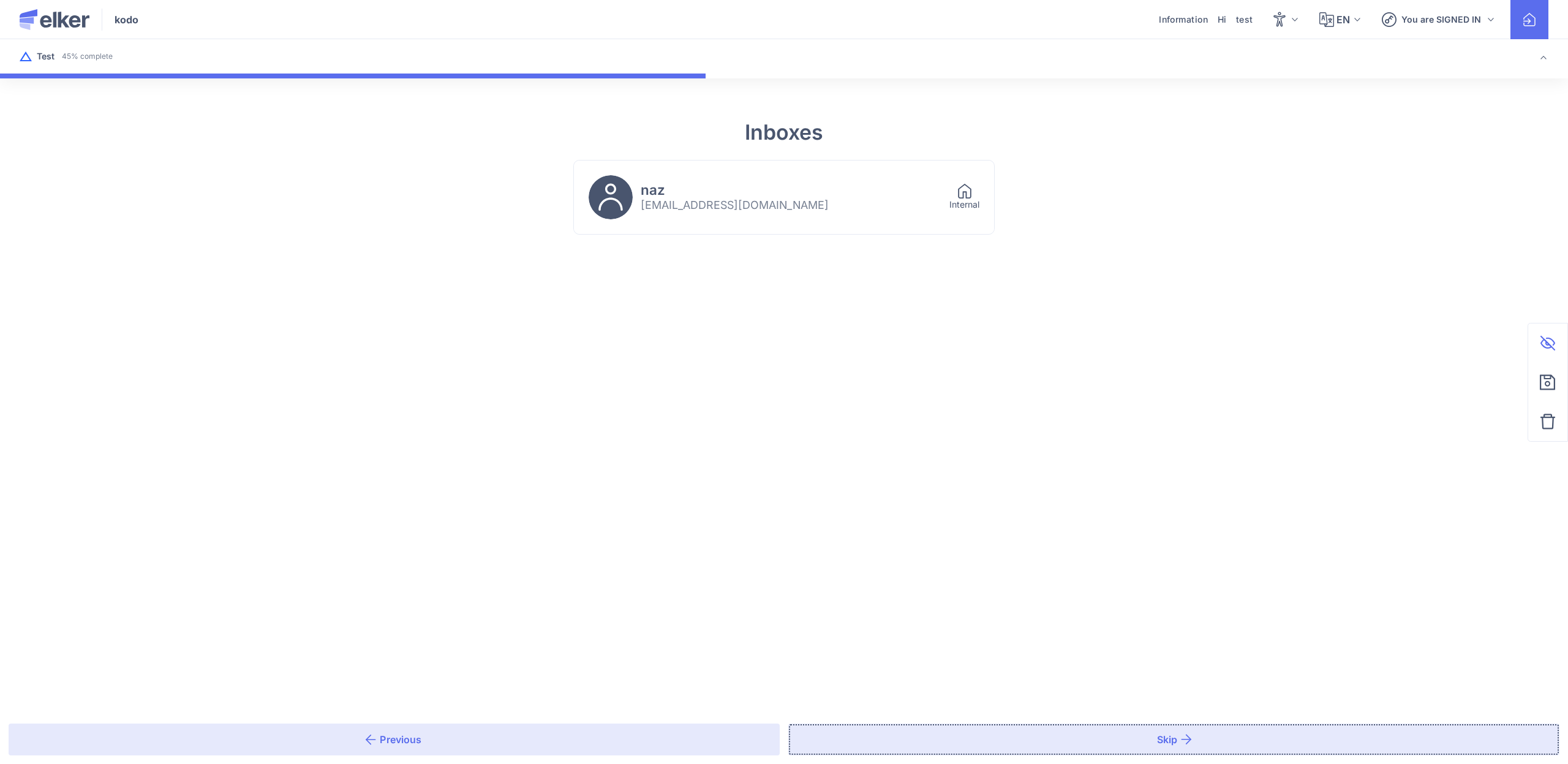
drag, startPoint x: 952, startPoint y: 741, endPoint x: 908, endPoint y: 260, distance: 483.0
click at [907, 272] on div "Inboxes naz test1@test.com Internal Select Previous Skip" at bounding box center [784, 181] width 1568 height 245
click at [821, 194] on div "naz [EMAIL_ADDRESS][DOMAIN_NAME]" at bounding box center [761, 197] width 346 height 44
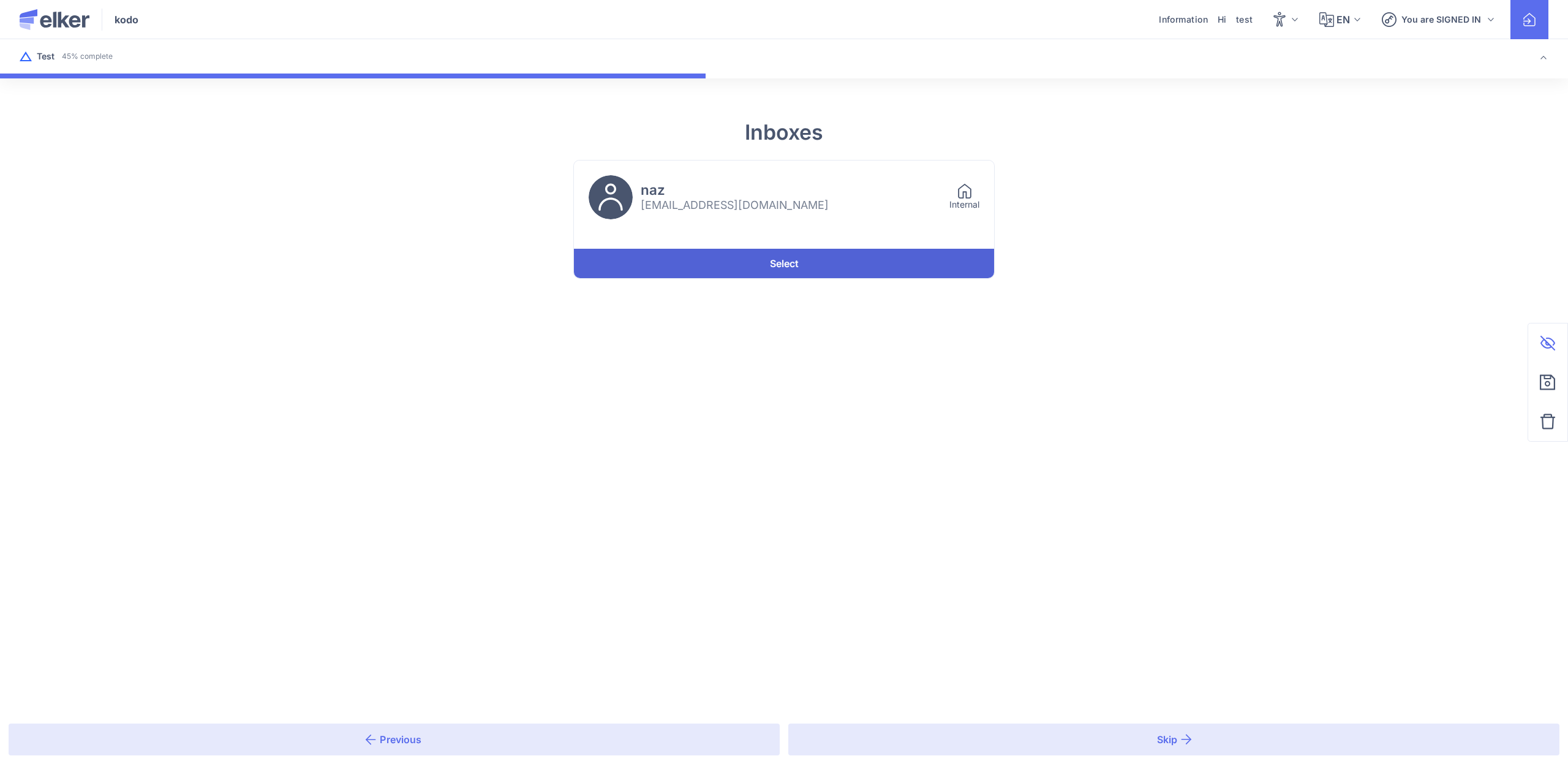
click at [778, 274] on link "Select" at bounding box center [784, 263] width 420 height 30
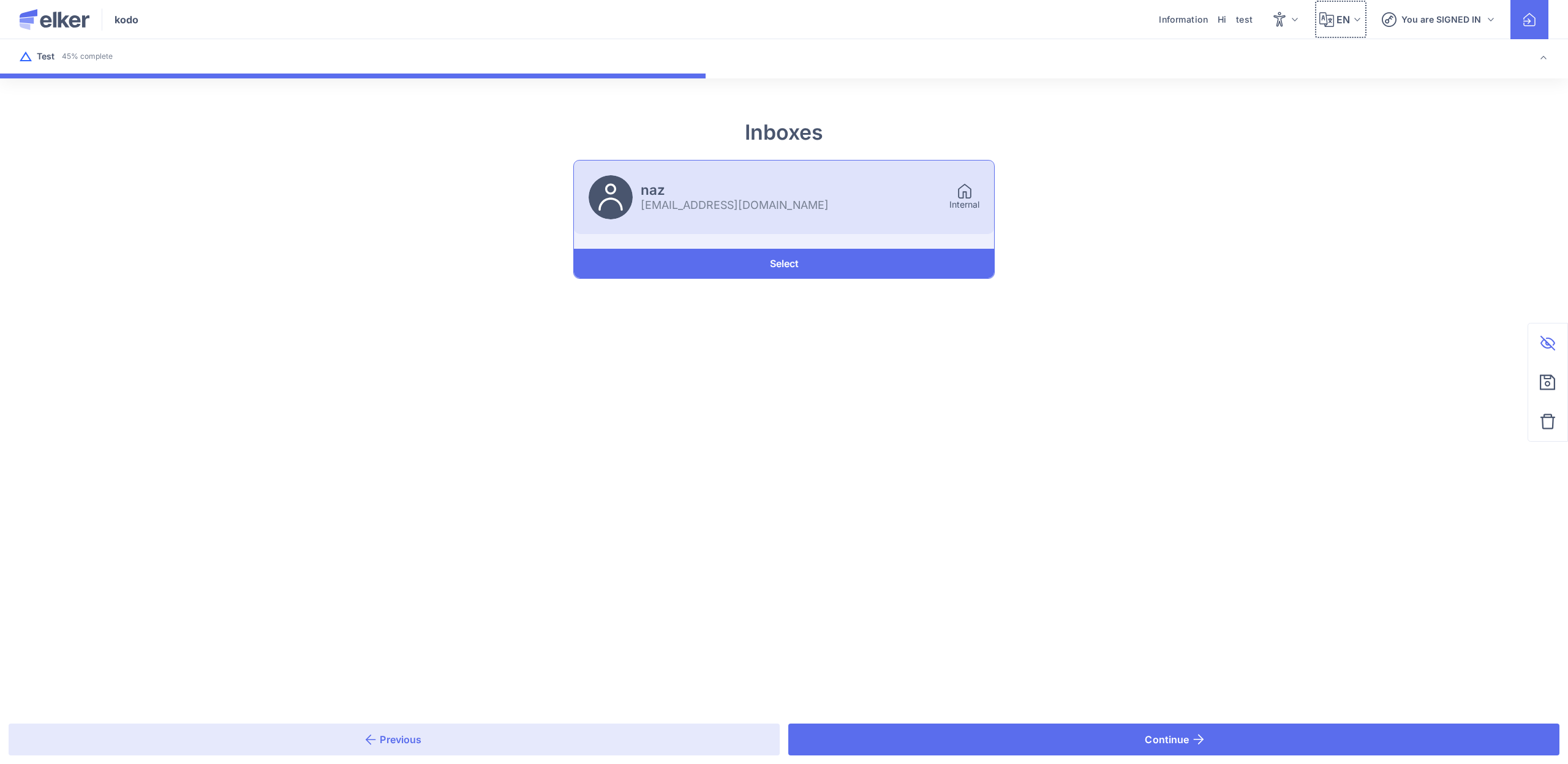
click at [1349, 14] on span "EN" at bounding box center [1343, 19] width 13 height 14
click at [1324, 112] on div "Ukrainian" at bounding box center [1331, 116] width 70 height 30
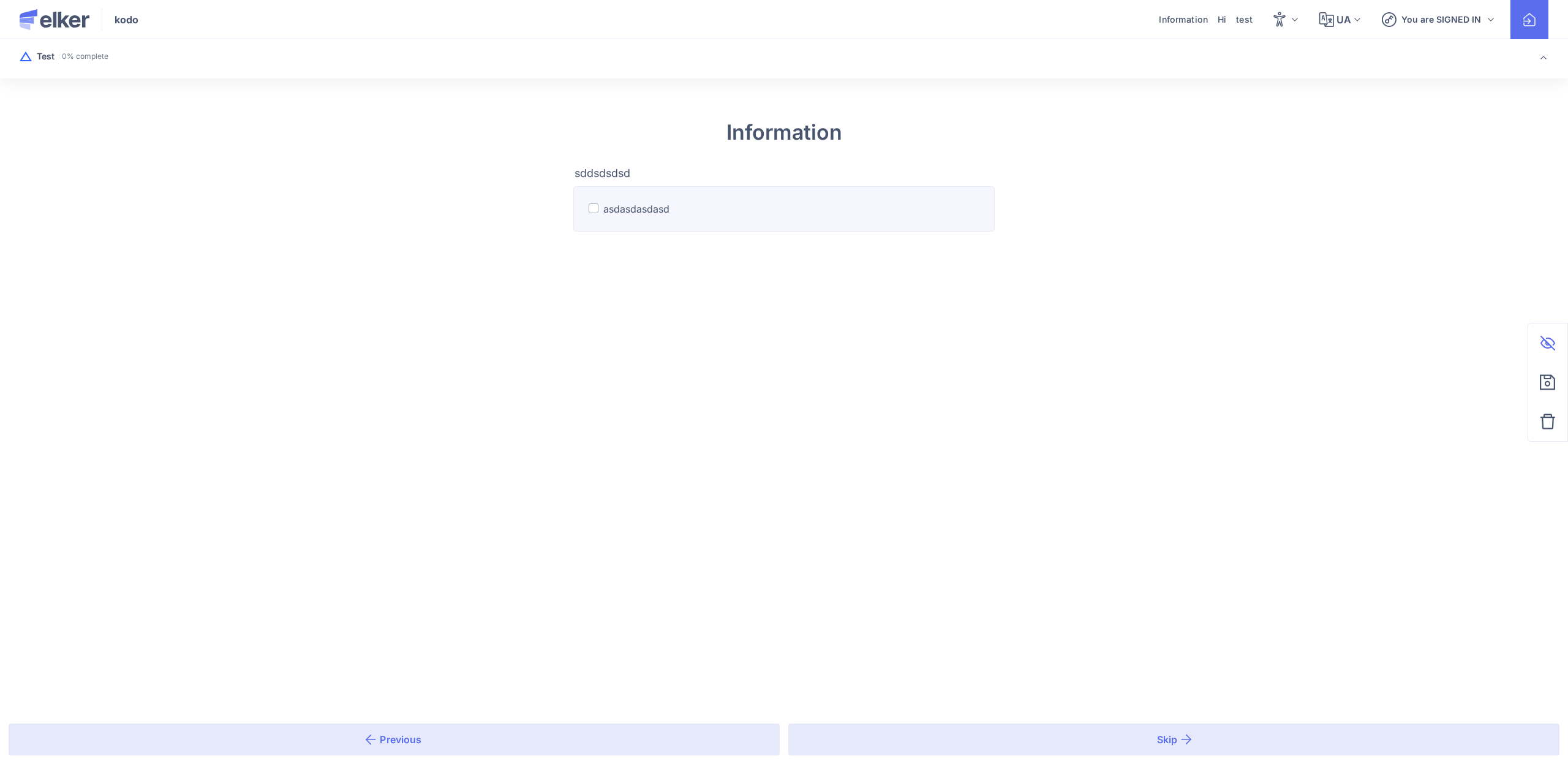
click at [675, 230] on label "asdasdasdasd" at bounding box center [783, 209] width 421 height 45
click at [0, 0] on input "asdasdasdasd" at bounding box center [0, 0] width 0 height 0
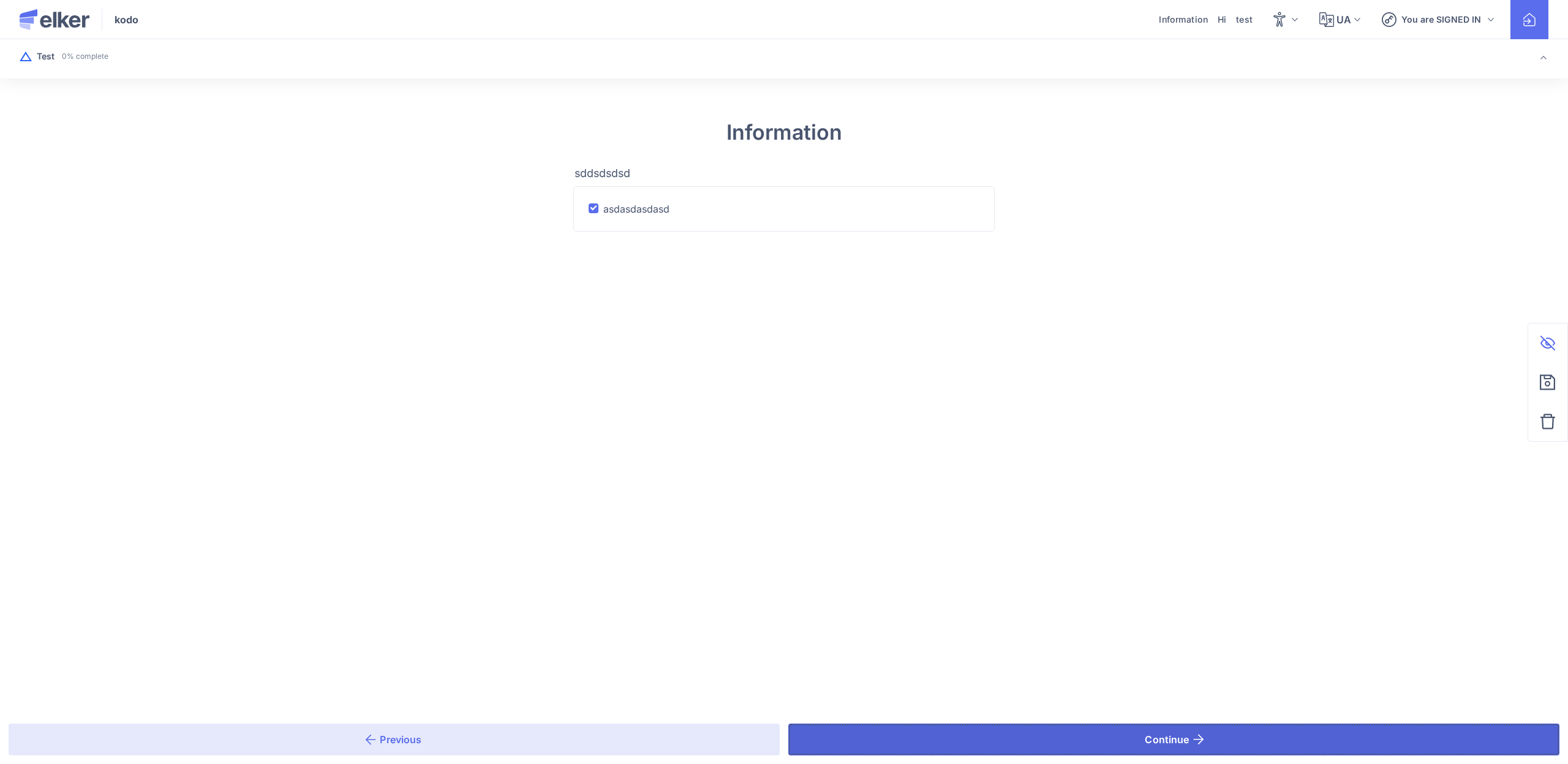
click at [891, 729] on button "Continue" at bounding box center [1173, 739] width 771 height 32
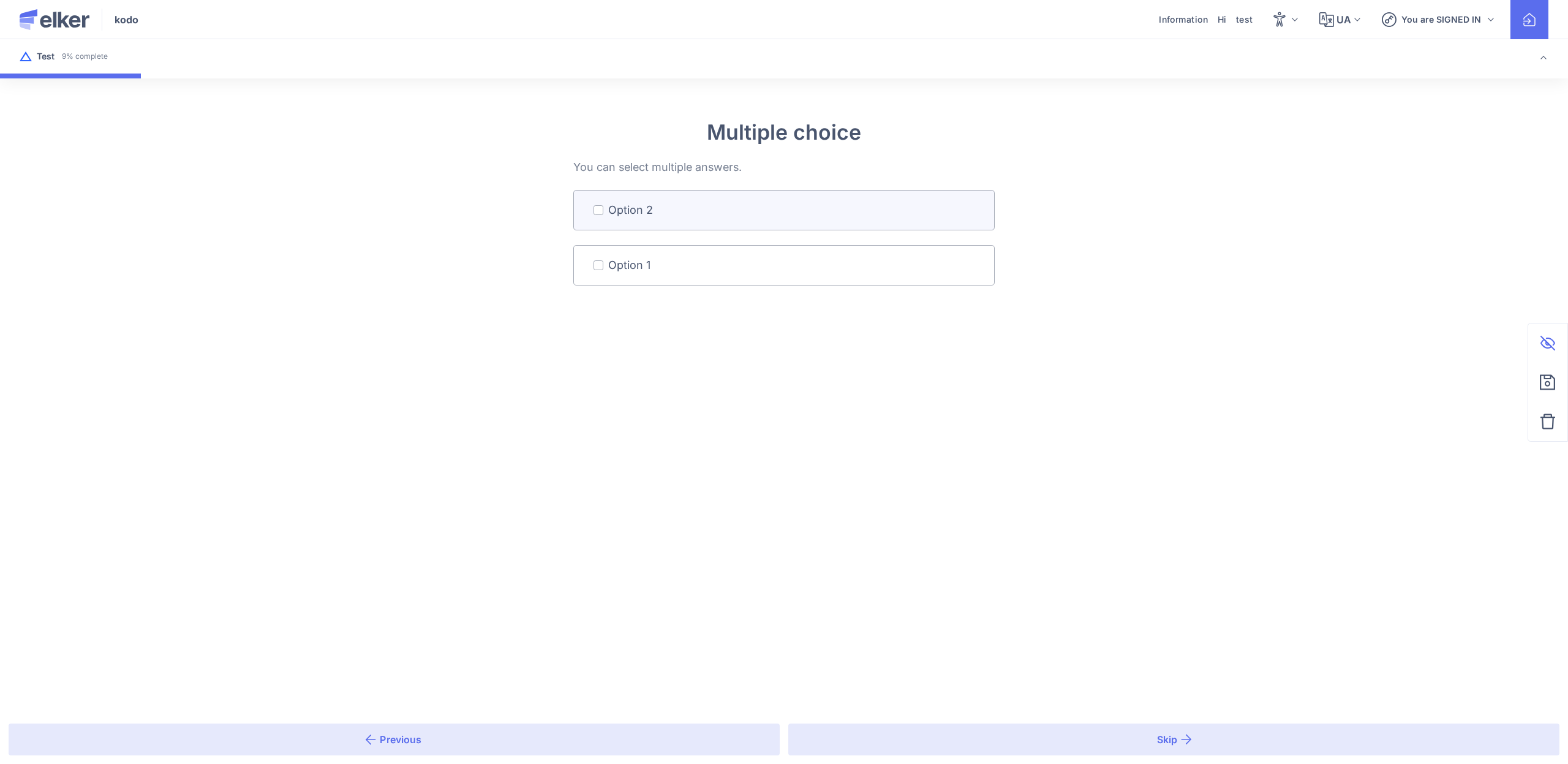
click at [632, 221] on link "Option 2" at bounding box center [784, 209] width 420 height 39
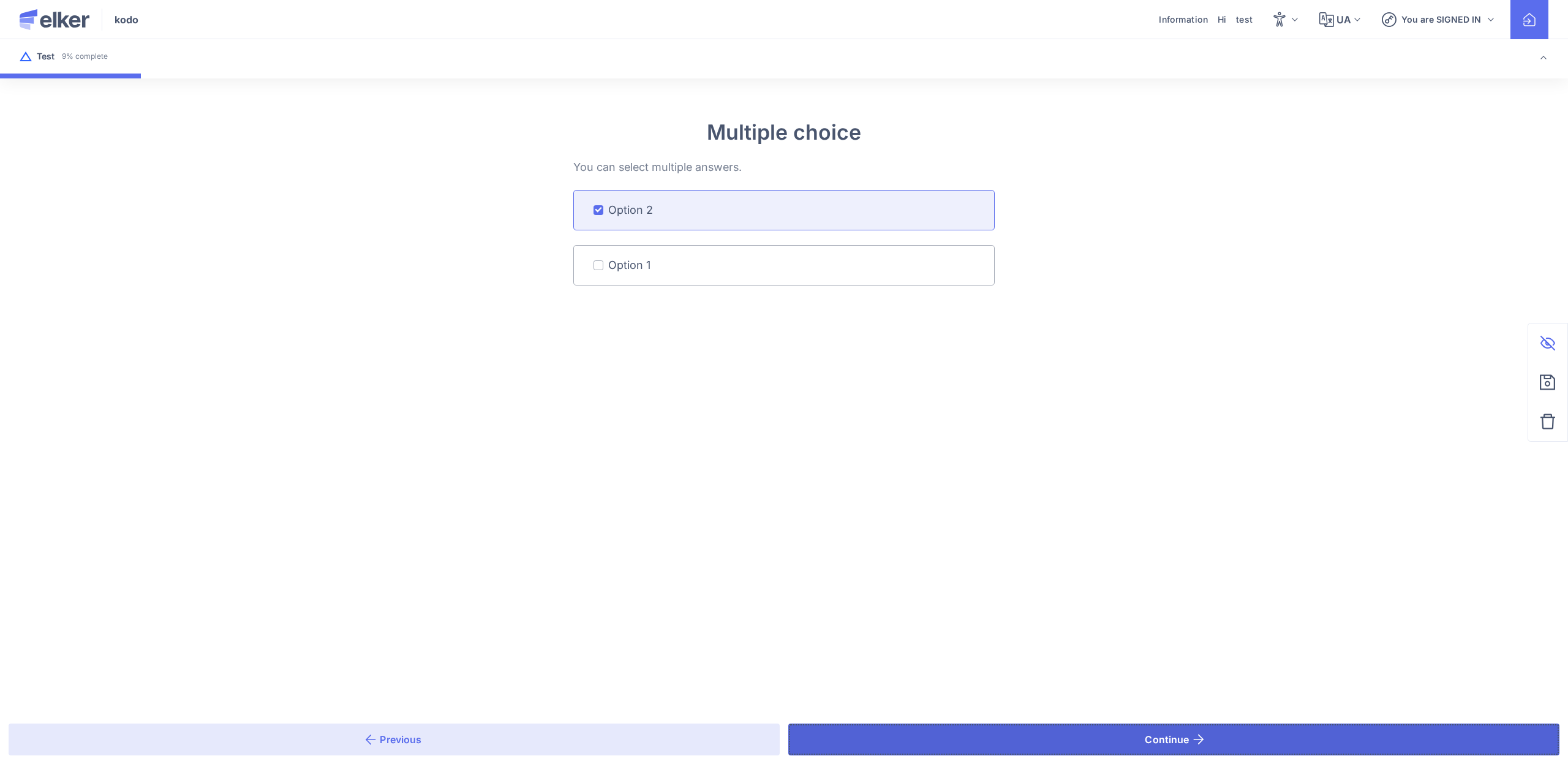
click at [947, 748] on button "Continue" at bounding box center [1173, 739] width 771 height 32
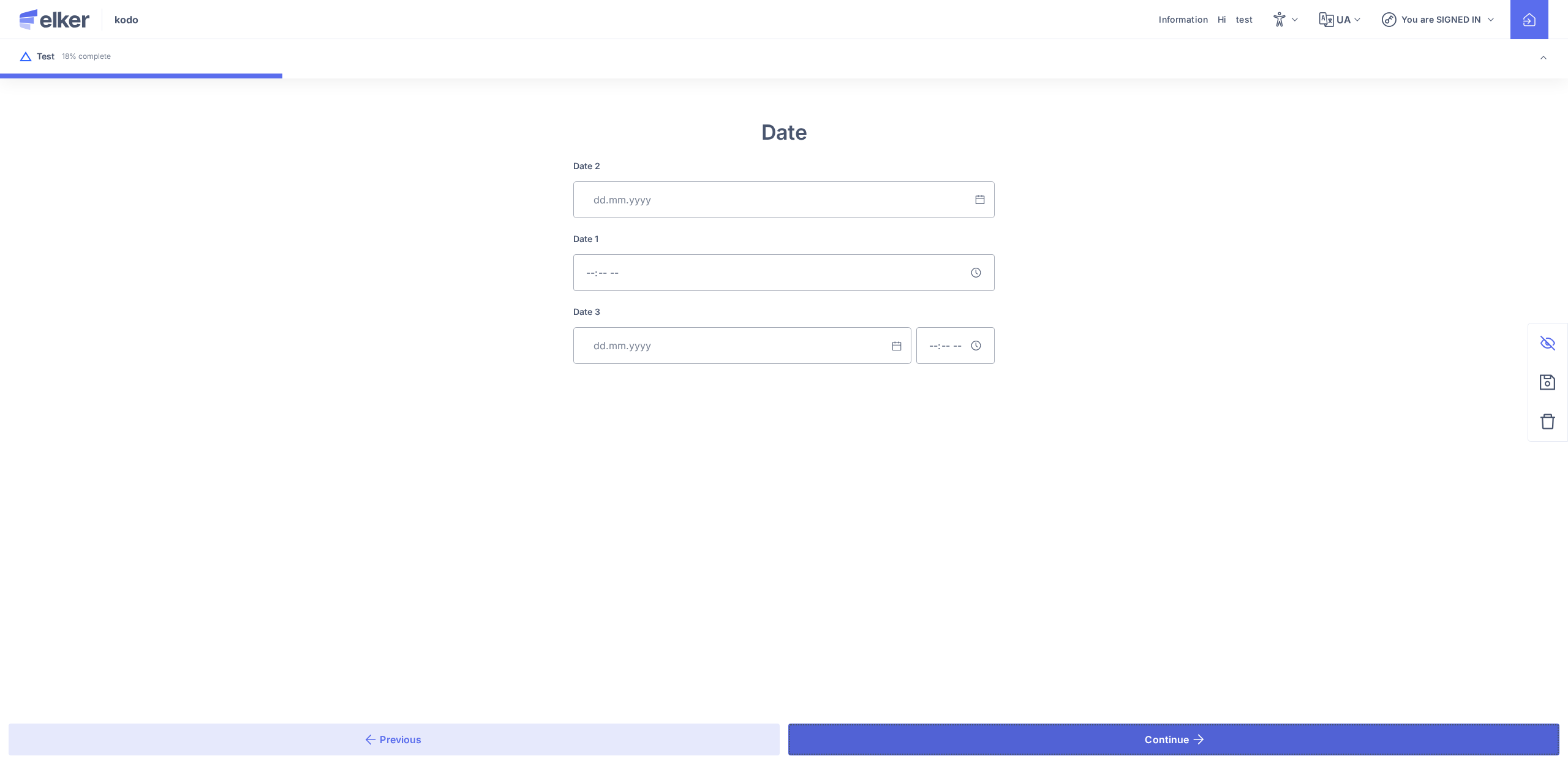
click at [960, 729] on button "Continue" at bounding box center [1173, 739] width 771 height 32
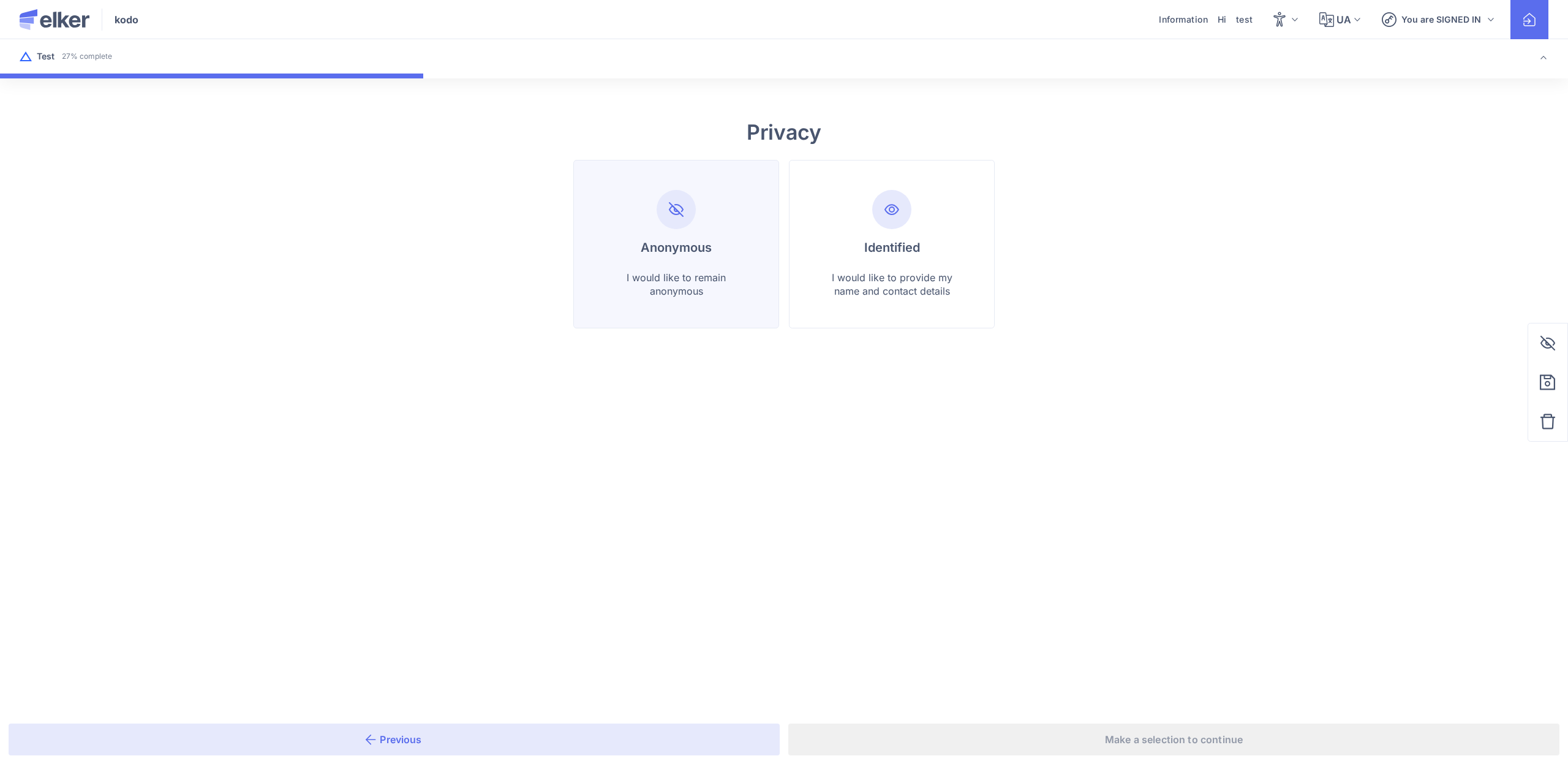
click at [789, 244] on li "Anonymous I would like to remain anonymous" at bounding box center [892, 244] width 205 height 169
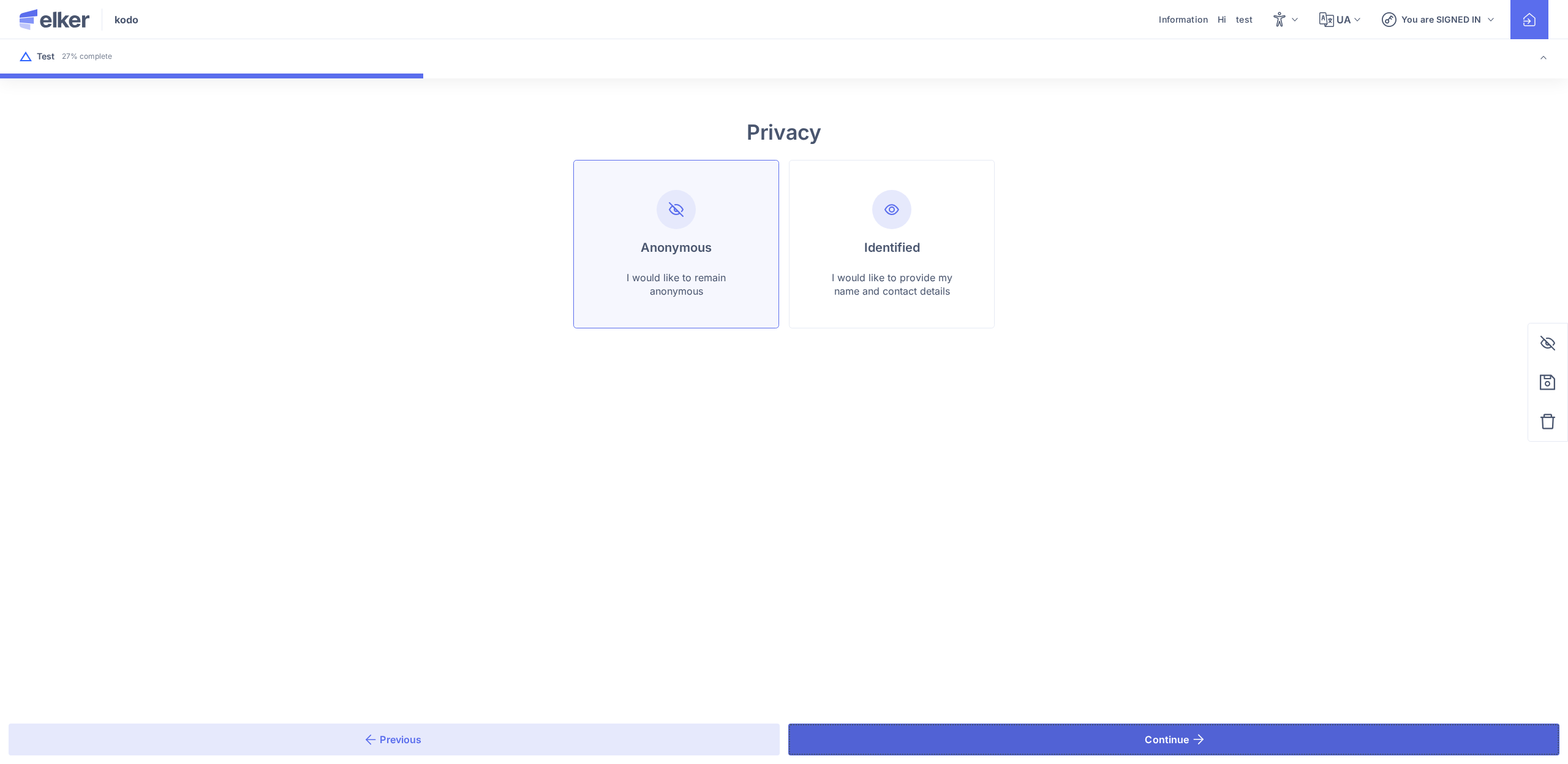
click at [956, 725] on button "Continue" at bounding box center [1173, 739] width 771 height 32
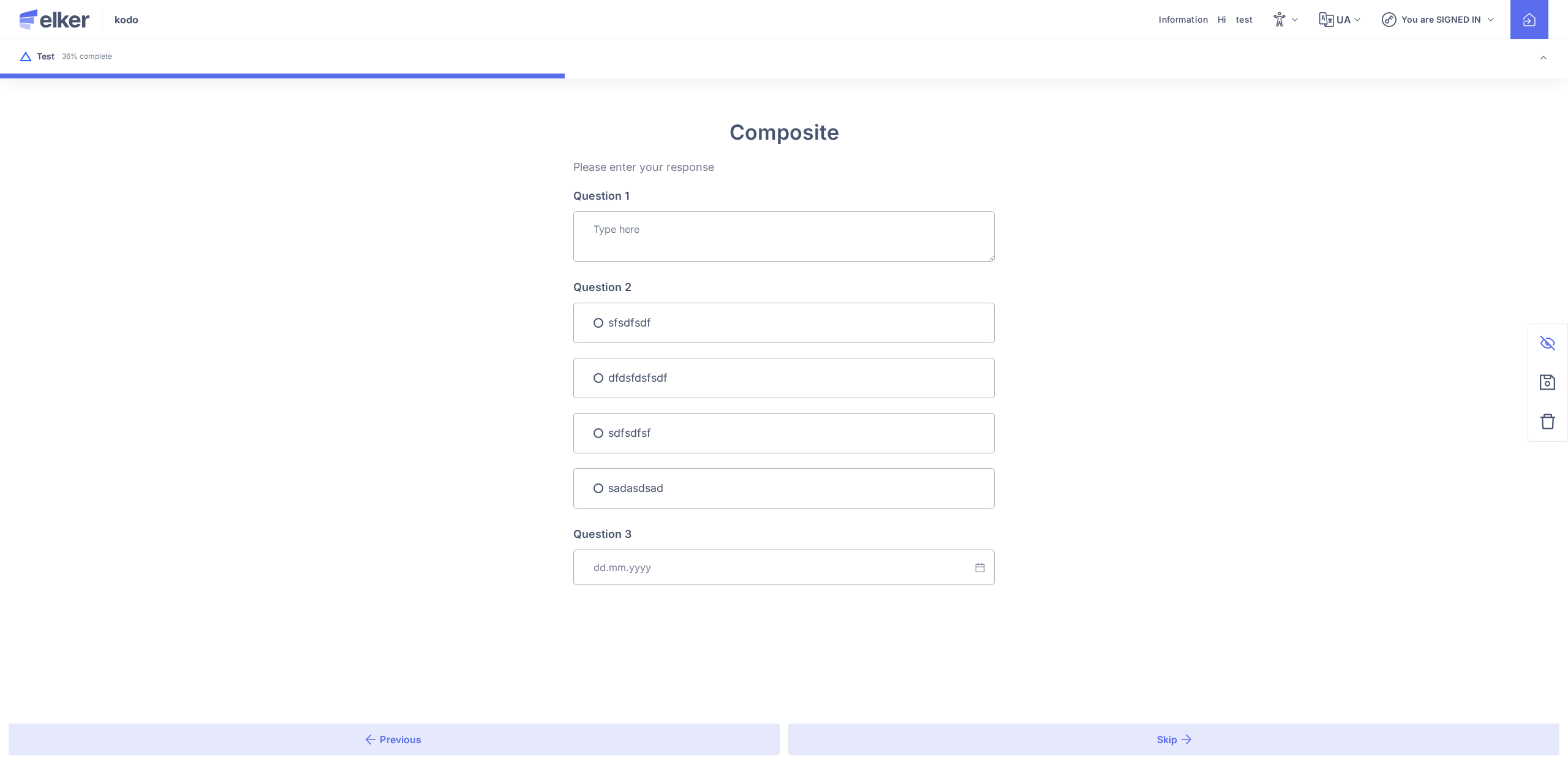
click at [628, 231] on textarea "Question 1" at bounding box center [783, 236] width 421 height 51
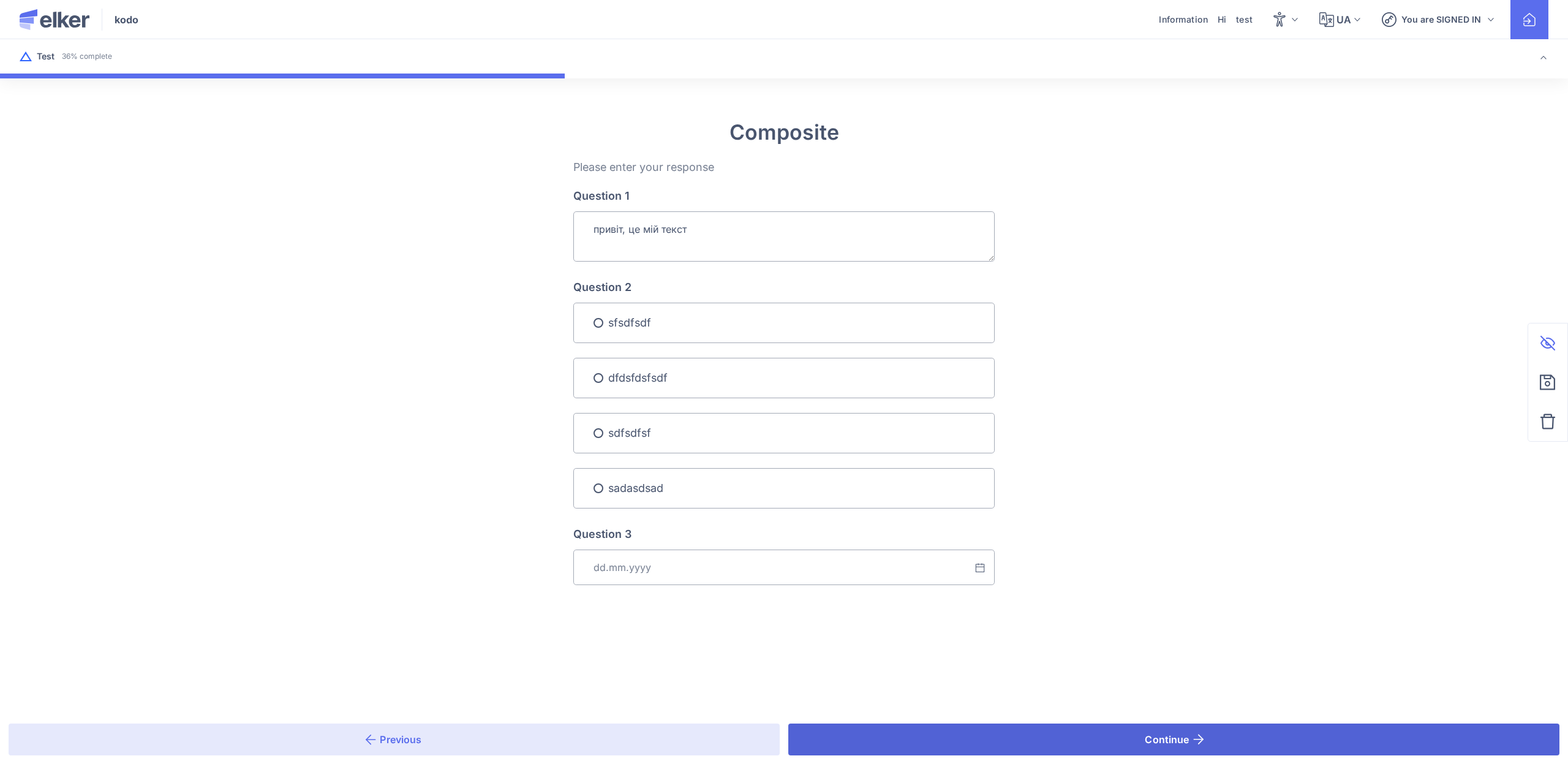
type textarea "привіт, це мій текст"
click at [809, 724] on button "Continue" at bounding box center [1173, 739] width 771 height 32
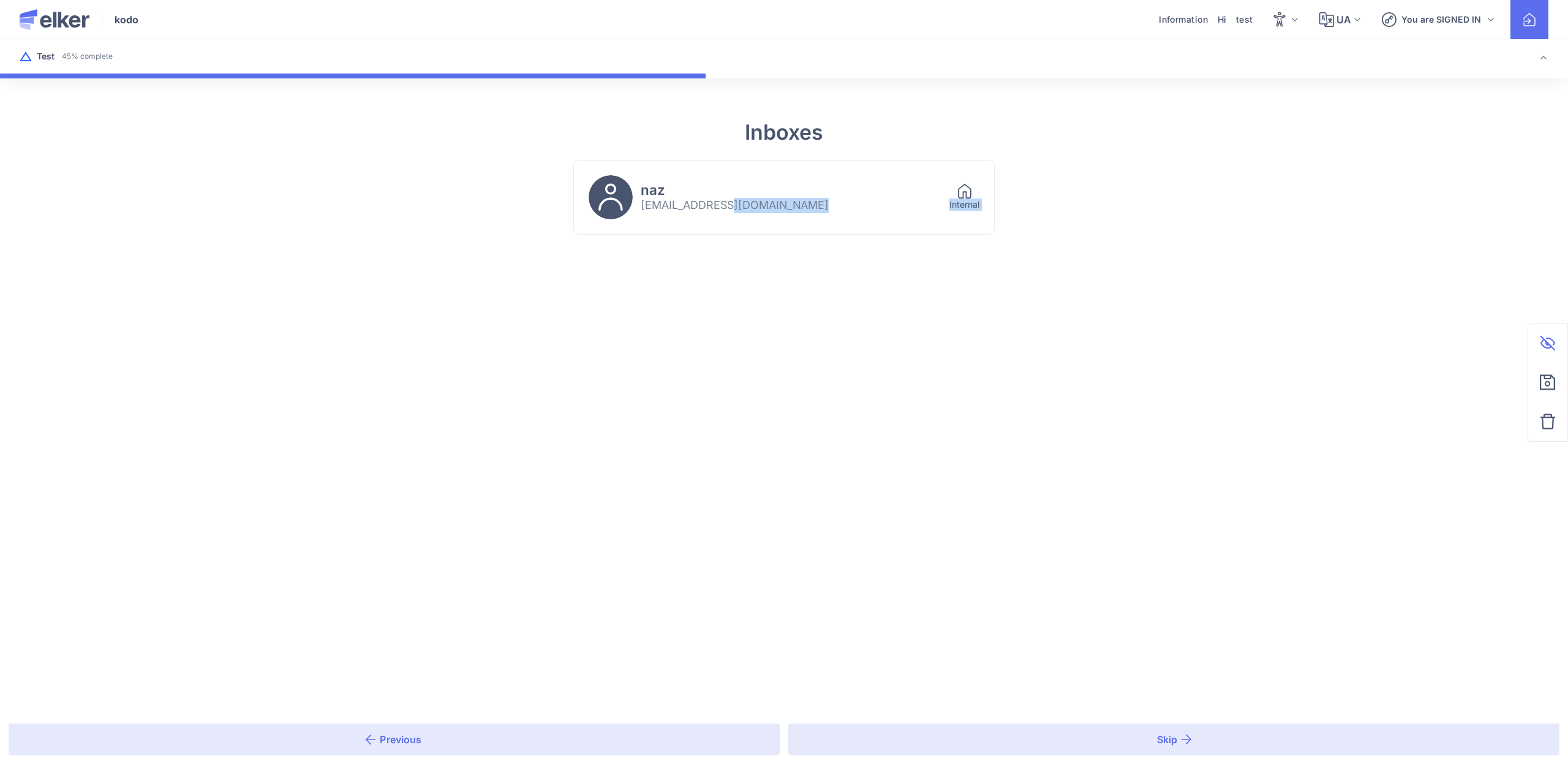
drag, startPoint x: 816, startPoint y: 756, endPoint x: 849, endPoint y: 325, distance: 432.3
click at [844, 339] on main "Inboxes naz [EMAIL_ADDRESS][DOMAIN_NAME] Internal Select Previous Skip Keep in …" at bounding box center [784, 382] width 1568 height 764
click at [808, 175] on div "naz [EMAIL_ADDRESS][DOMAIN_NAME]" at bounding box center [761, 197] width 346 height 44
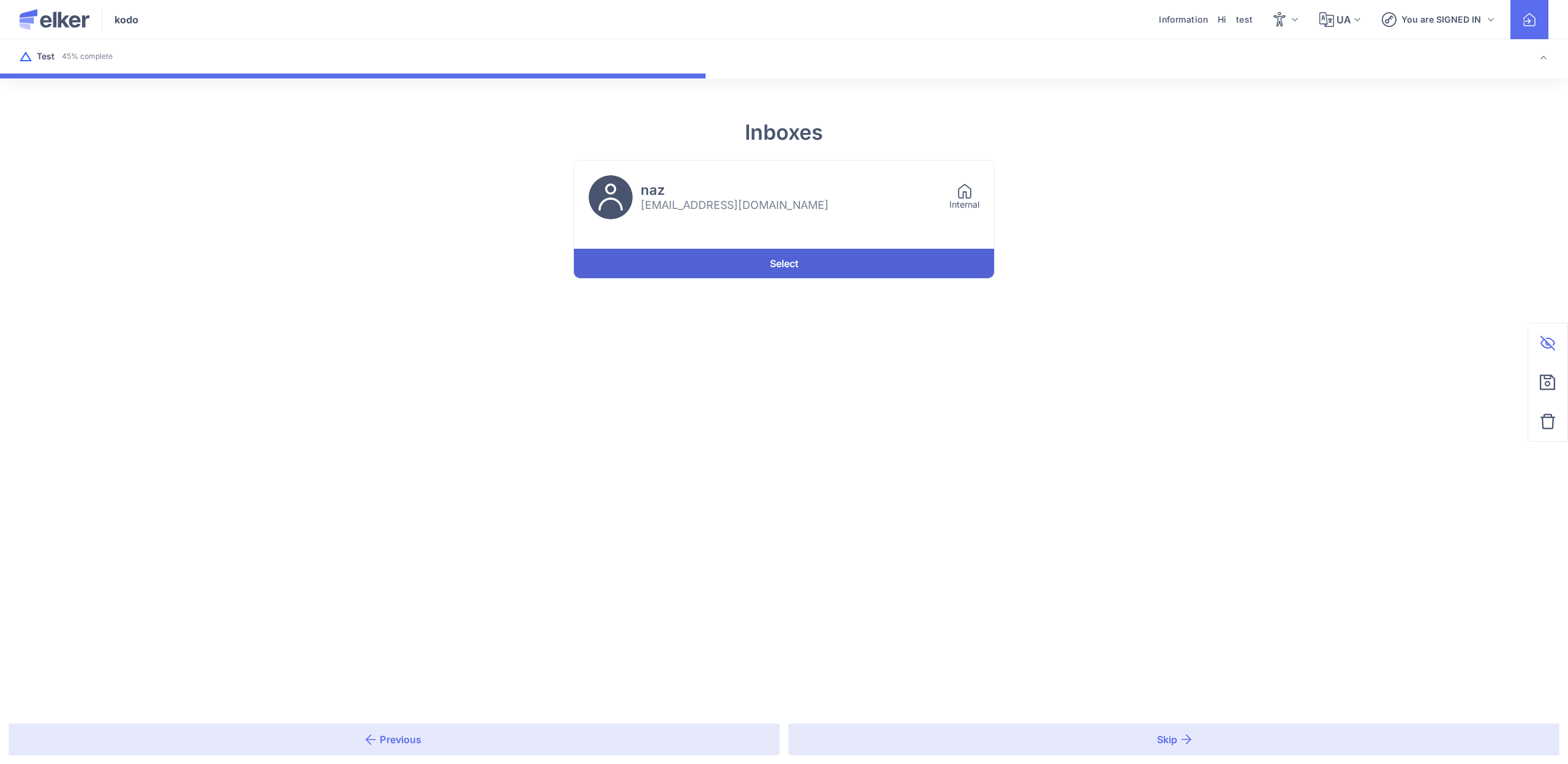
click at [827, 261] on link "Select" at bounding box center [784, 263] width 420 height 30
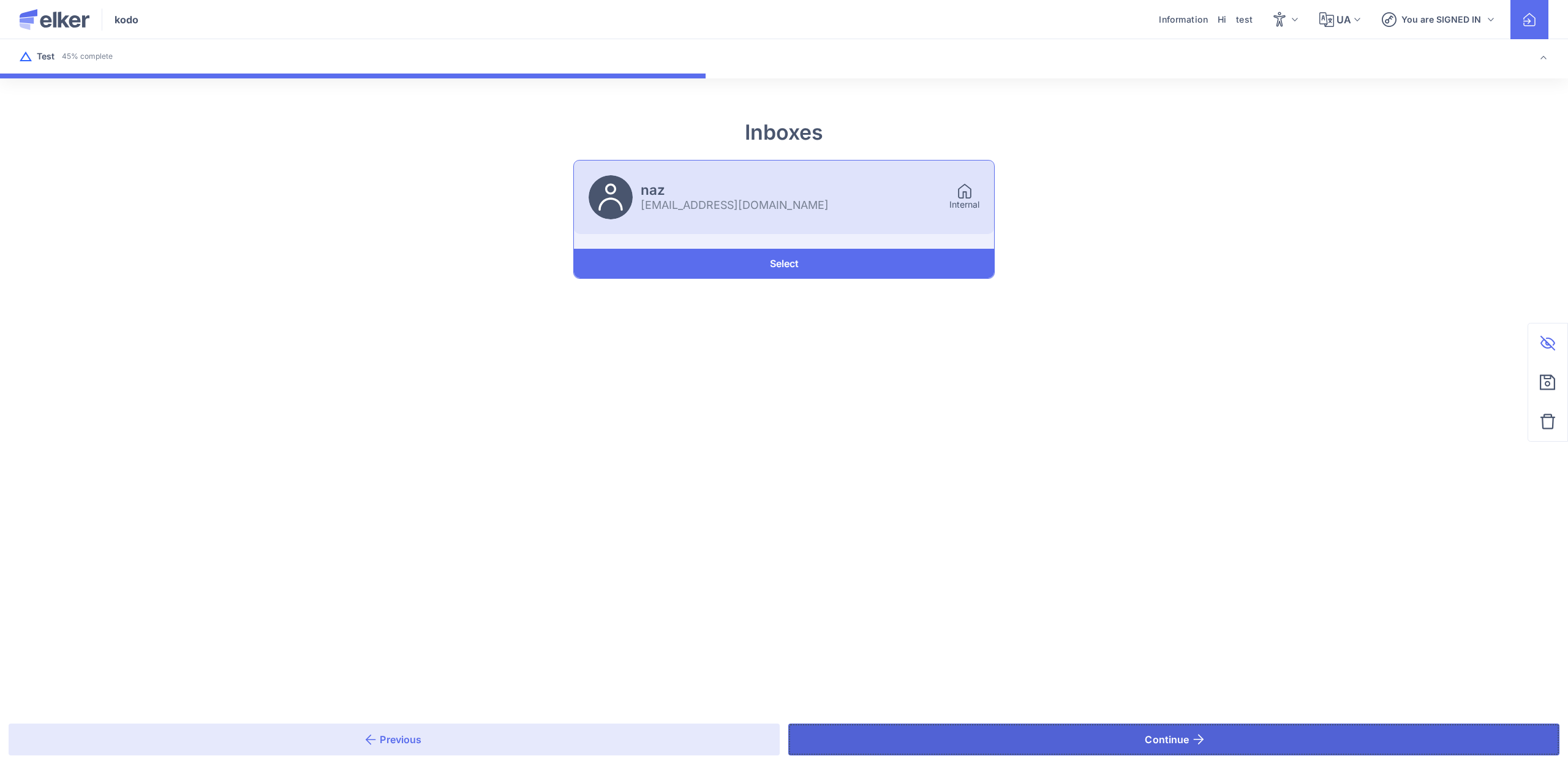
click at [936, 732] on button "Continue" at bounding box center [1173, 739] width 771 height 32
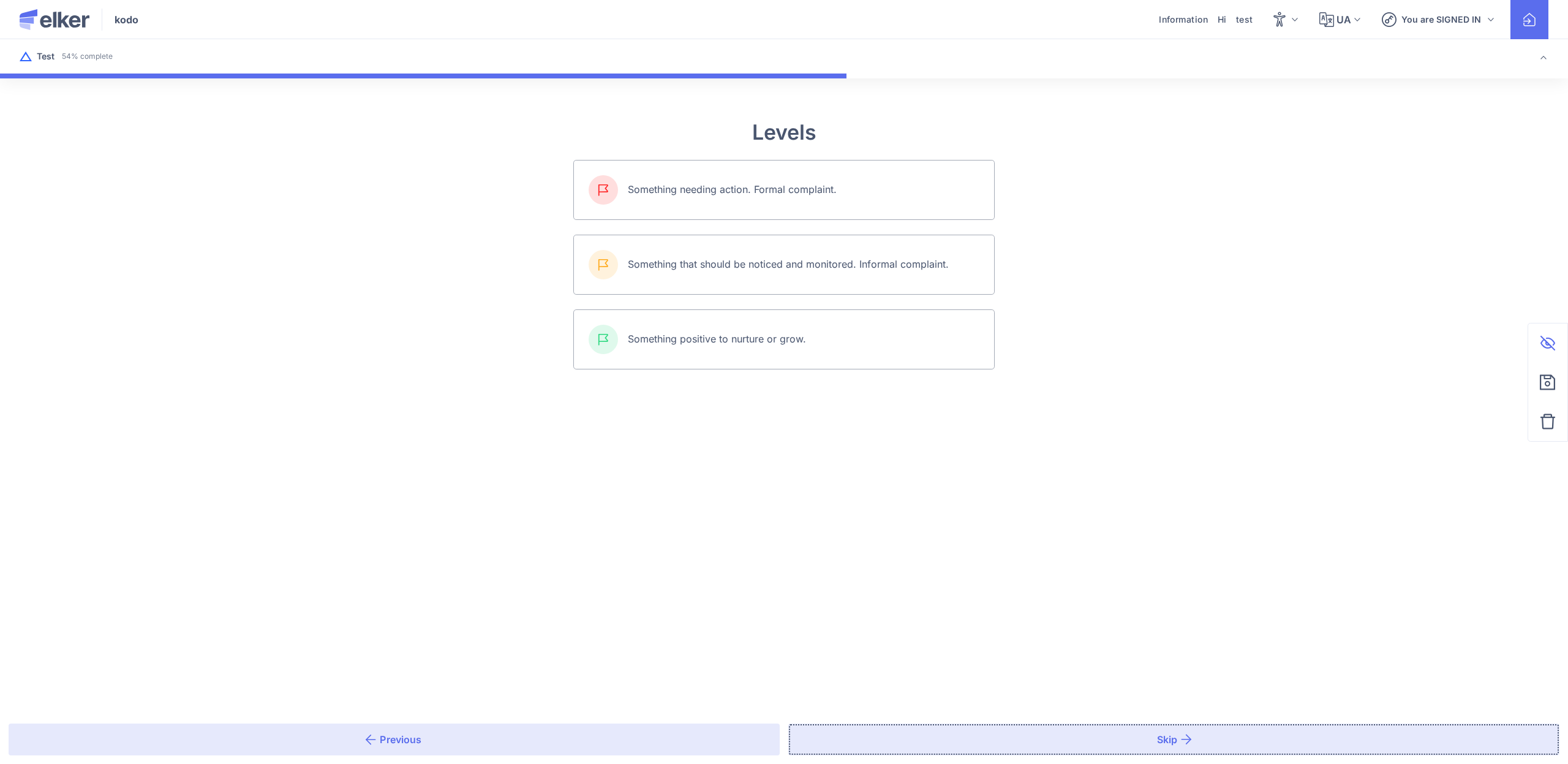
click at [936, 732] on button "Skip" at bounding box center [1173, 739] width 771 height 32
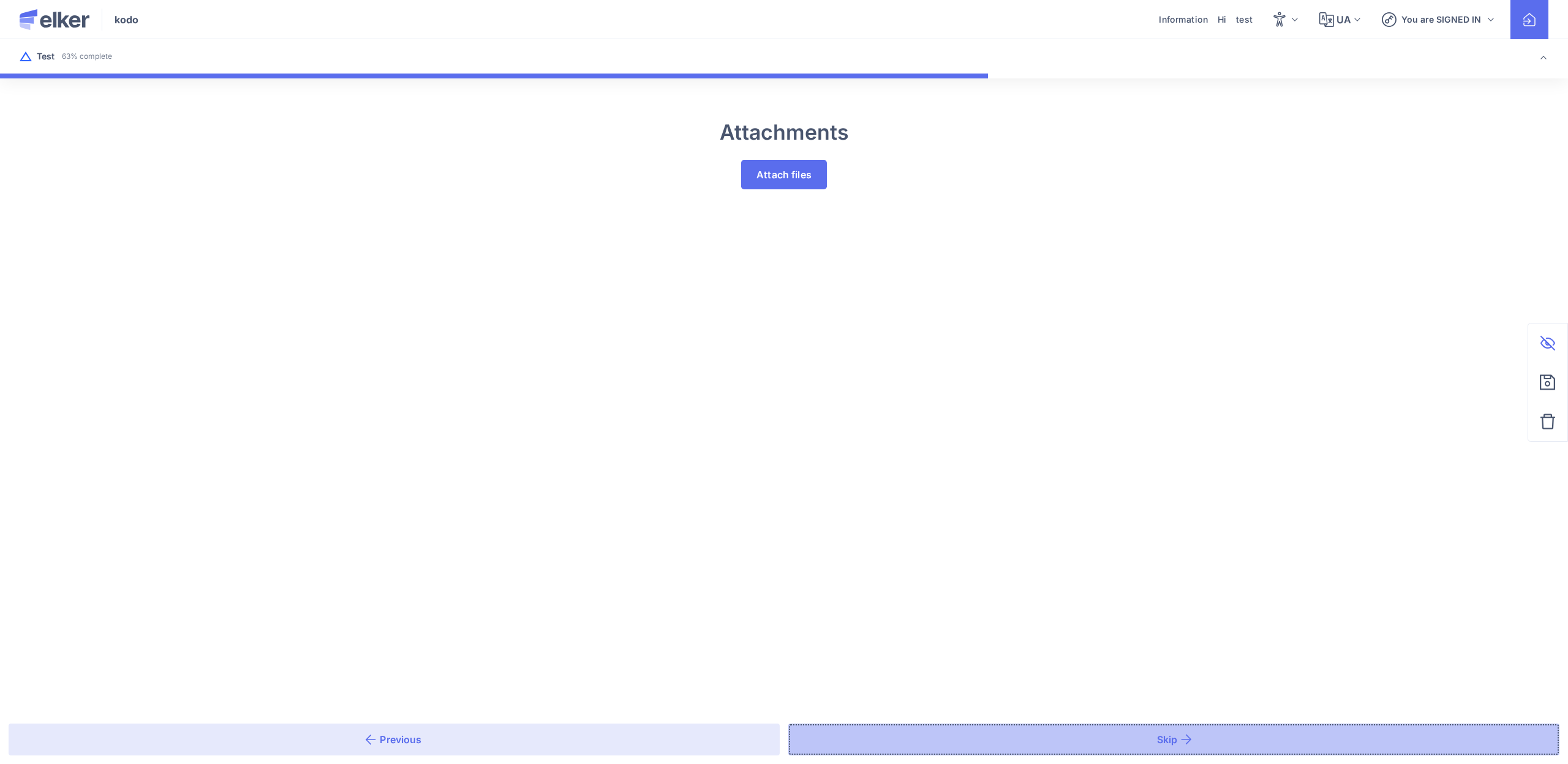
click at [985, 735] on button "Skip" at bounding box center [1173, 739] width 771 height 32
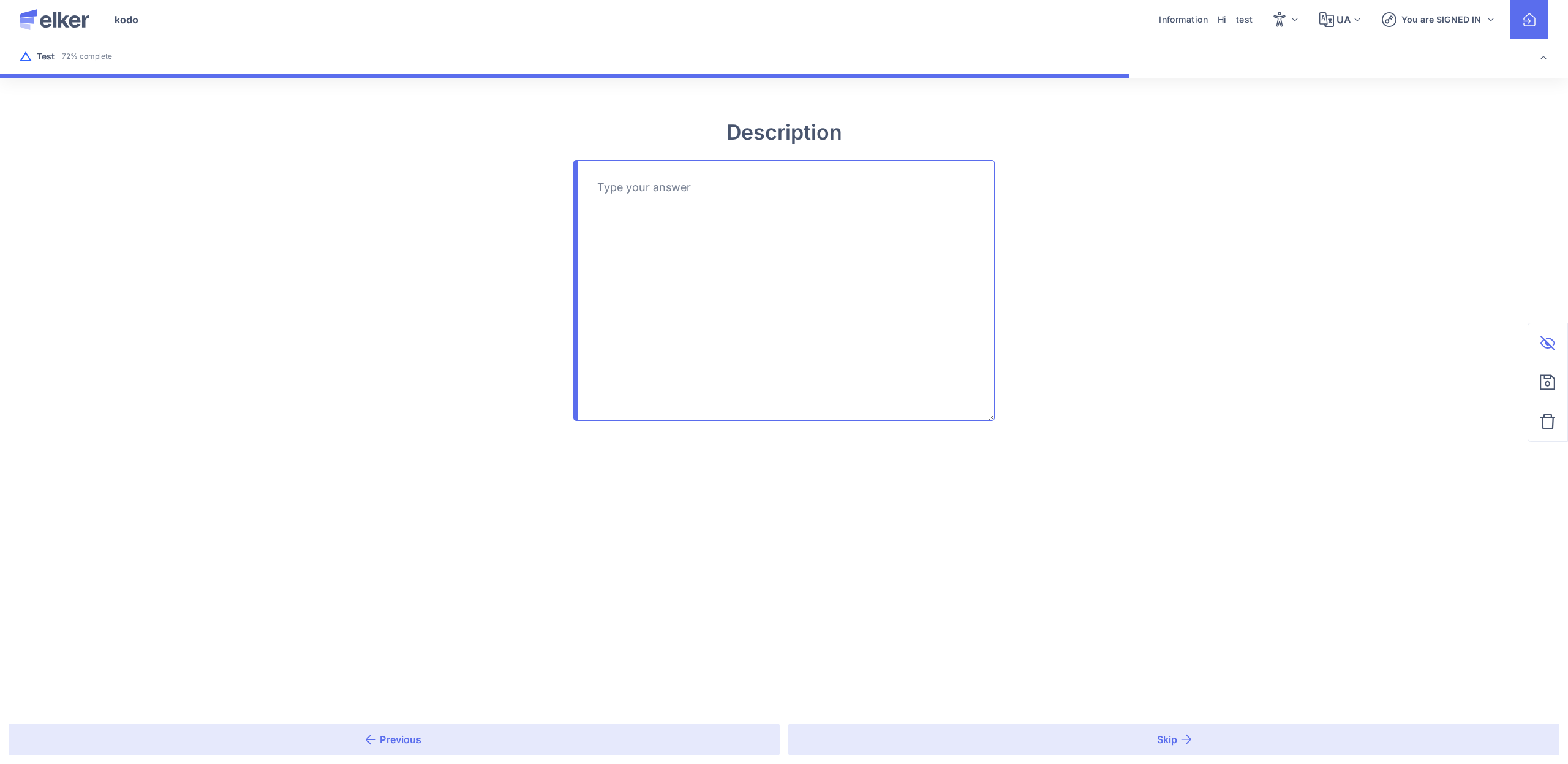
click at [700, 181] on textarea at bounding box center [783, 290] width 421 height 261
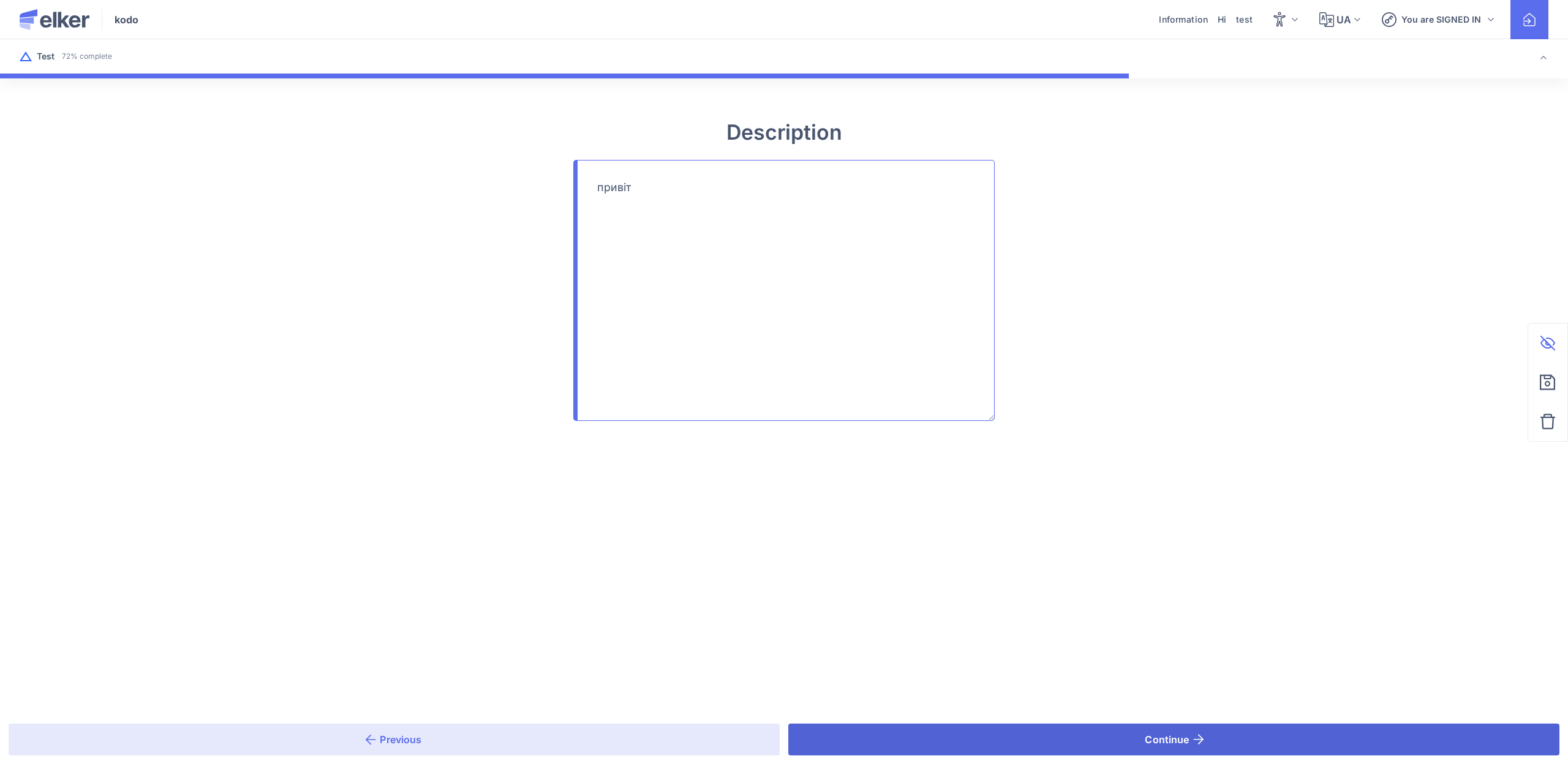
type textarea "привіт"
click at [922, 728] on button "Continue" at bounding box center [1173, 739] width 771 height 32
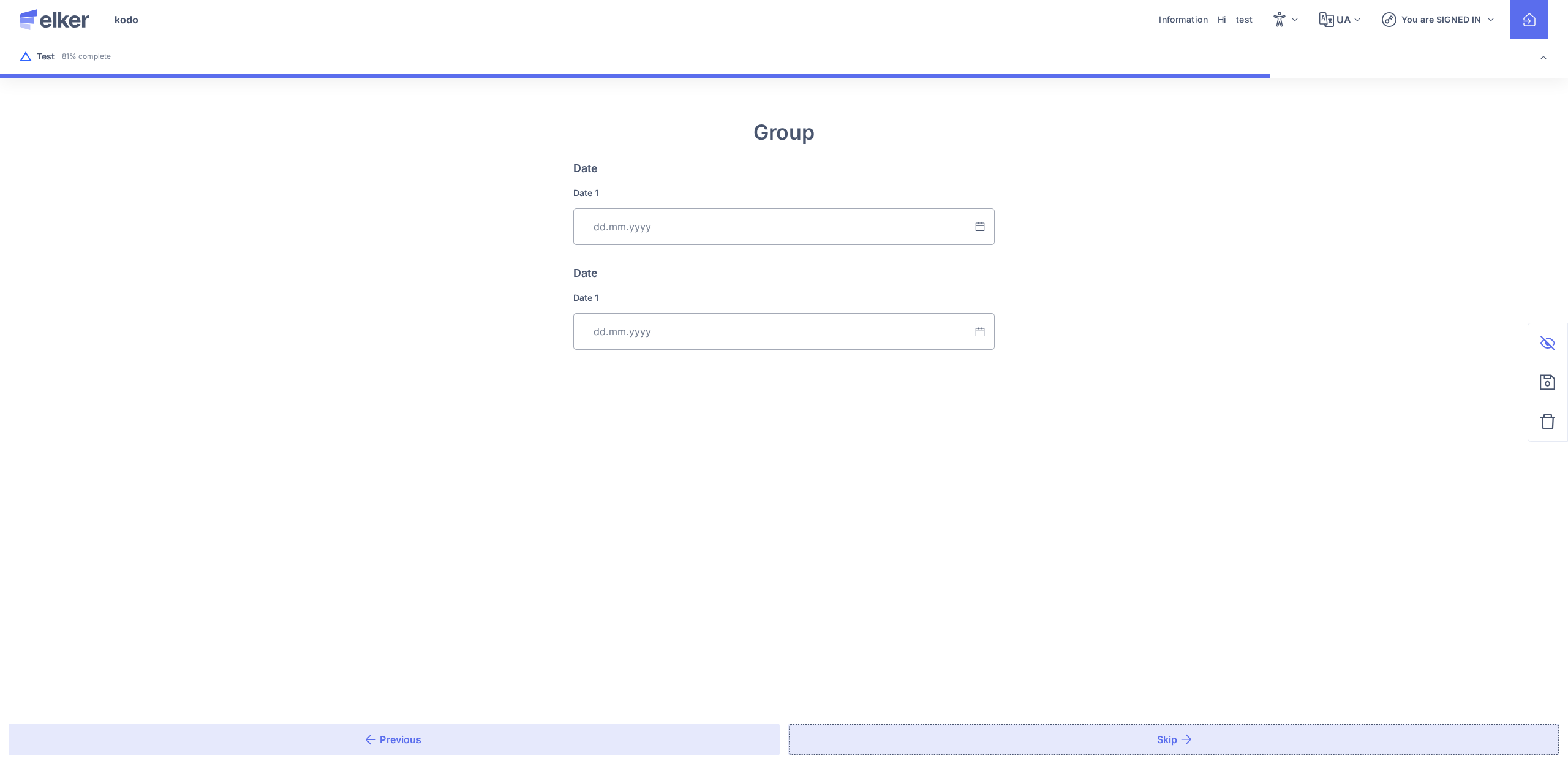
click at [922, 728] on button "Skip" at bounding box center [1173, 739] width 771 height 32
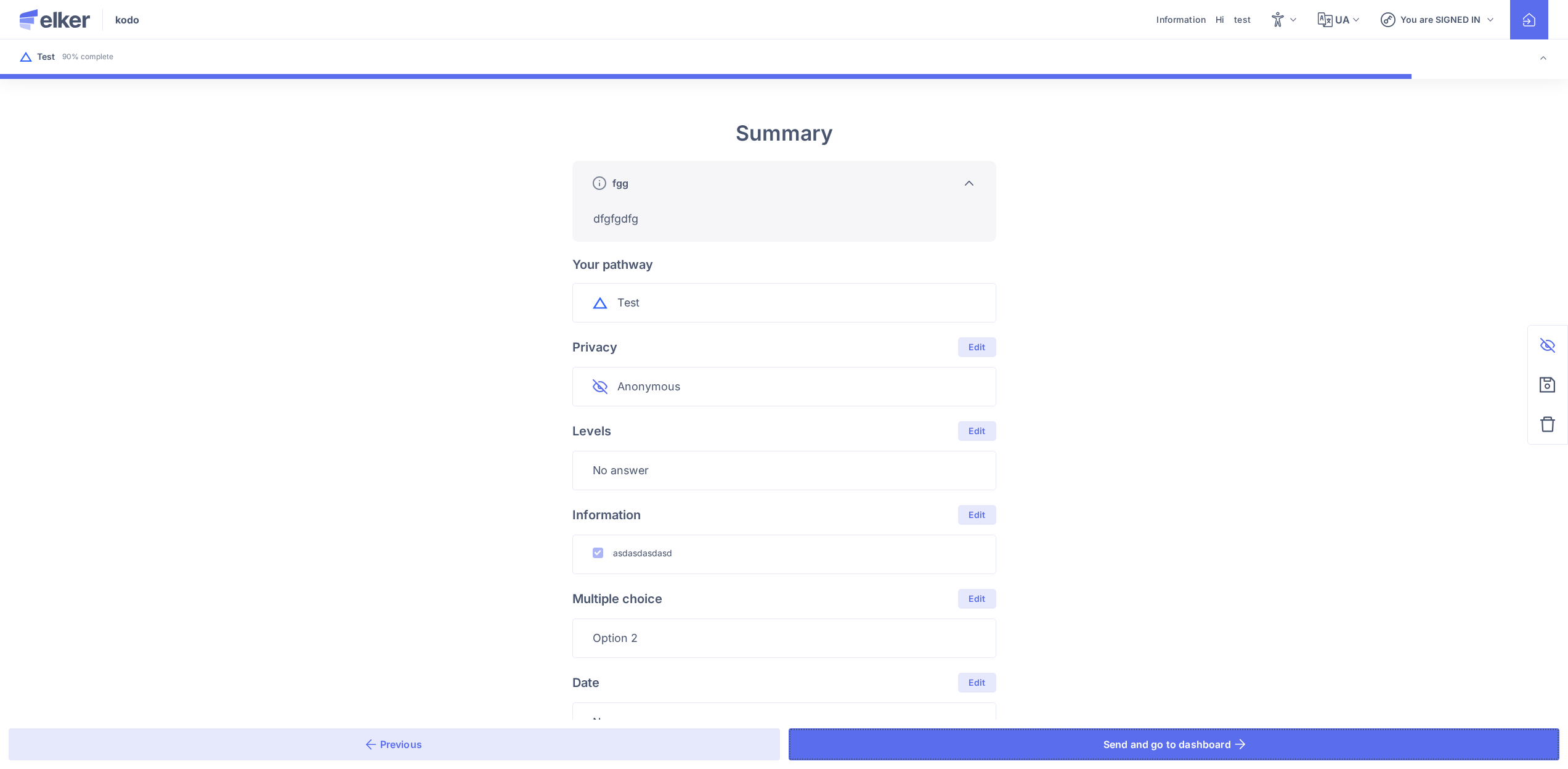
click at [929, 733] on button "Send and go to dashboard" at bounding box center [1174, 744] width 771 height 32
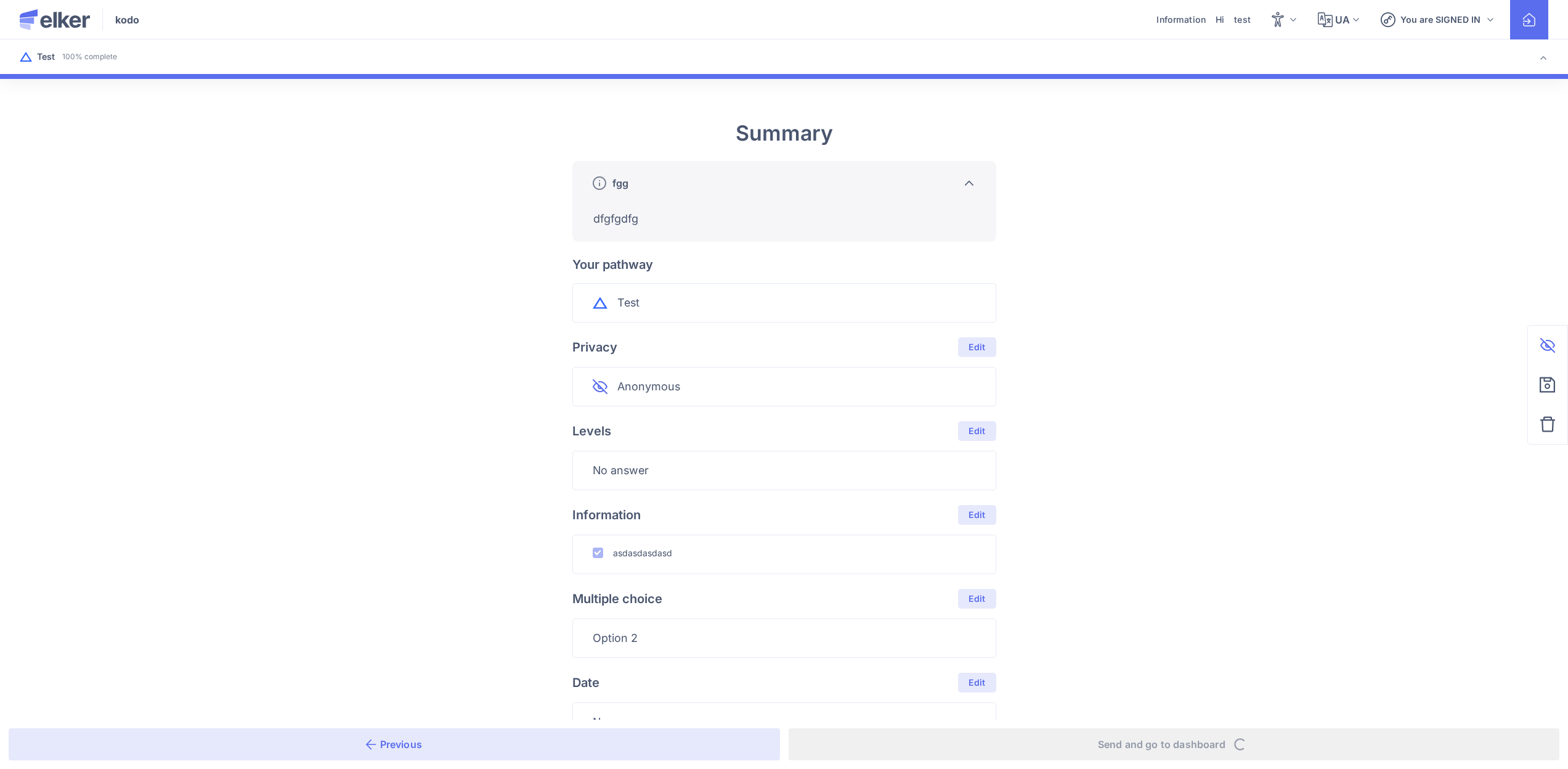
click at [929, 733] on div "Previous Send and go to dashboard" at bounding box center [784, 744] width 1568 height 49
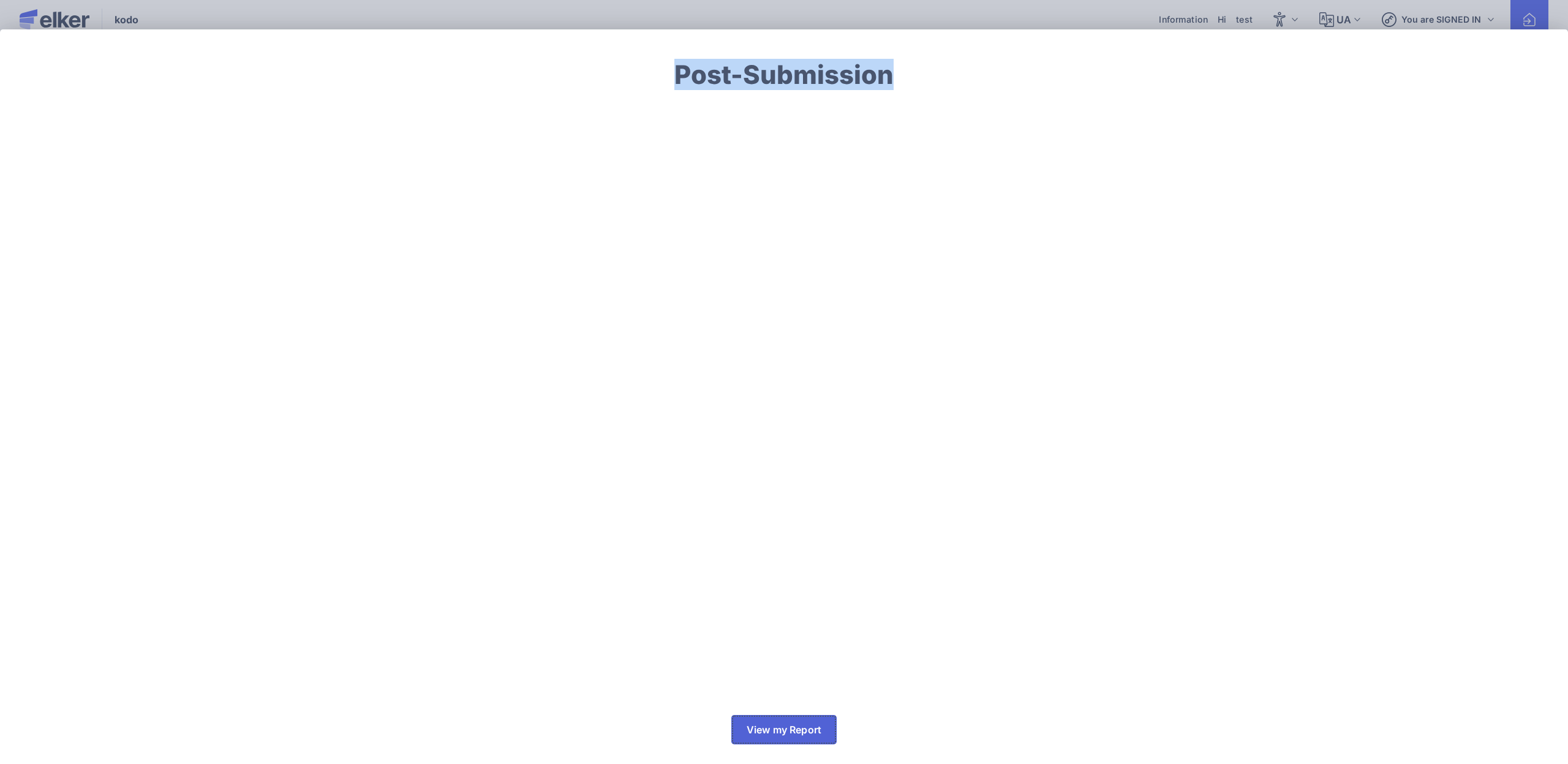
click at [802, 734] on span "View my Report" at bounding box center [783, 729] width 75 height 10
